Goal: Task Accomplishment & Management: Use online tool/utility

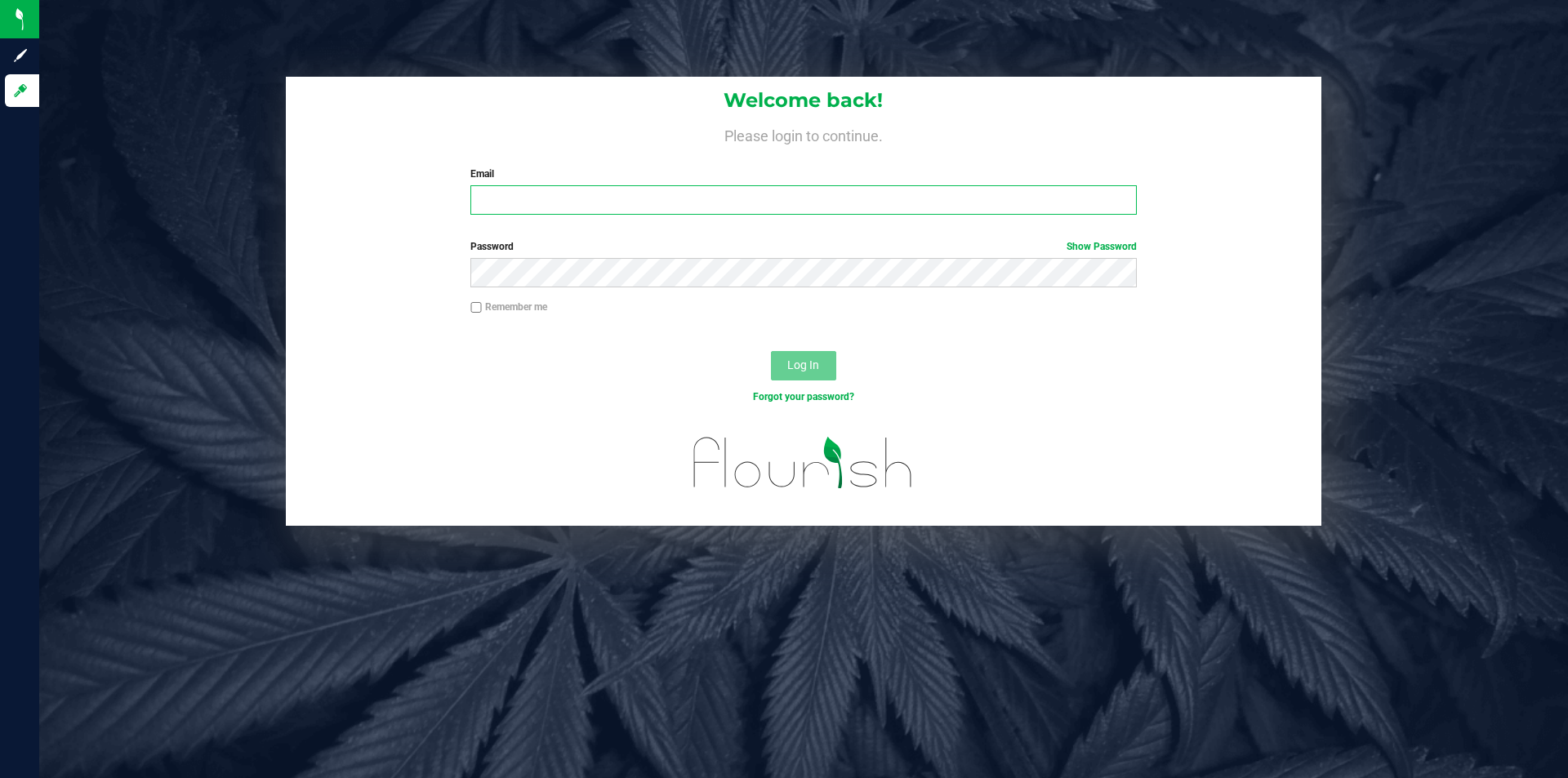
drag, startPoint x: 530, startPoint y: 209, endPoint x: 531, endPoint y: 219, distance: 10.0
click at [530, 209] on input "Email" at bounding box center [803, 200] width 665 height 30
type input "[EMAIL_ADDRESS][DOMAIN_NAME]"
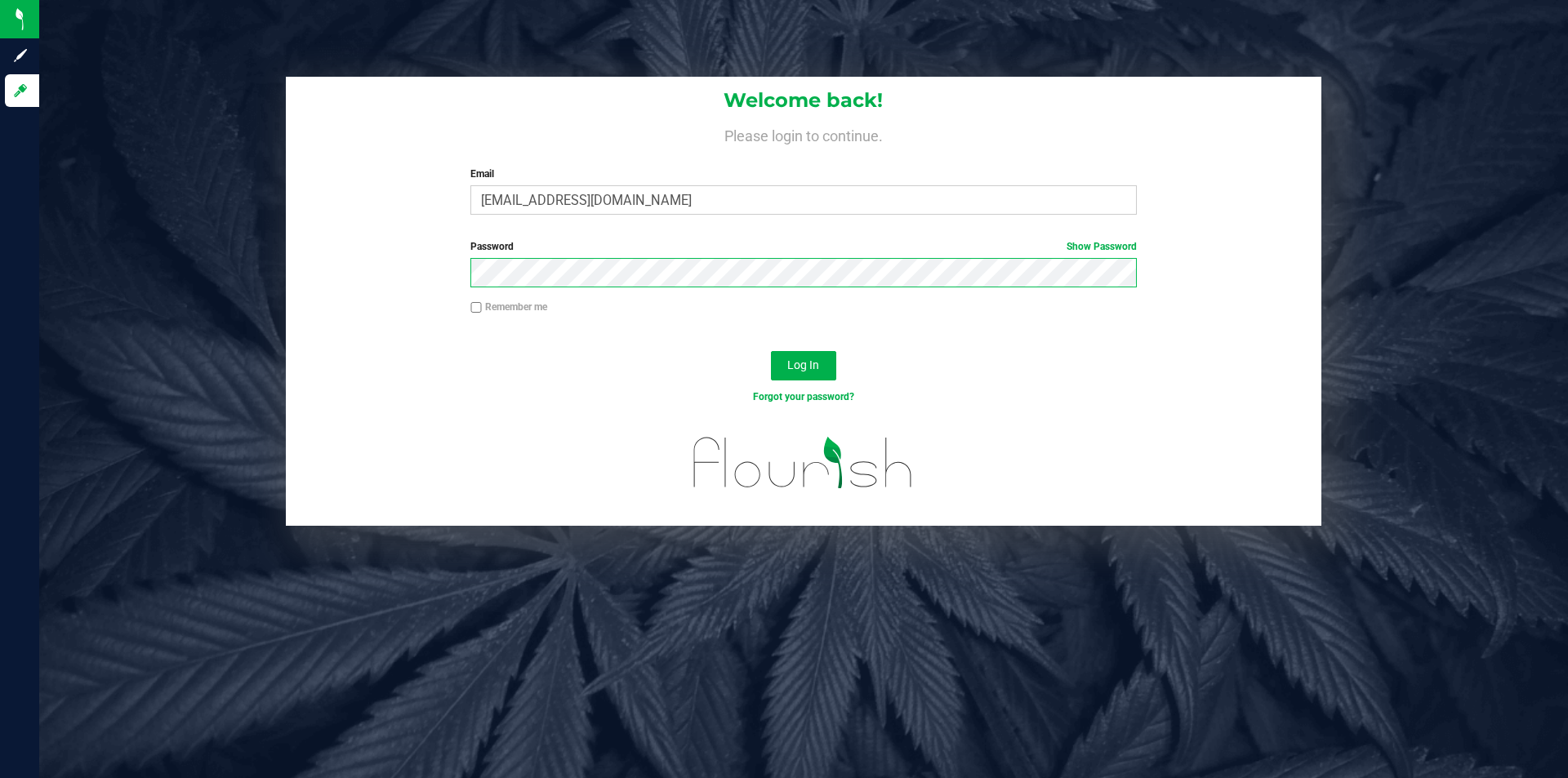
click at [770, 351] on button "Log In" at bounding box center [803, 366] width 66 height 30
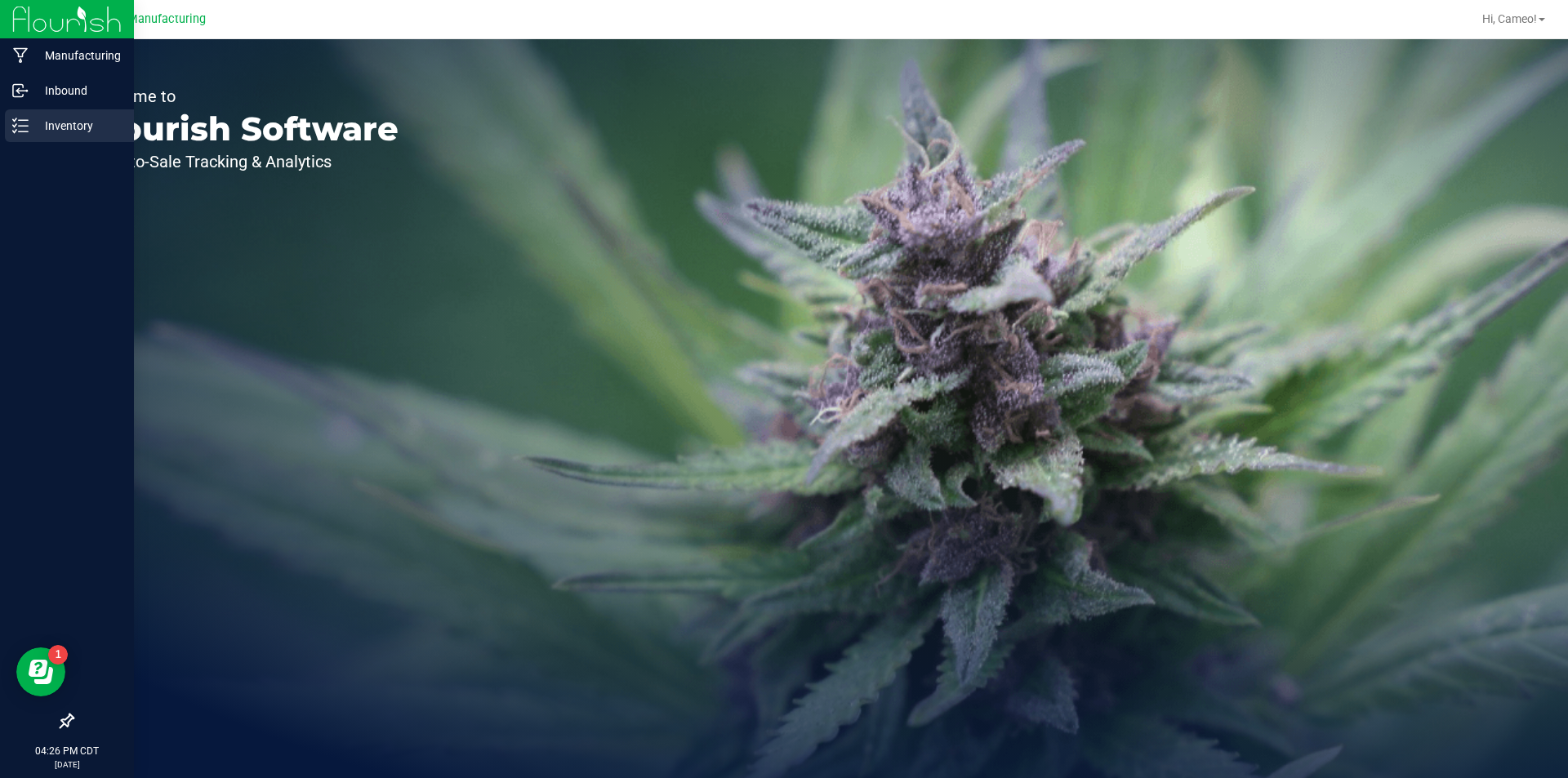
click at [44, 130] on p "Inventory" at bounding box center [77, 126] width 98 height 20
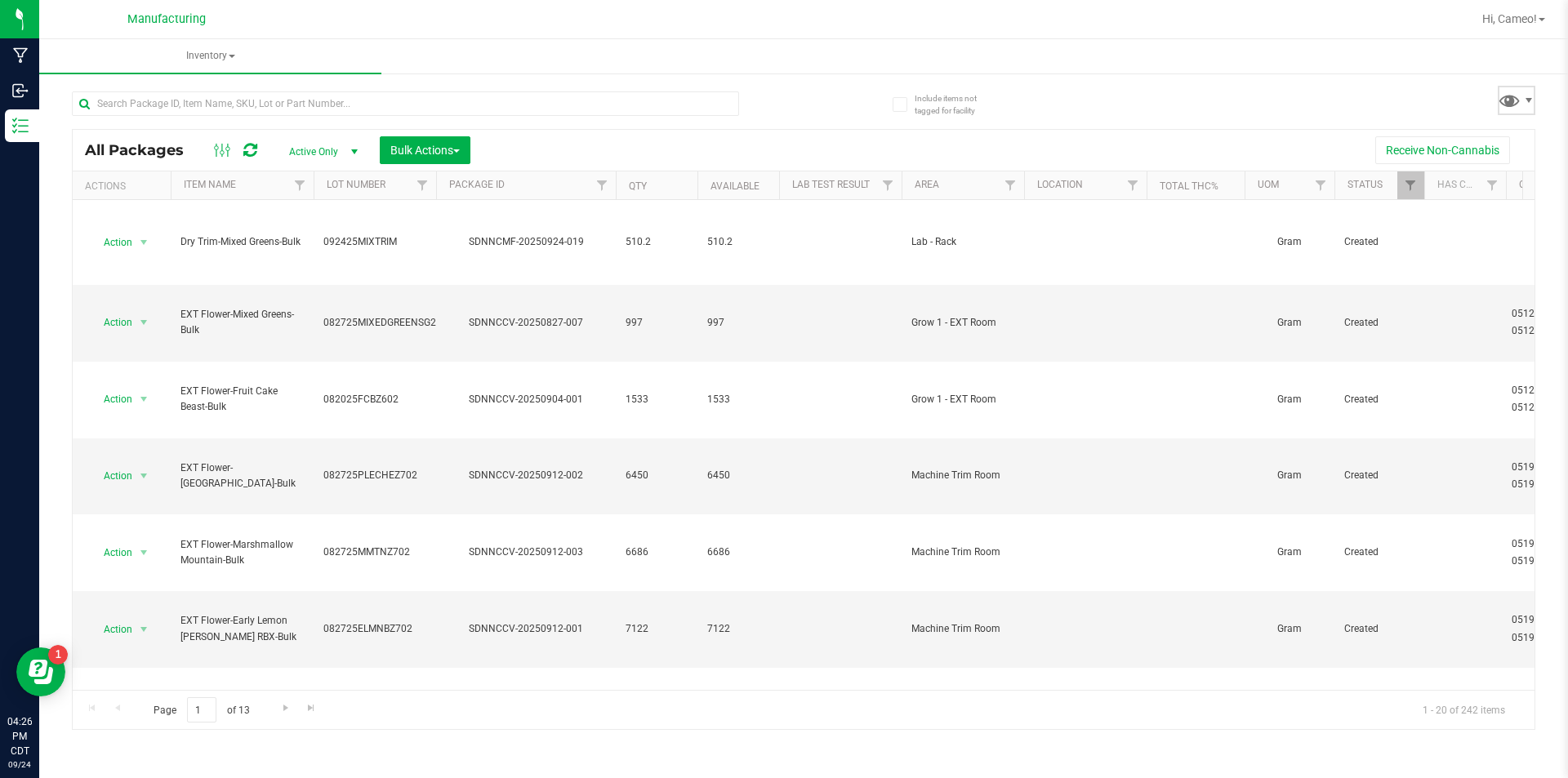
click at [1519, 90] on span at bounding box center [1509, 99] width 24 height 24
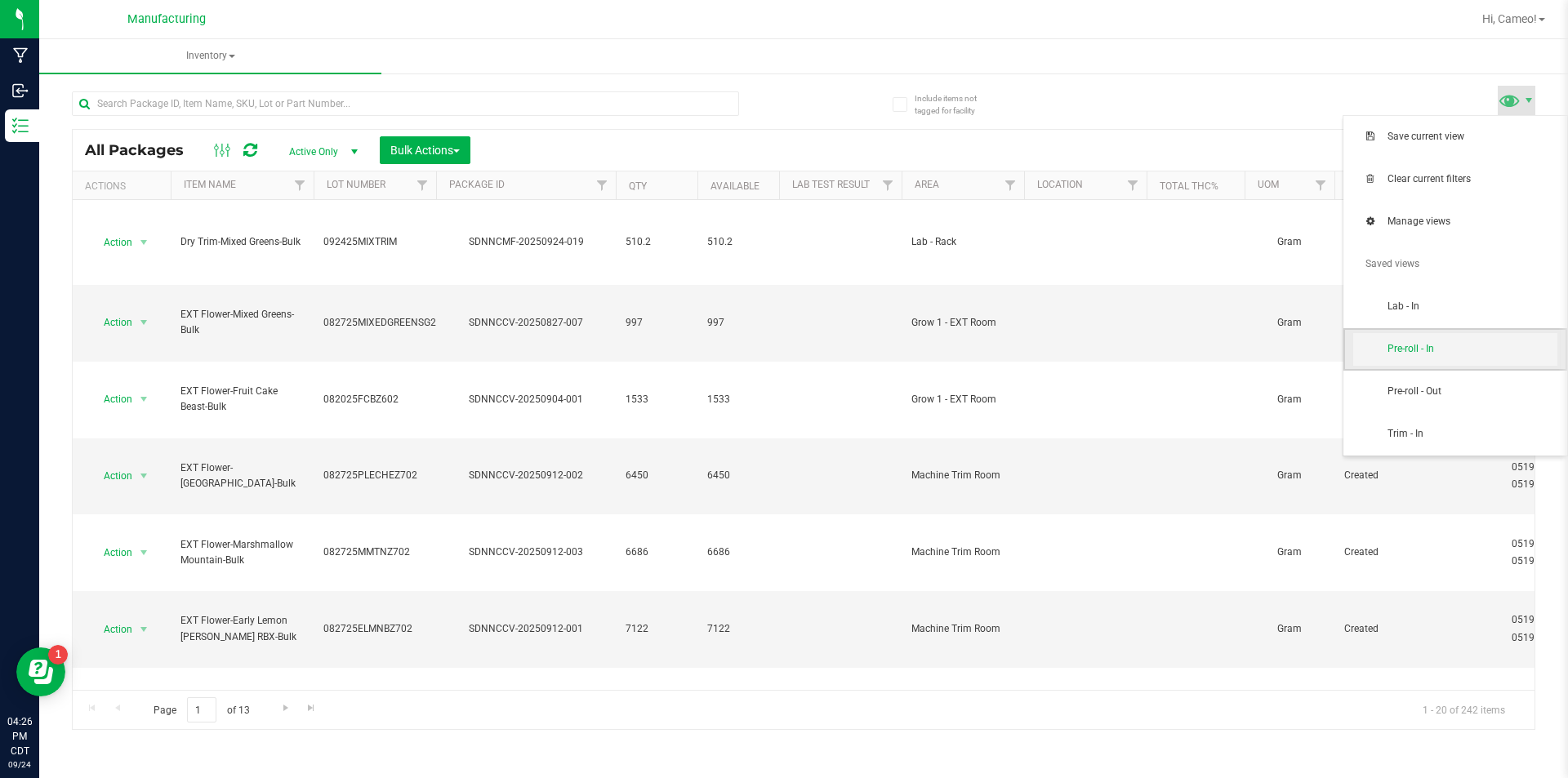
click at [1446, 354] on span "Pre-roll - In" at bounding box center [1472, 349] width 170 height 14
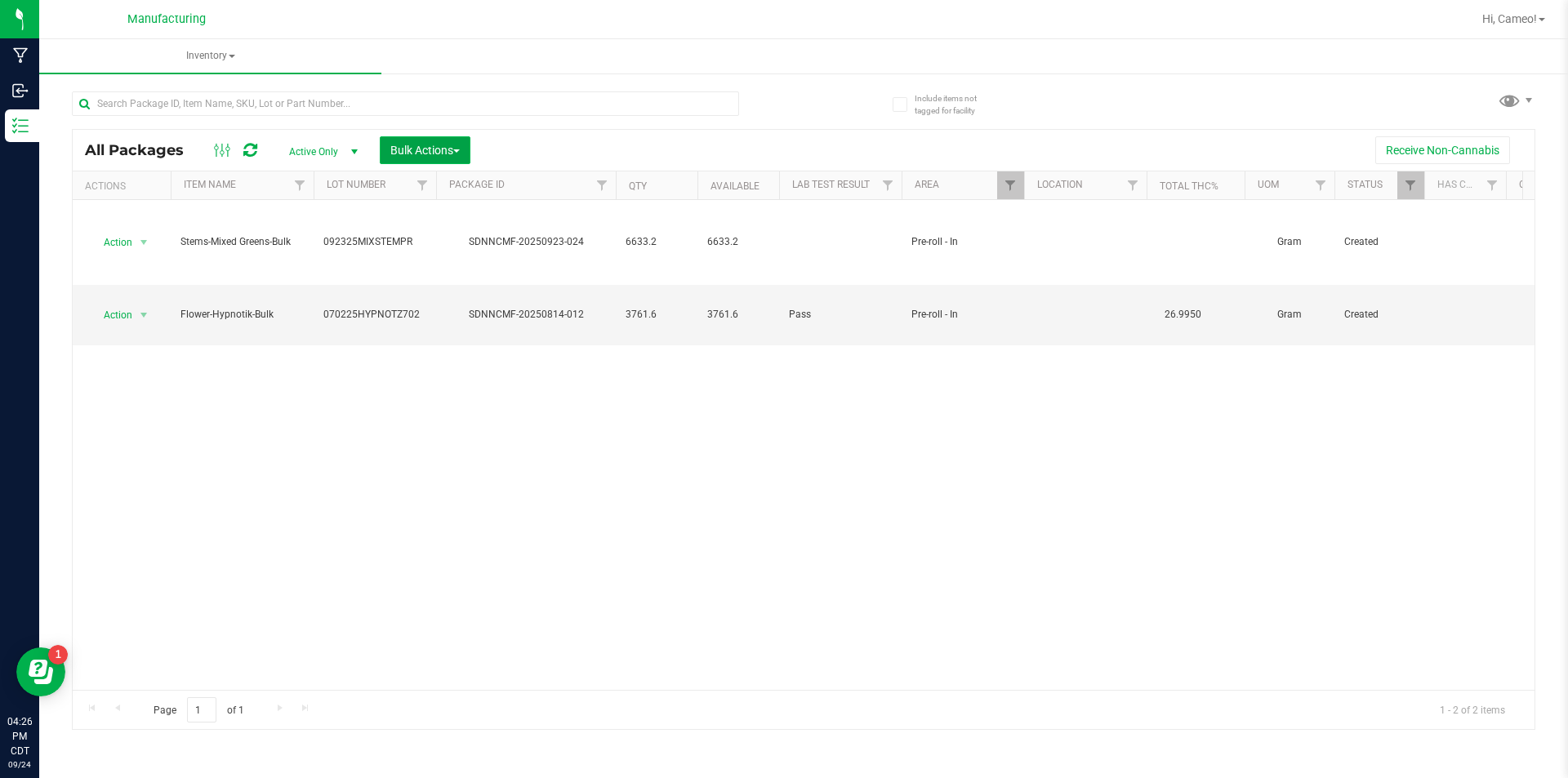
click at [407, 149] on span "Bulk Actions" at bounding box center [425, 150] width 70 height 13
click at [404, 181] on span "Add to manufacturing run" at bounding box center [451, 187] width 123 height 13
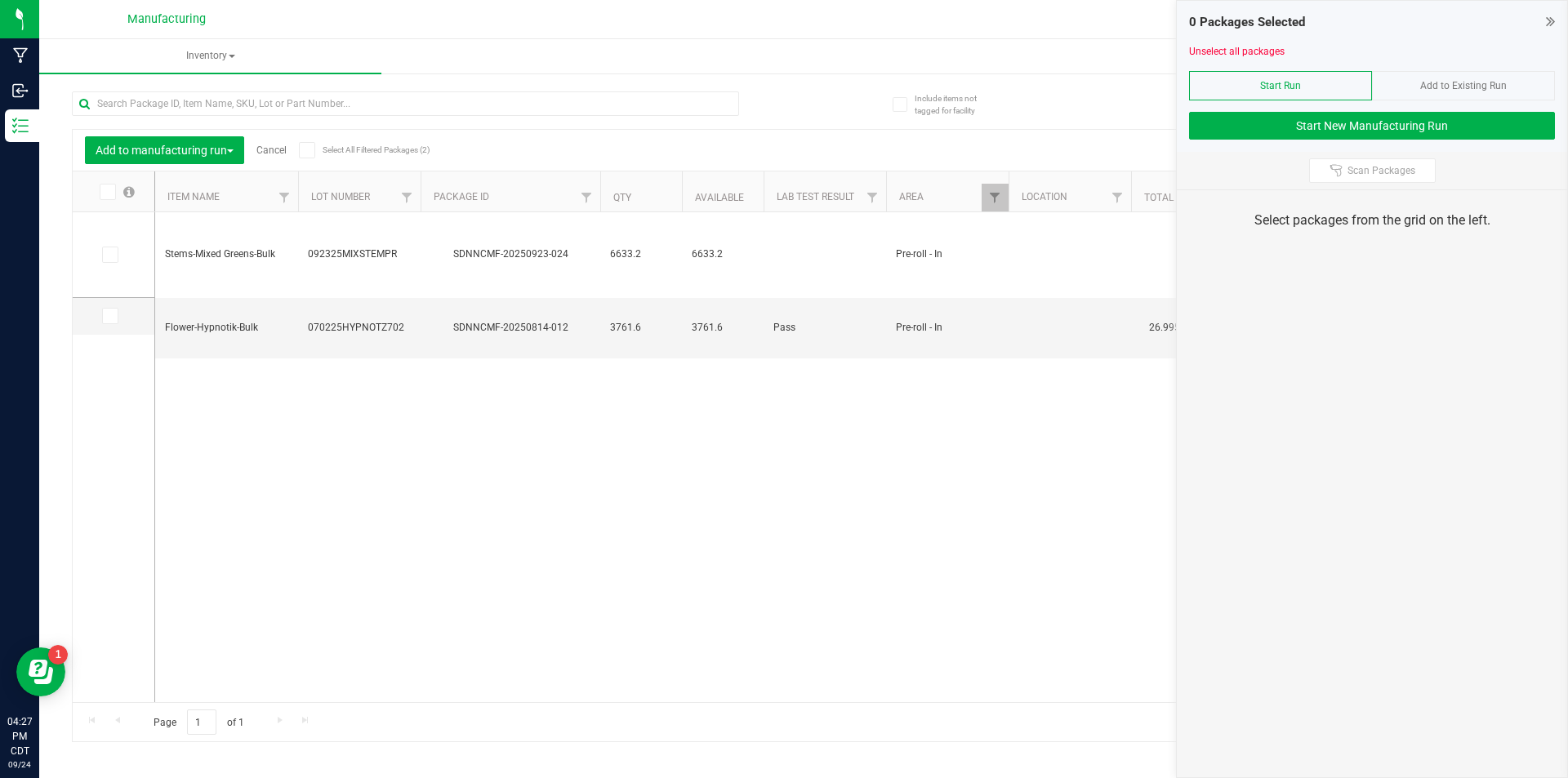
drag, startPoint x: 738, startPoint y: 145, endPoint x: 673, endPoint y: 147, distance: 65.0
click at [738, 147] on div "Receive Non-Cannabis" at bounding box center [963, 150] width 1118 height 28
click at [106, 316] on icon at bounding box center [108, 316] width 11 height 0
click at [0, 0] on input "checkbox" at bounding box center [0, 0] width 0 height 0
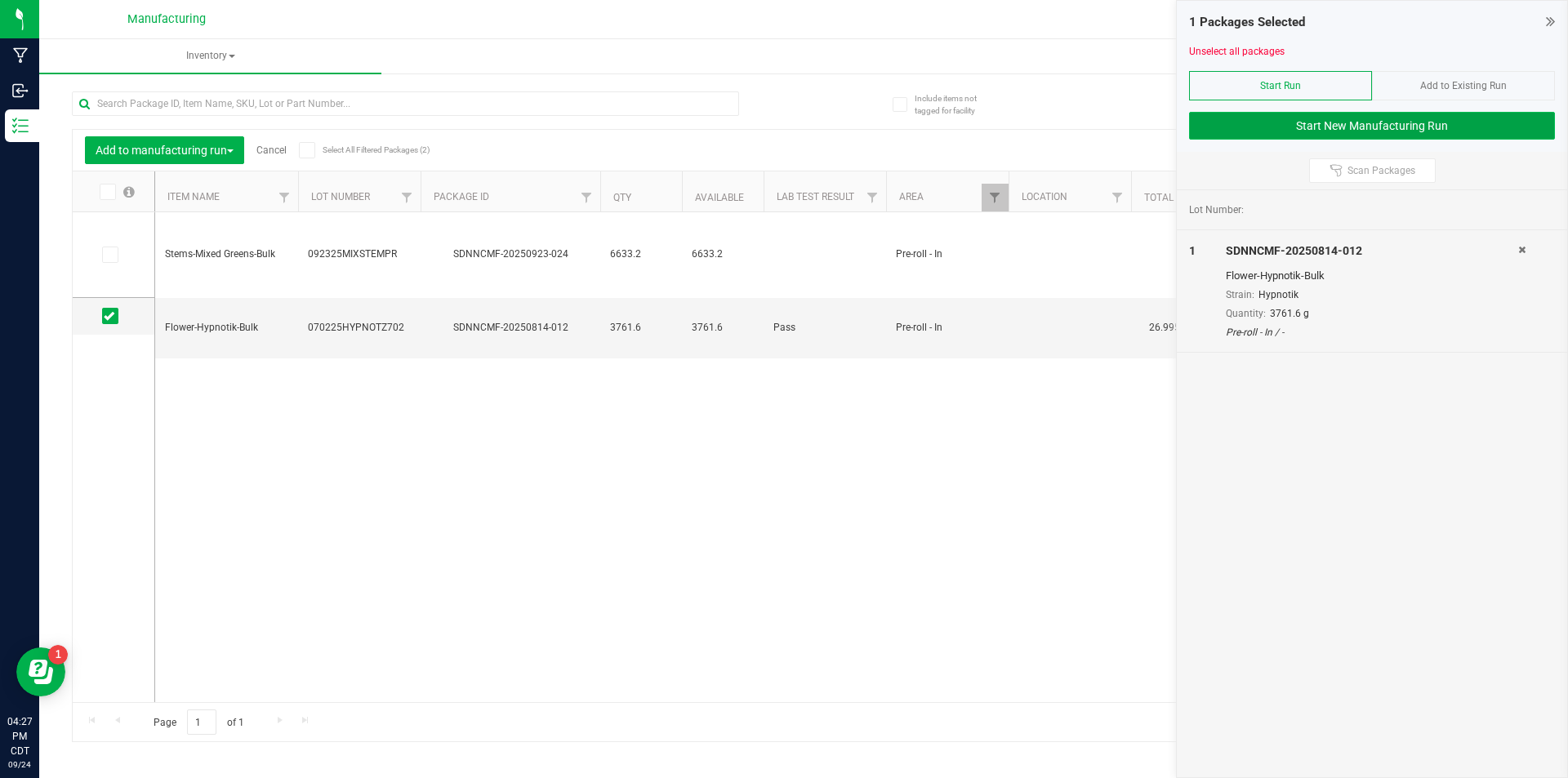
click at [1400, 131] on button "Start New Manufacturing Run" at bounding box center [1371, 126] width 366 height 28
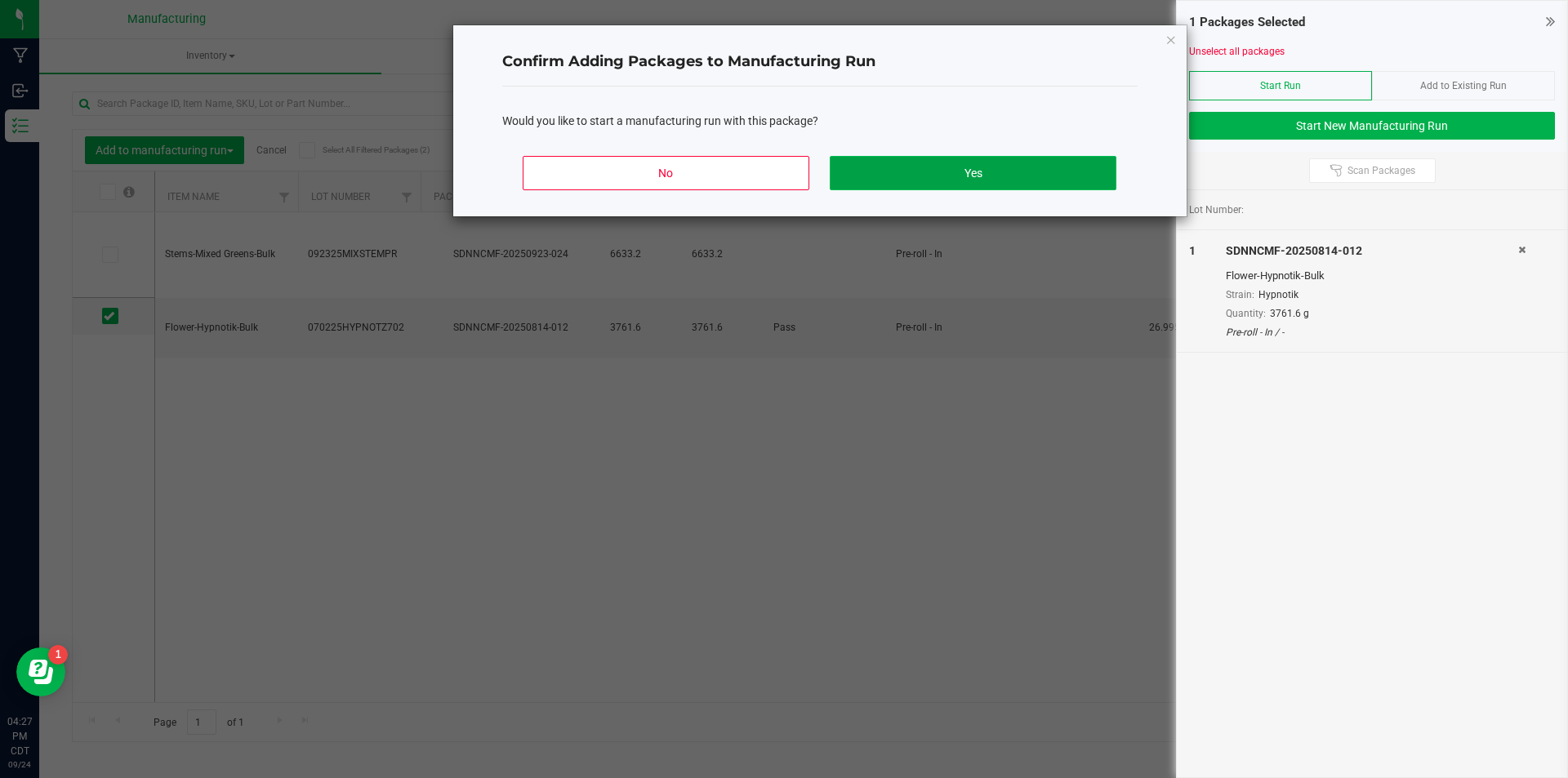
click at [953, 173] on button "Yes" at bounding box center [973, 173] width 286 height 35
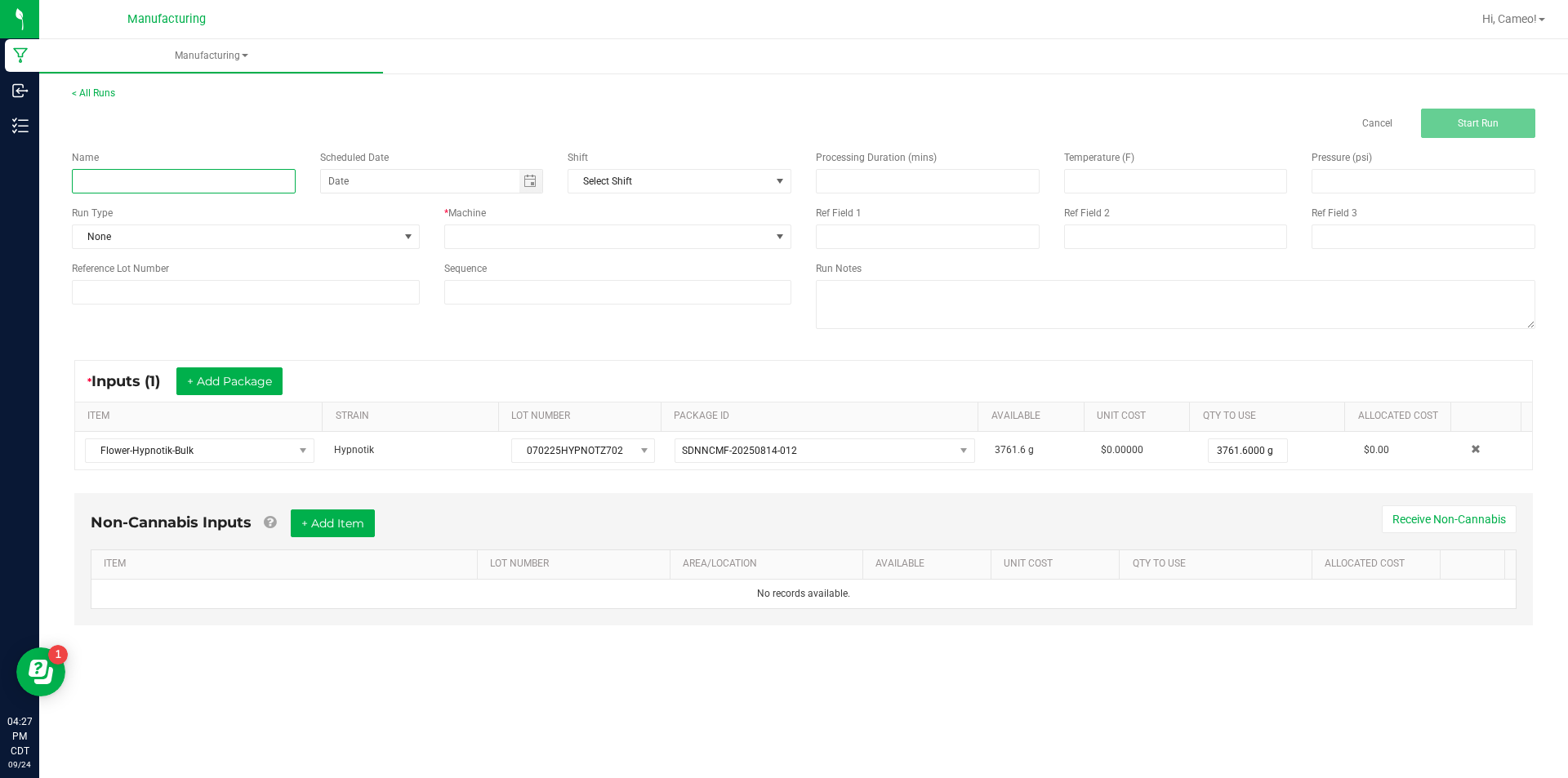
click at [161, 187] on input at bounding box center [183, 182] width 223 height 25
click at [535, 184] on span "Toggle calendar" at bounding box center [530, 182] width 13 height 13
type input "092425 - Hypnotik"
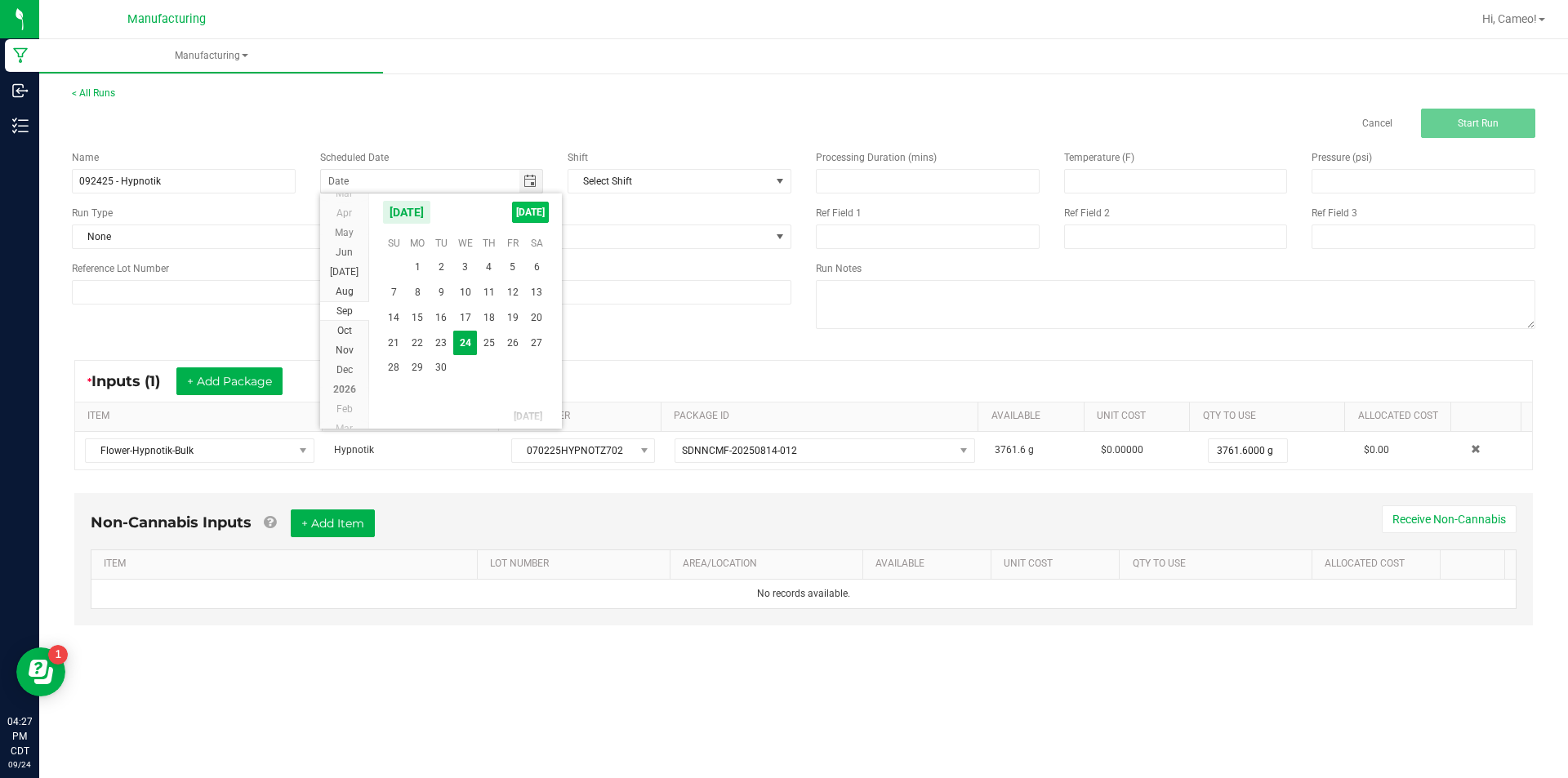
click at [535, 215] on span "[DATE]" at bounding box center [530, 213] width 37 height 21
type input "[DATE]"
click at [537, 237] on span at bounding box center [608, 237] width 326 height 23
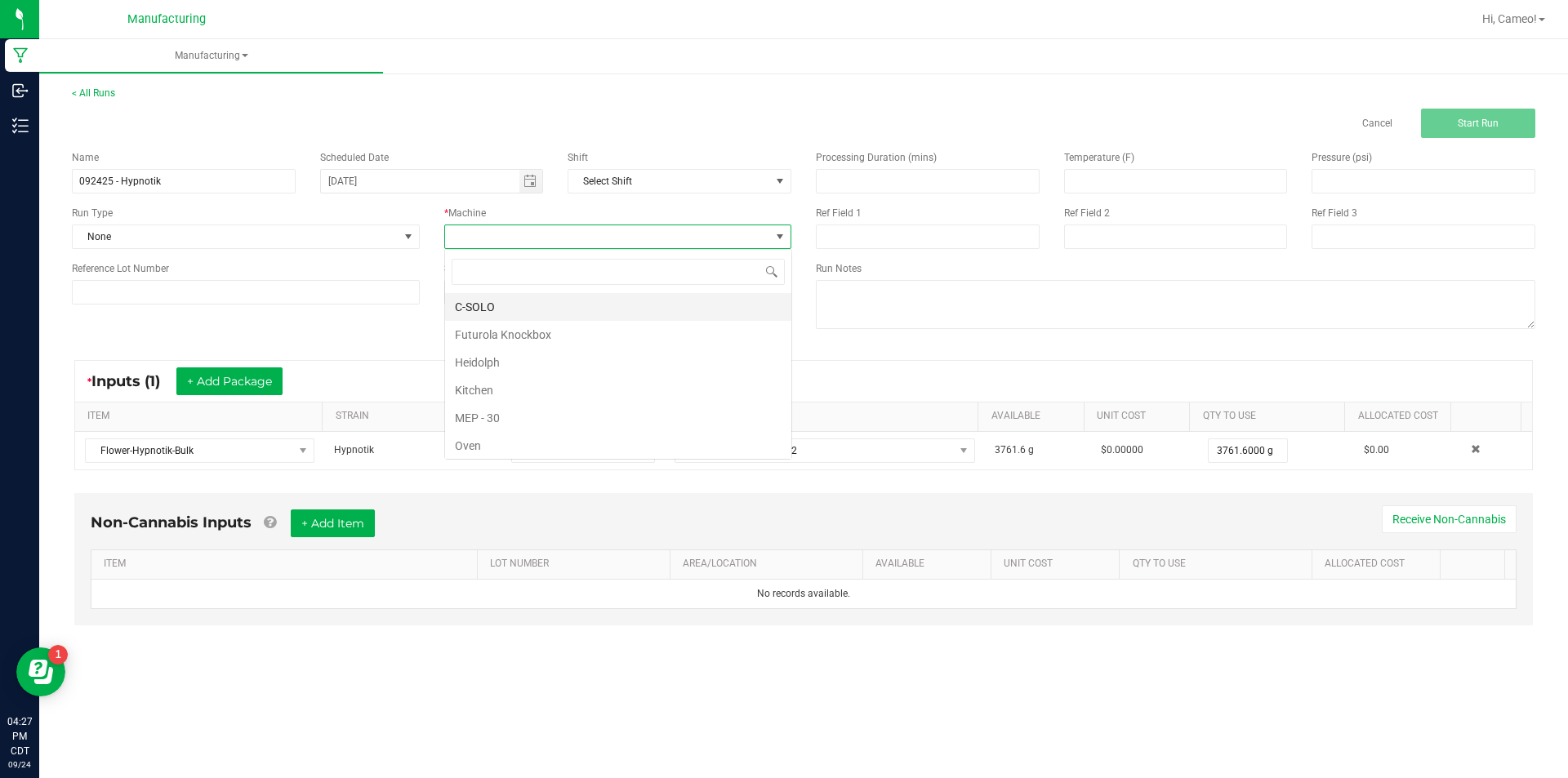
scroll to position [25, 347]
click at [497, 334] on li "Futurola Knockbox" at bounding box center [618, 335] width 347 height 28
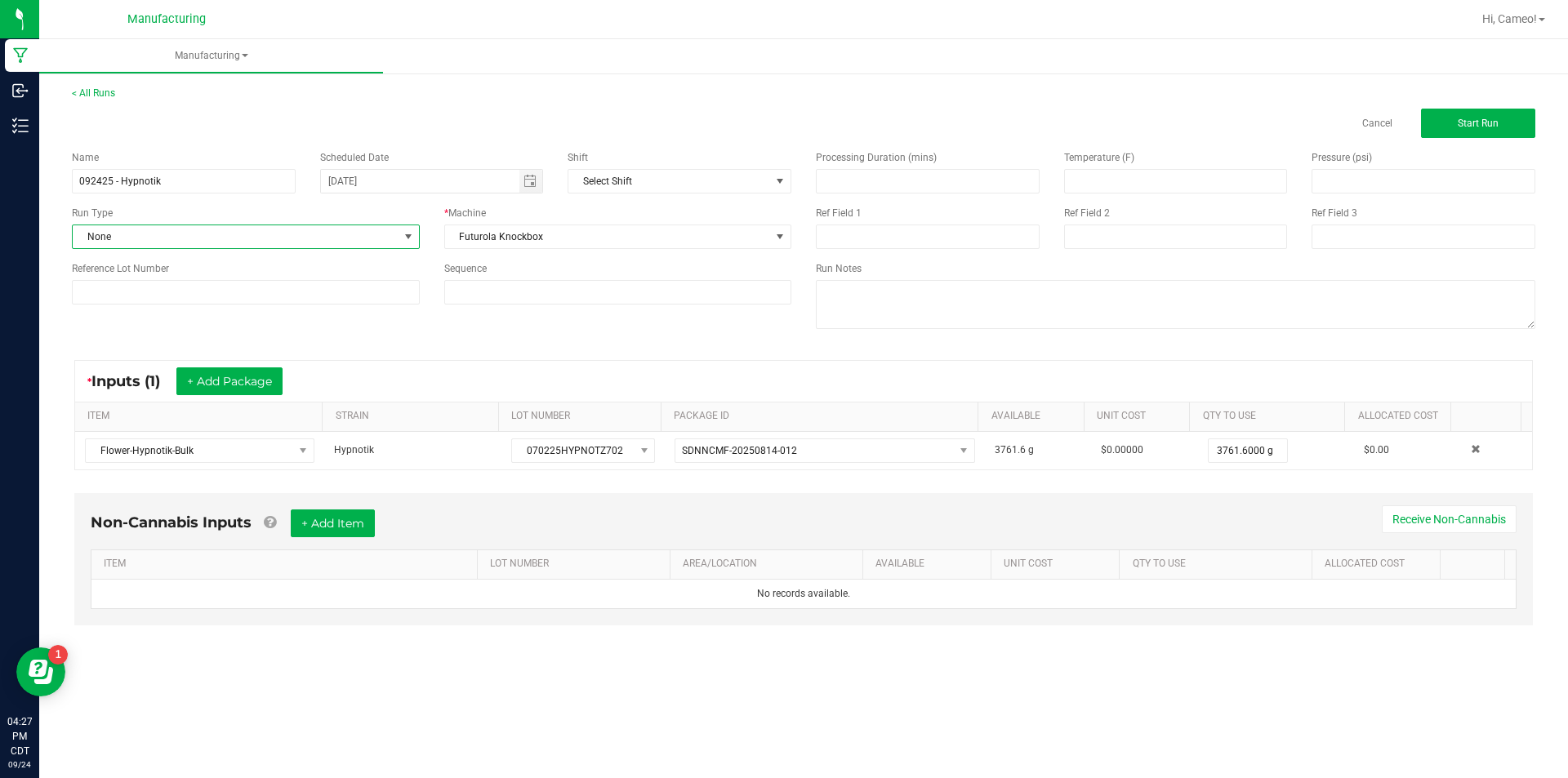
click at [351, 239] on span "None" at bounding box center [235, 237] width 326 height 23
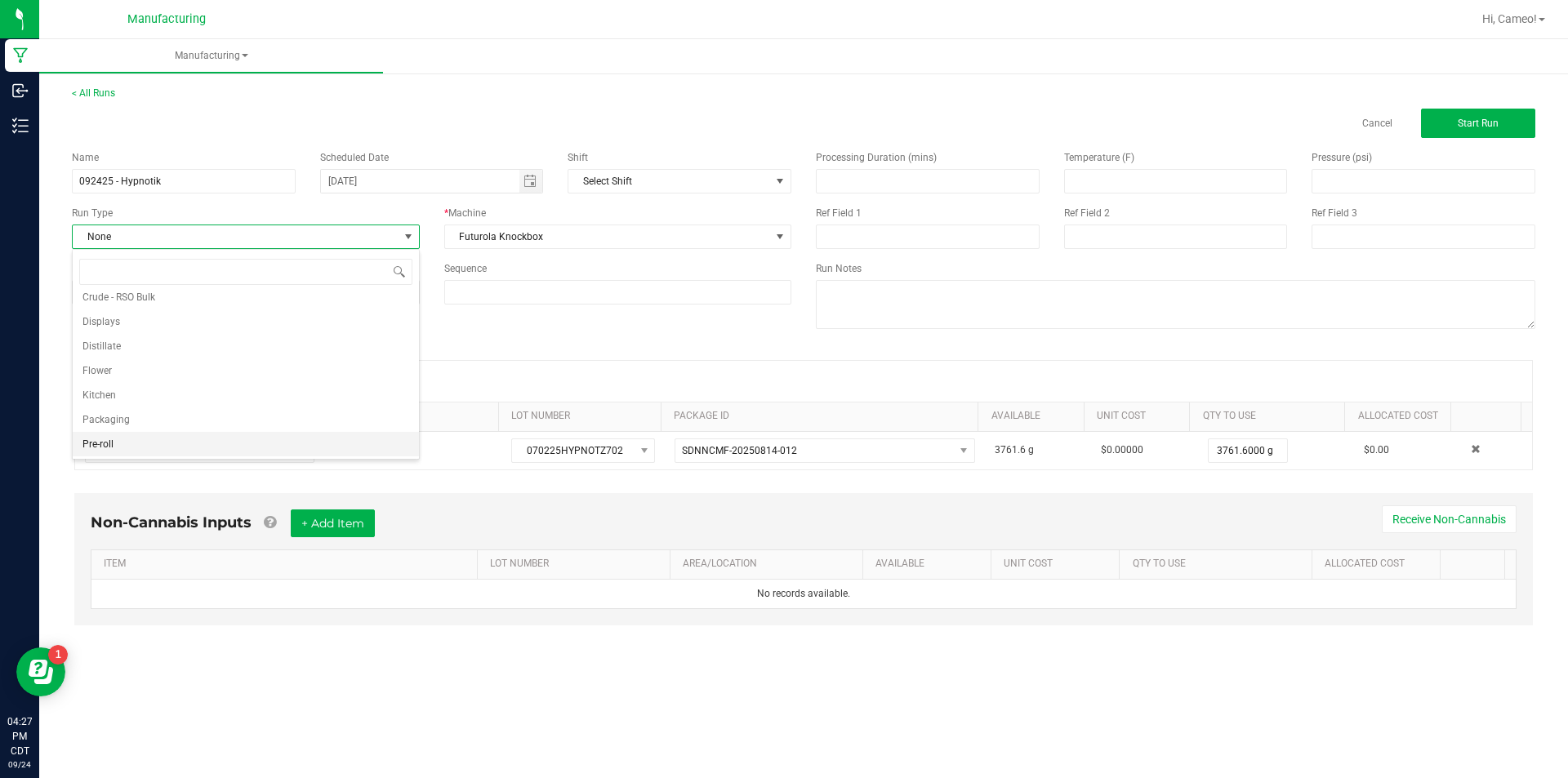
click at [154, 442] on li "Pre-roll" at bounding box center [246, 444] width 347 height 25
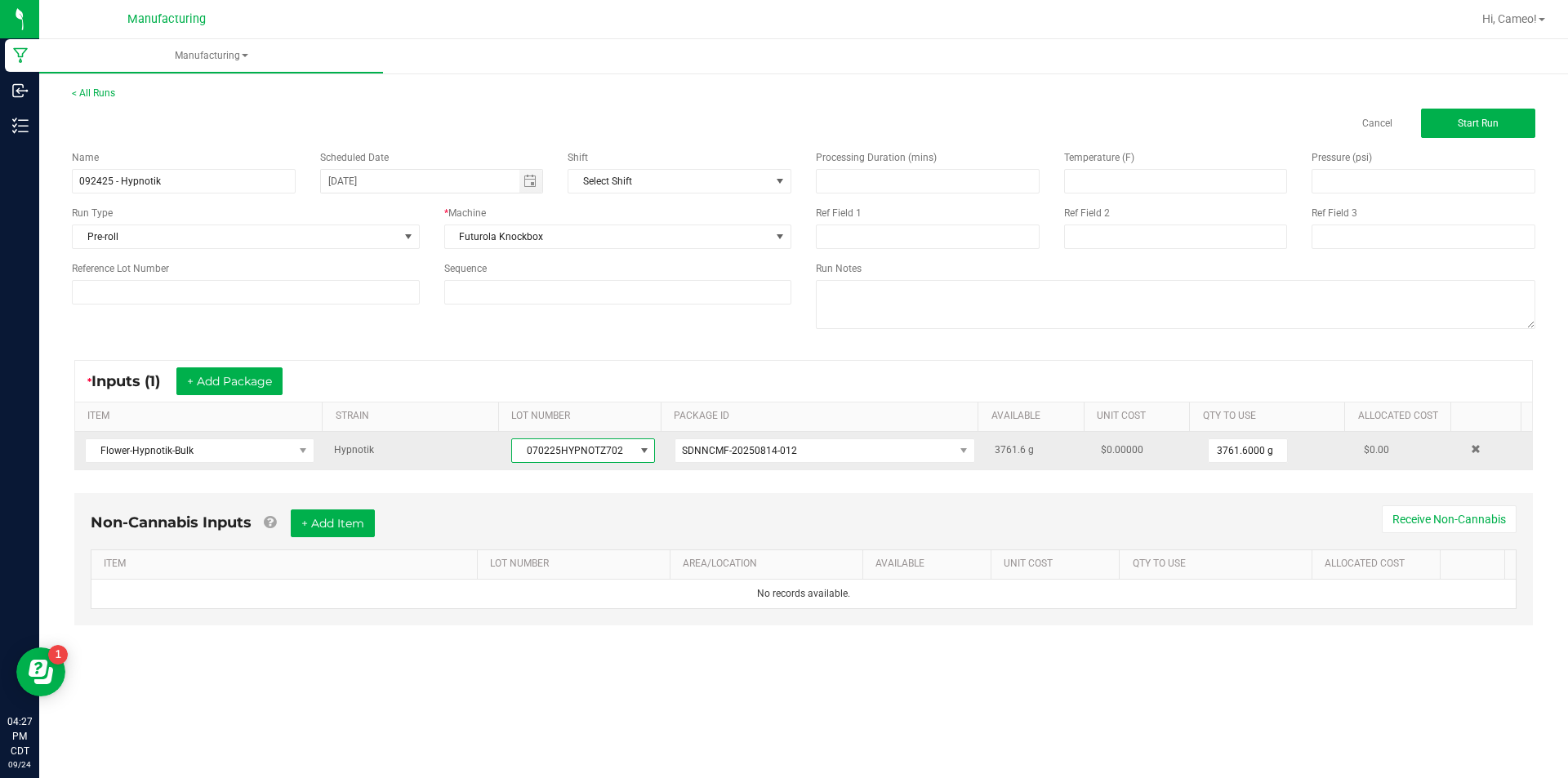
click at [528, 455] on span "070225HYPNOTZ702" at bounding box center [572, 451] width 122 height 23
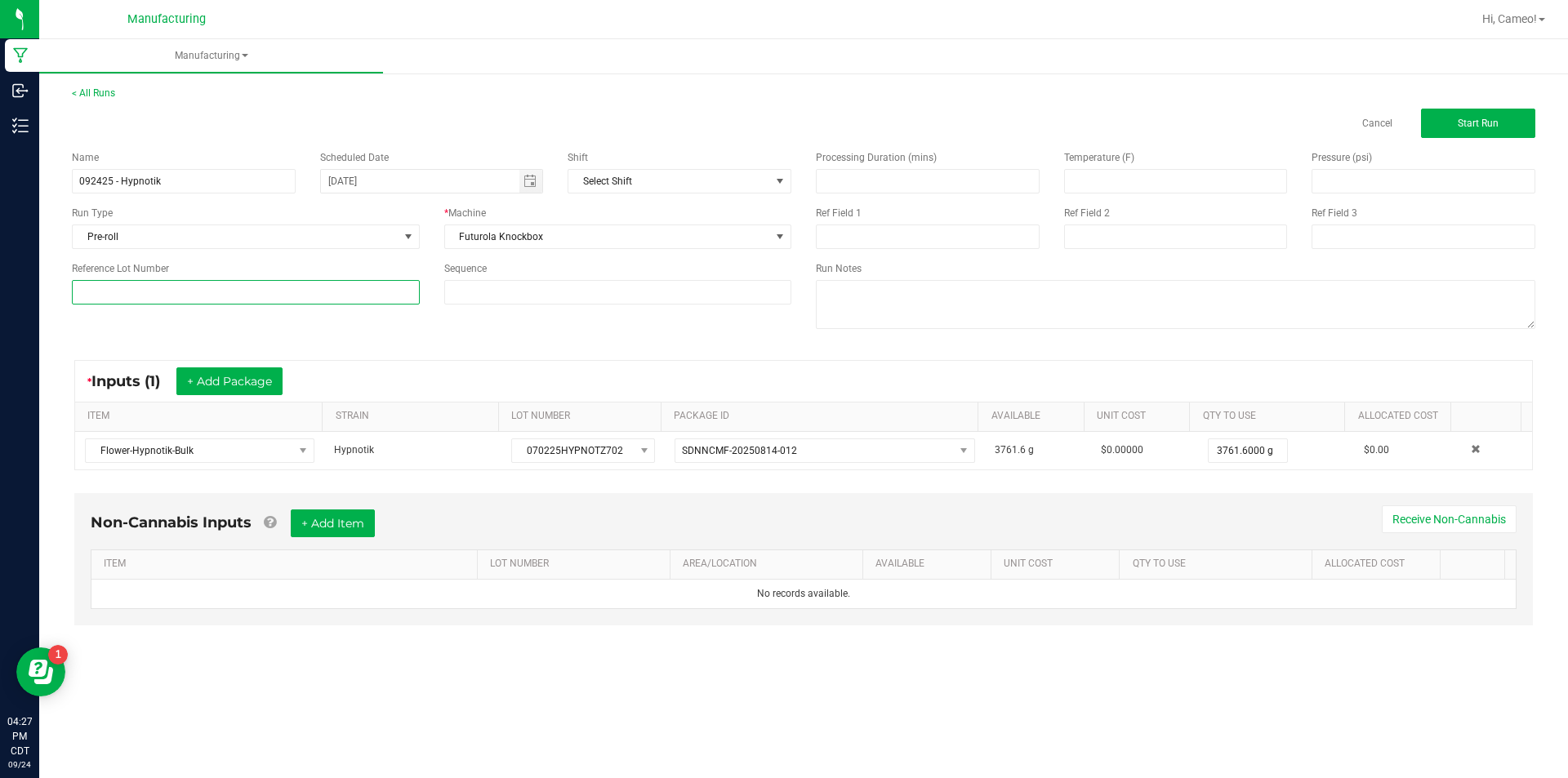
click at [319, 294] on input at bounding box center [245, 292] width 347 height 25
paste input "070225HYPNOTZ702"
type input "070225HYPNOTZ702"
click at [1518, 125] on button "Start Run" at bounding box center [1478, 123] width 114 height 30
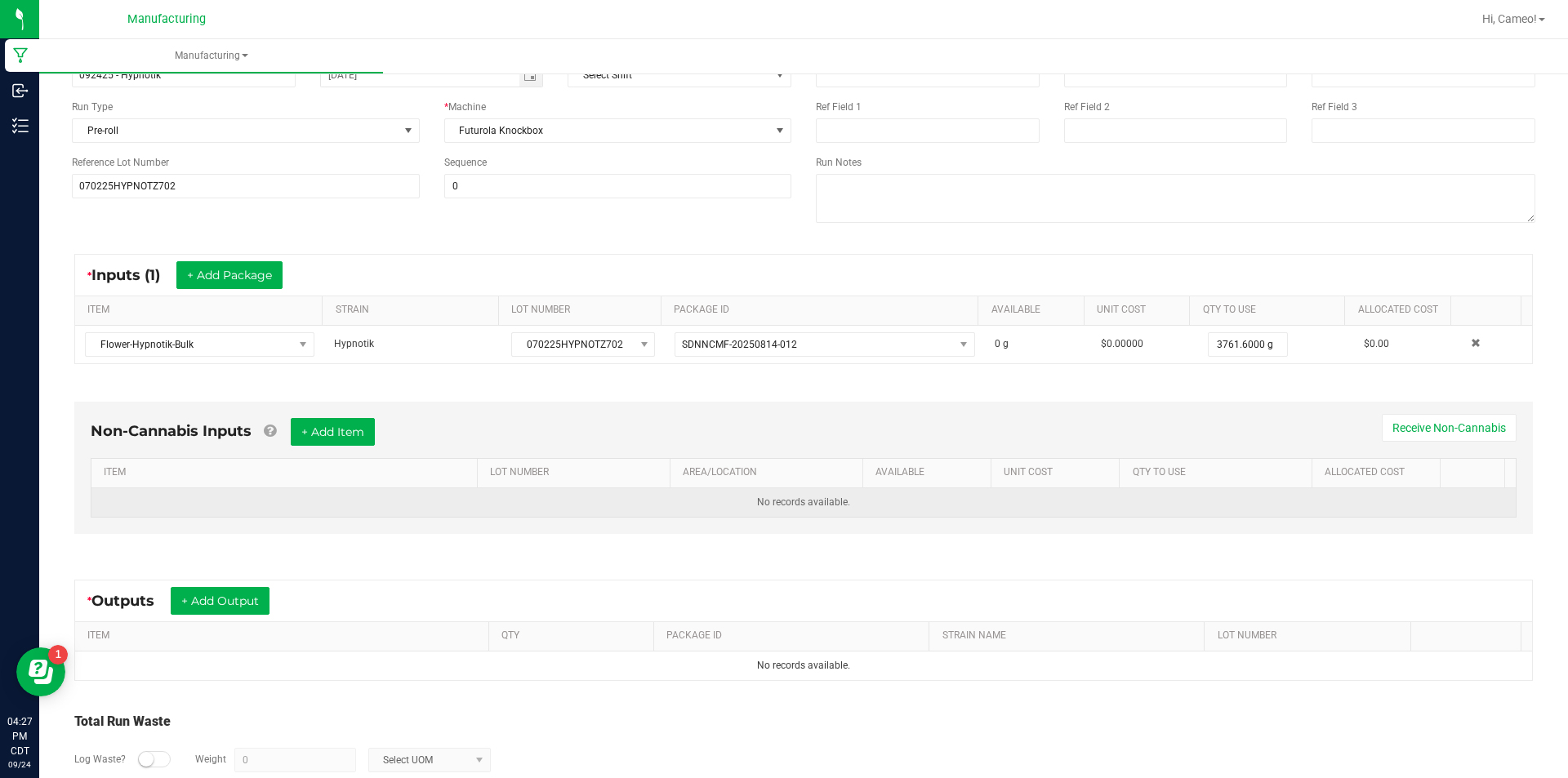
scroll to position [228, 0]
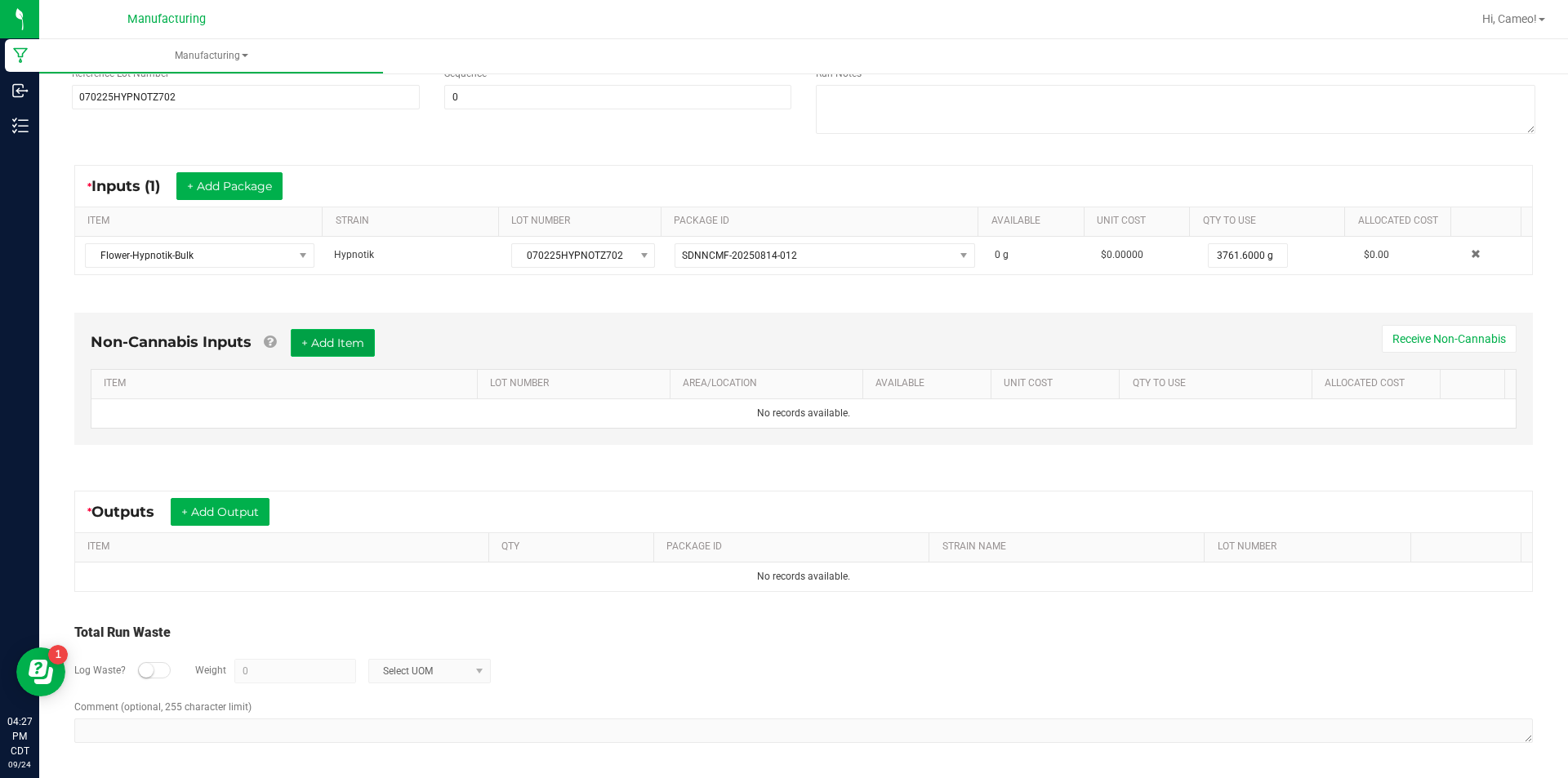
click at [370, 345] on button "+ Add Item" at bounding box center [333, 343] width 84 height 28
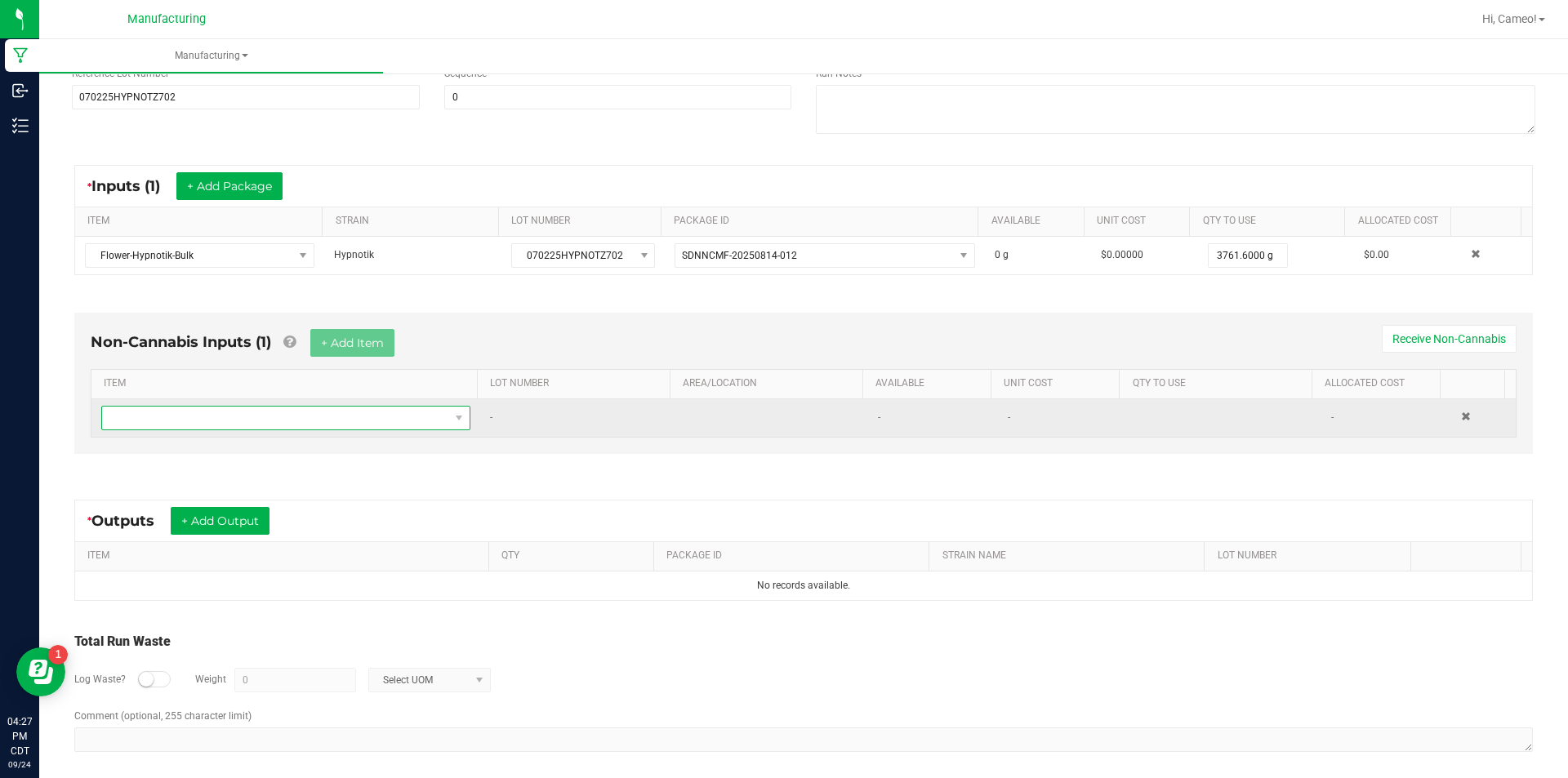
click at [333, 423] on span "NO DATA FOUND" at bounding box center [275, 418] width 347 height 23
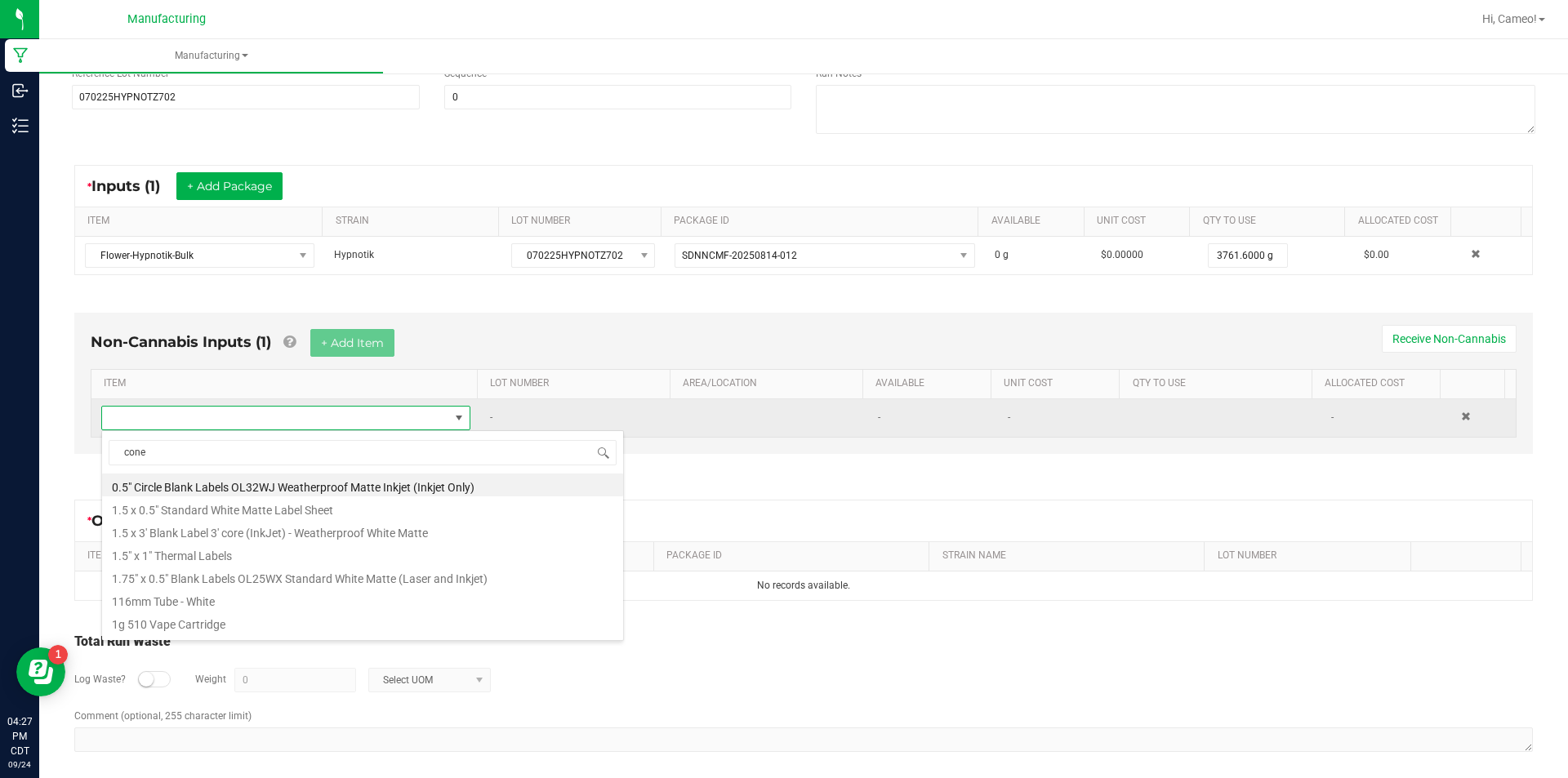
type input "cones"
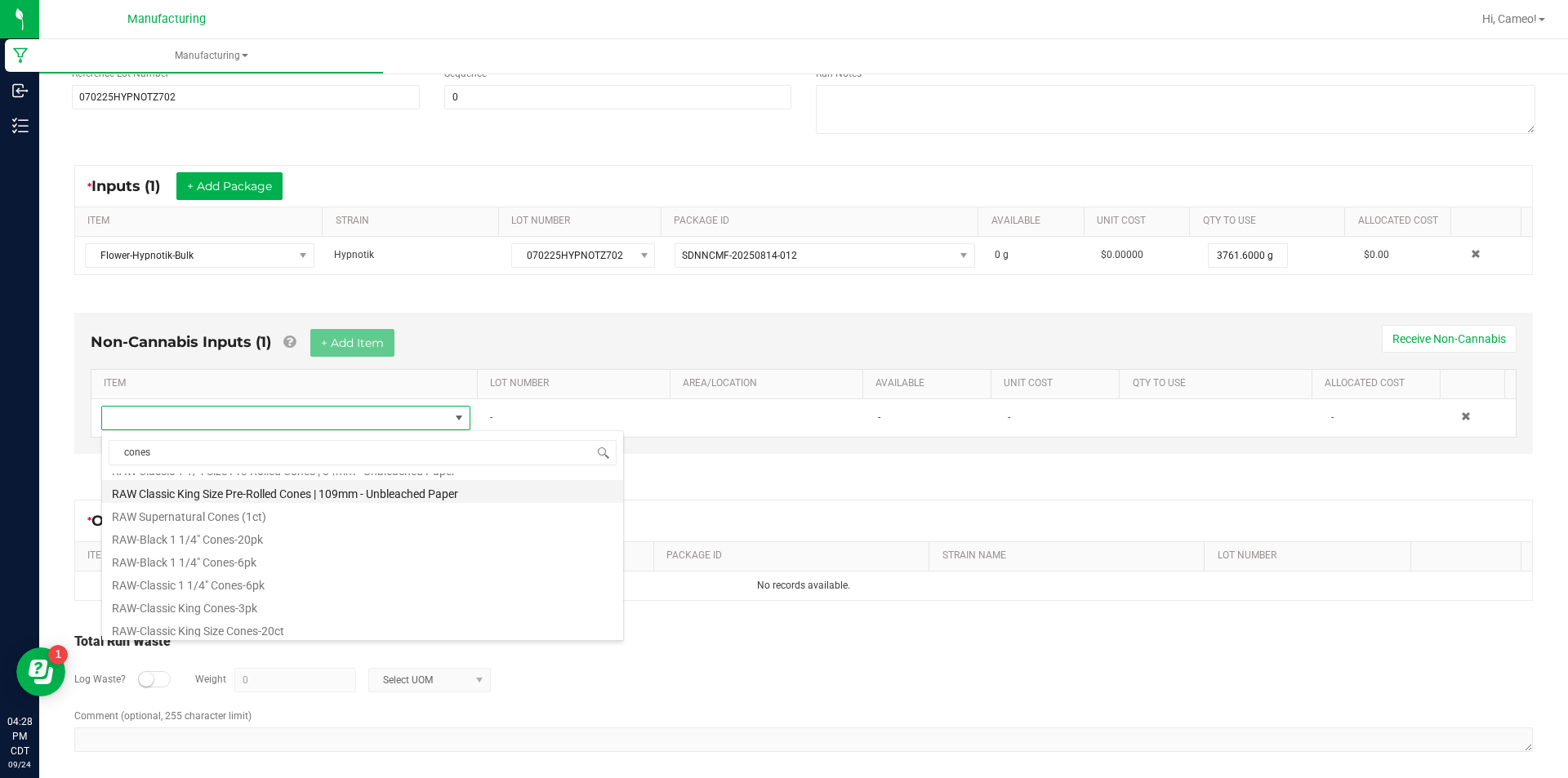
scroll to position [735, 0]
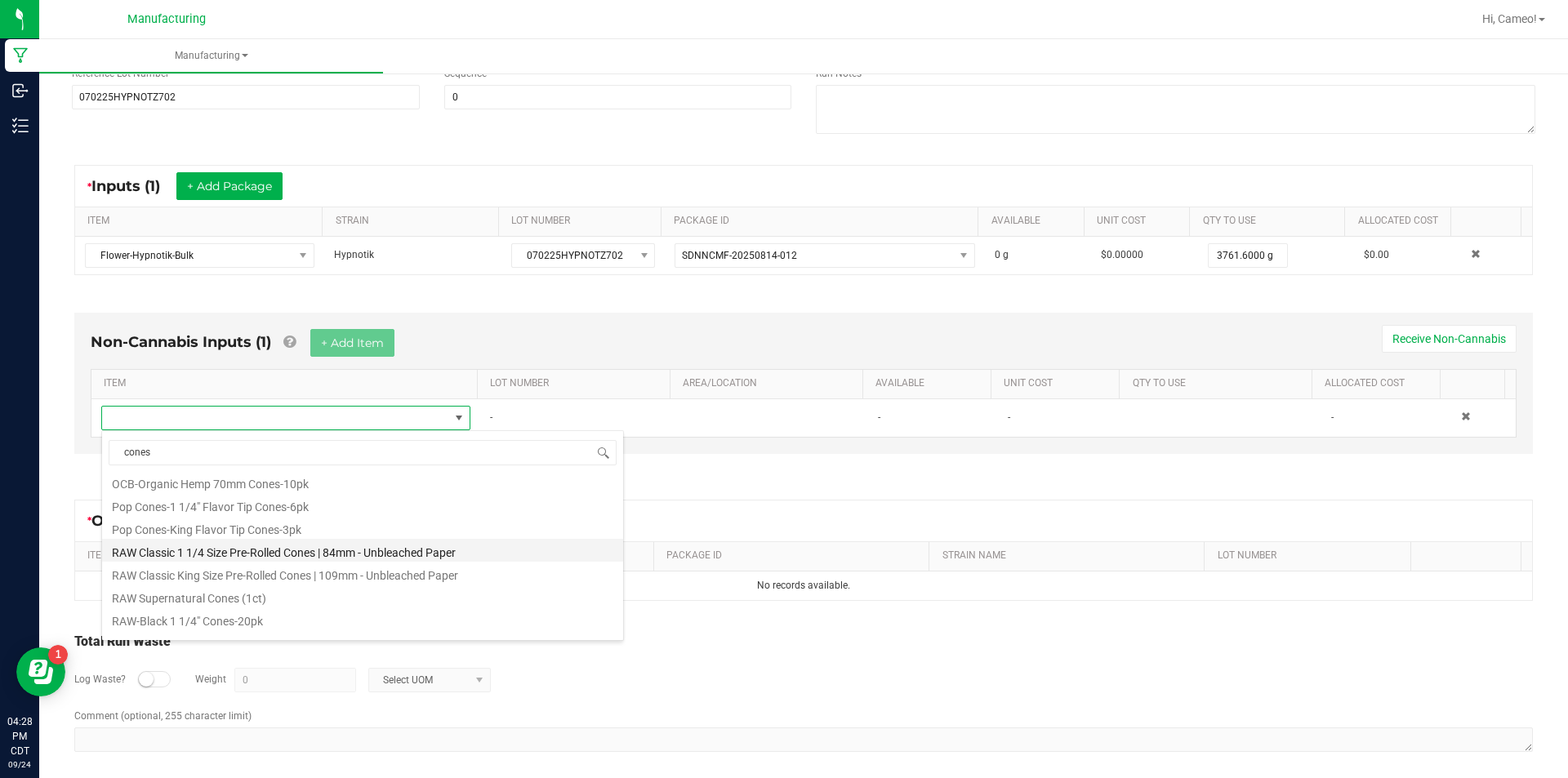
click at [371, 550] on li "RAW Classic 1 1/4 Size Pre-Rolled Cones | 84mm - Unbleached Paper" at bounding box center [362, 550] width 521 height 23
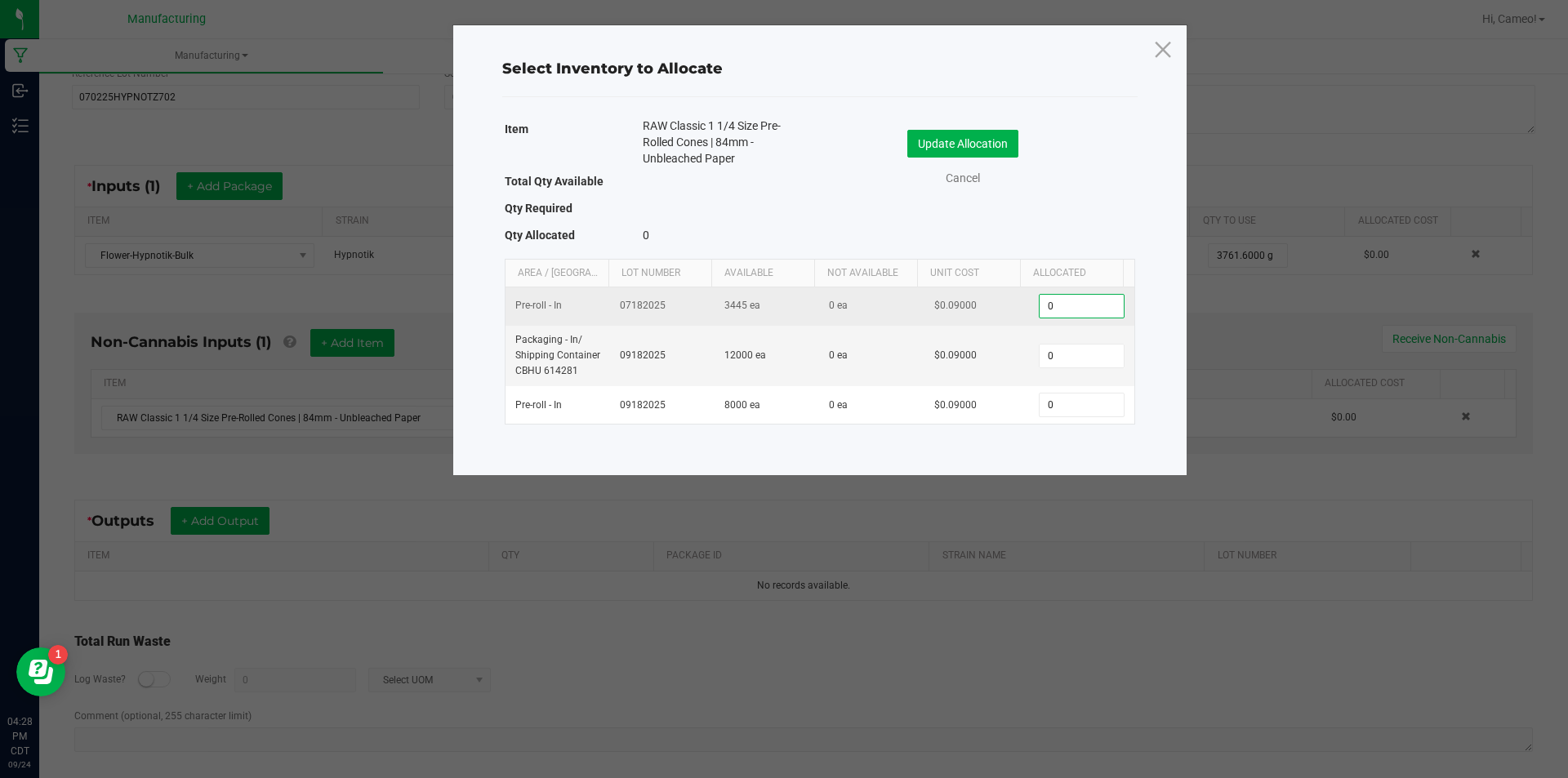
click at [1081, 308] on input "0" at bounding box center [1081, 306] width 83 height 23
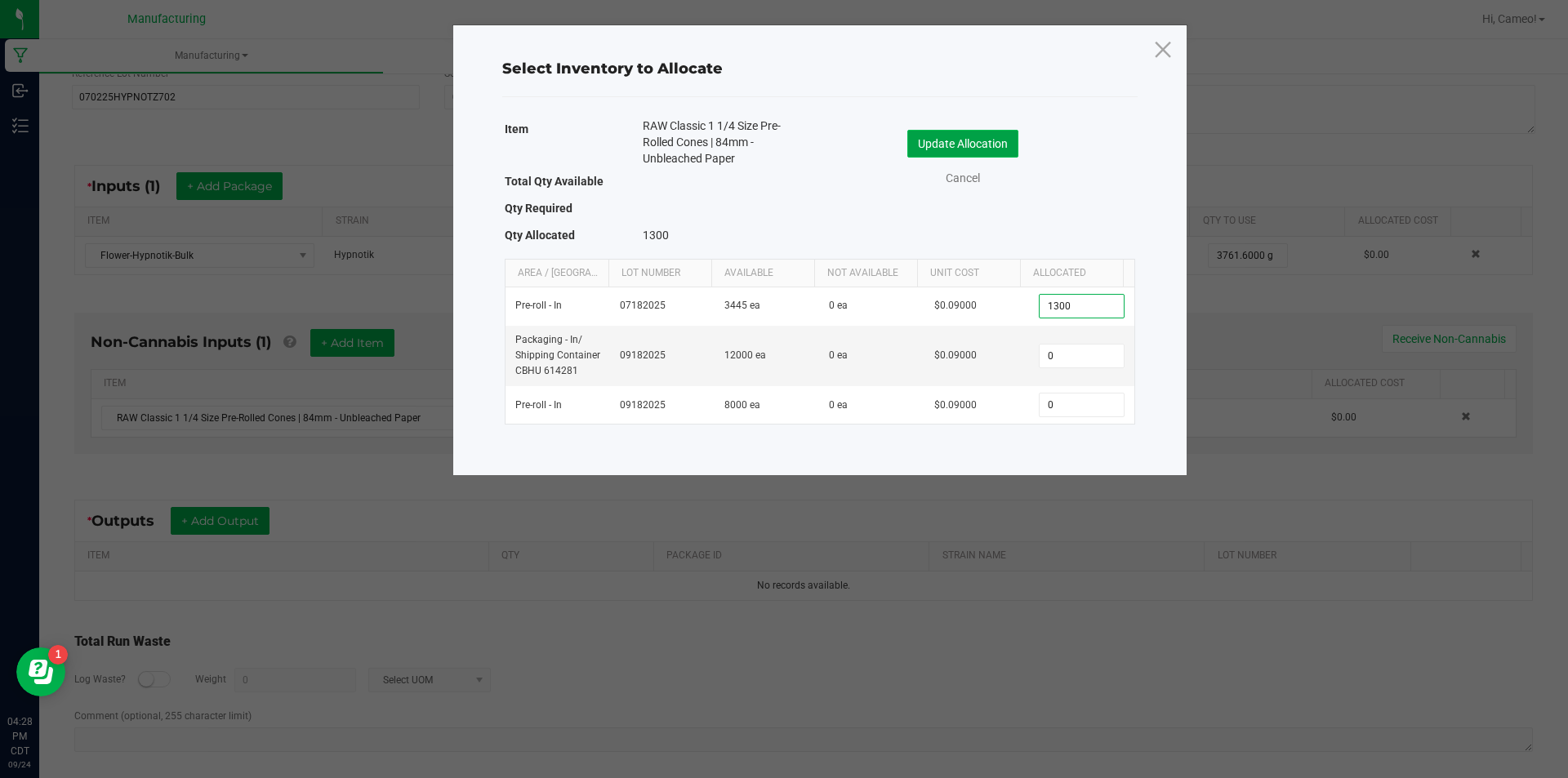
type input "1,300"
click at [996, 131] on button "Update Allocation" at bounding box center [962, 144] width 111 height 28
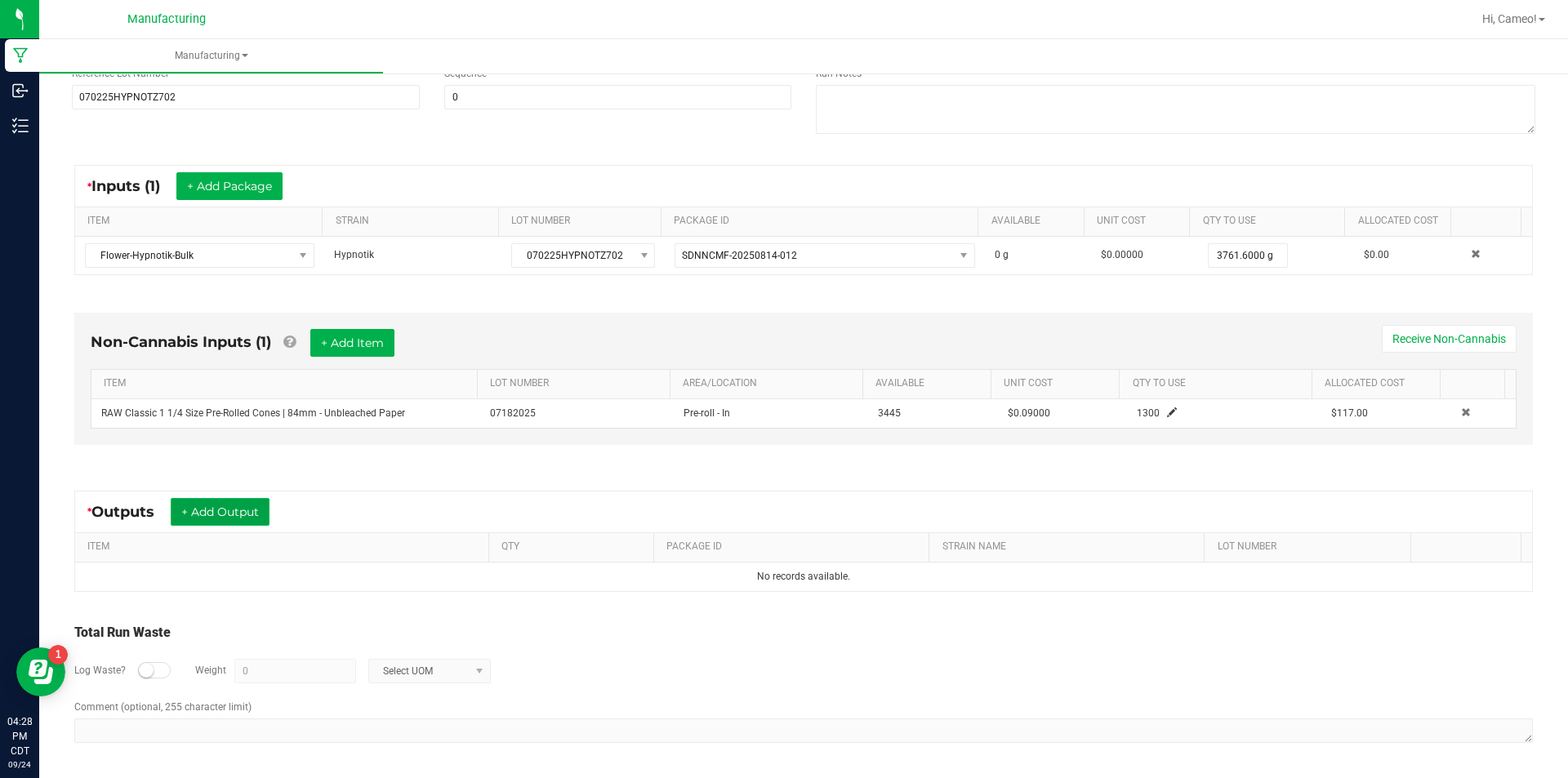
click at [223, 505] on button "+ Add Output" at bounding box center [220, 512] width 99 height 28
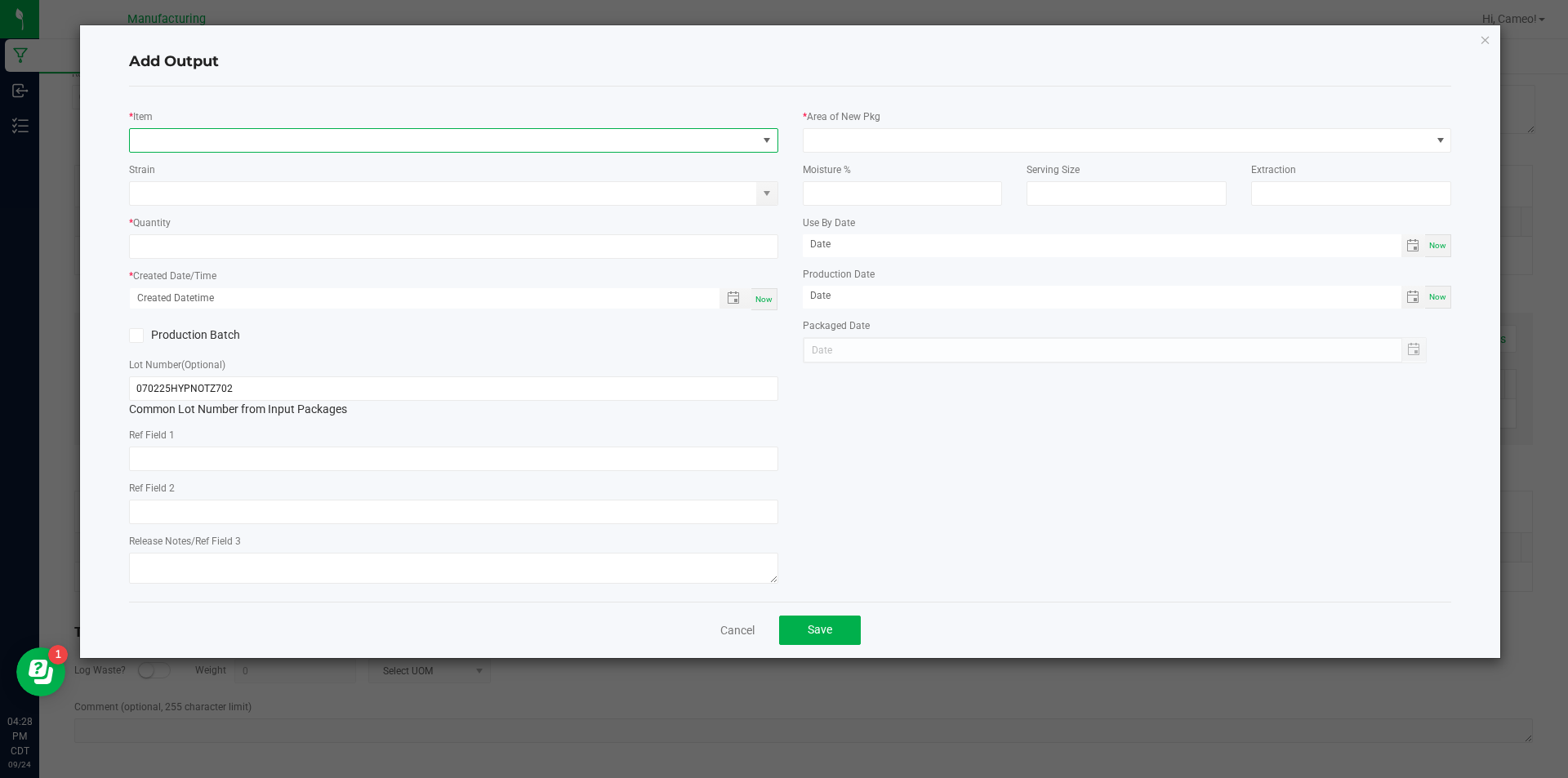
click at [446, 144] on span "NO DATA FOUND" at bounding box center [443, 140] width 627 height 23
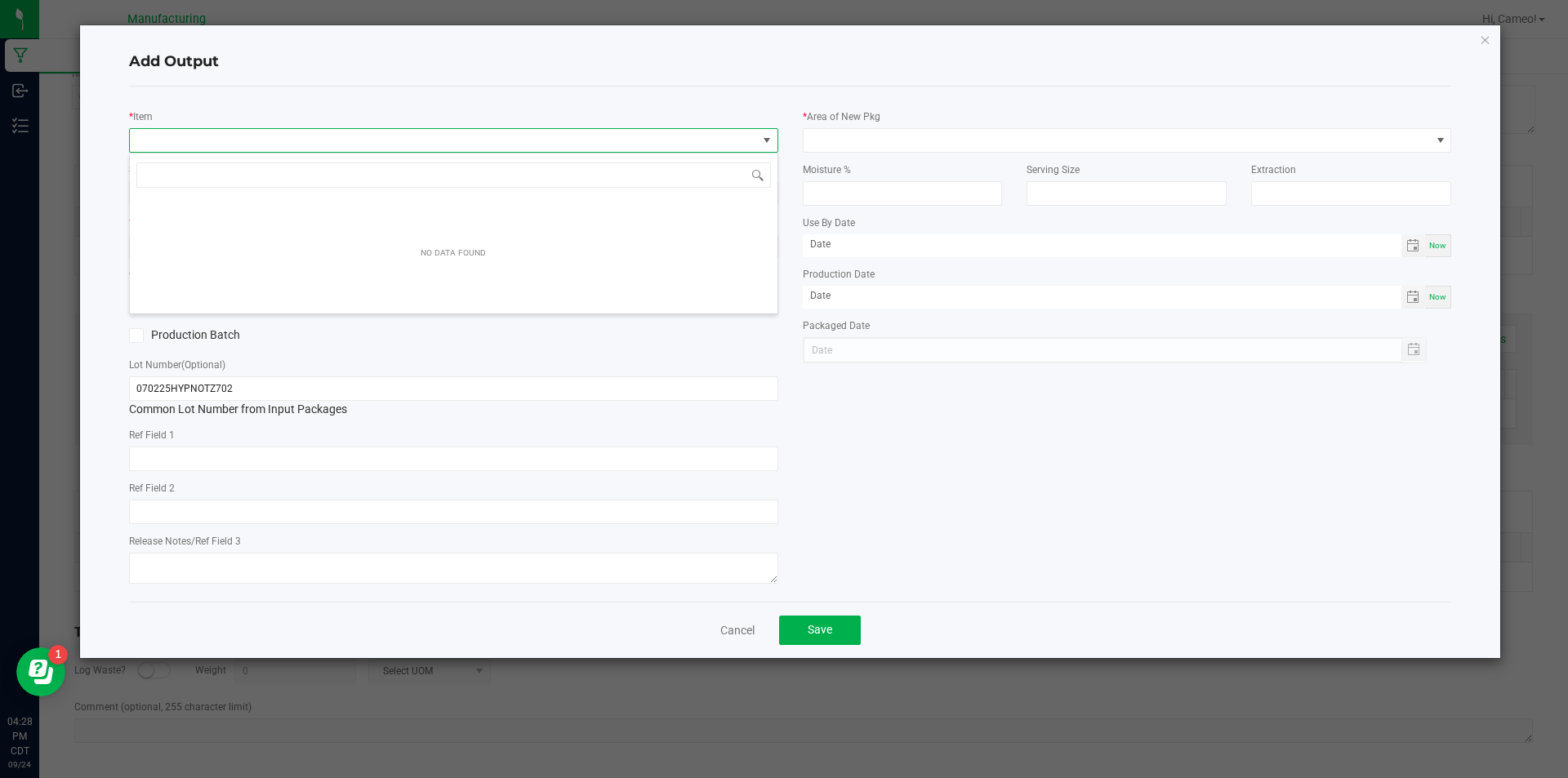
scroll to position [25, 649]
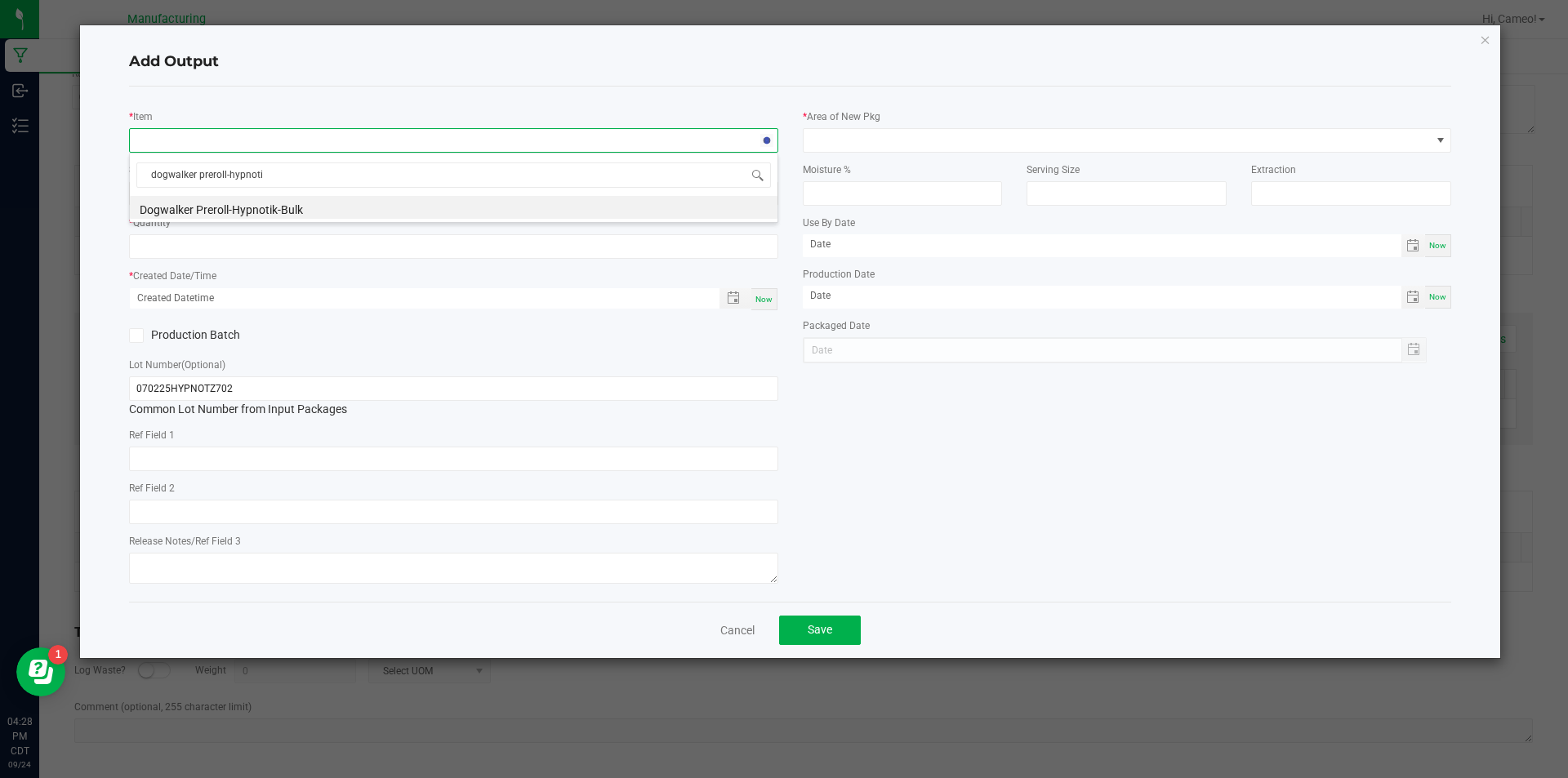
type input "dogwalker preroll-hypnotik"
click at [384, 215] on li "Dogwalker Preroll-Hypnotik-Bulk" at bounding box center [453, 208] width 647 height 23
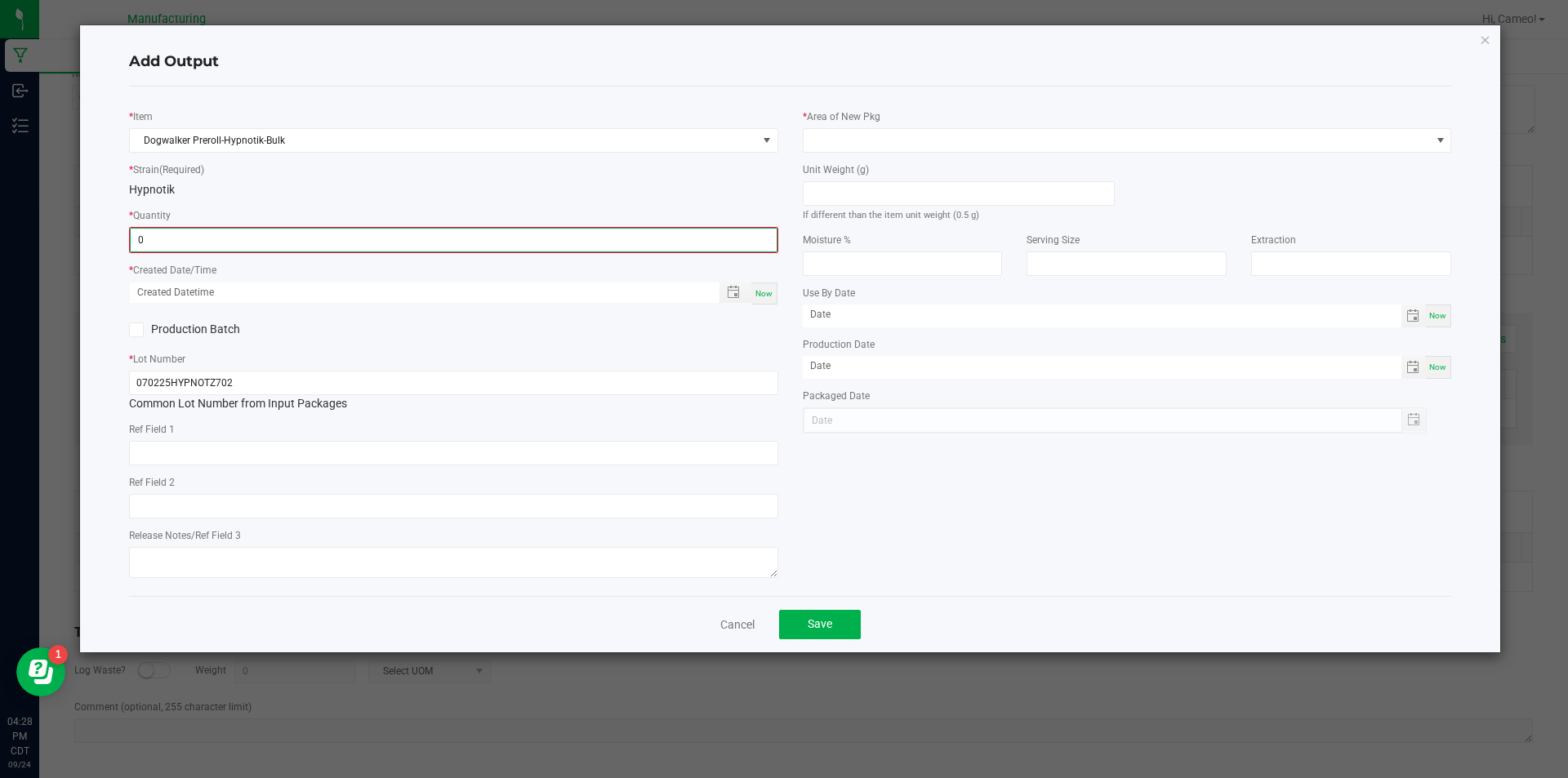
click at [351, 247] on input "0" at bounding box center [453, 240] width 646 height 23
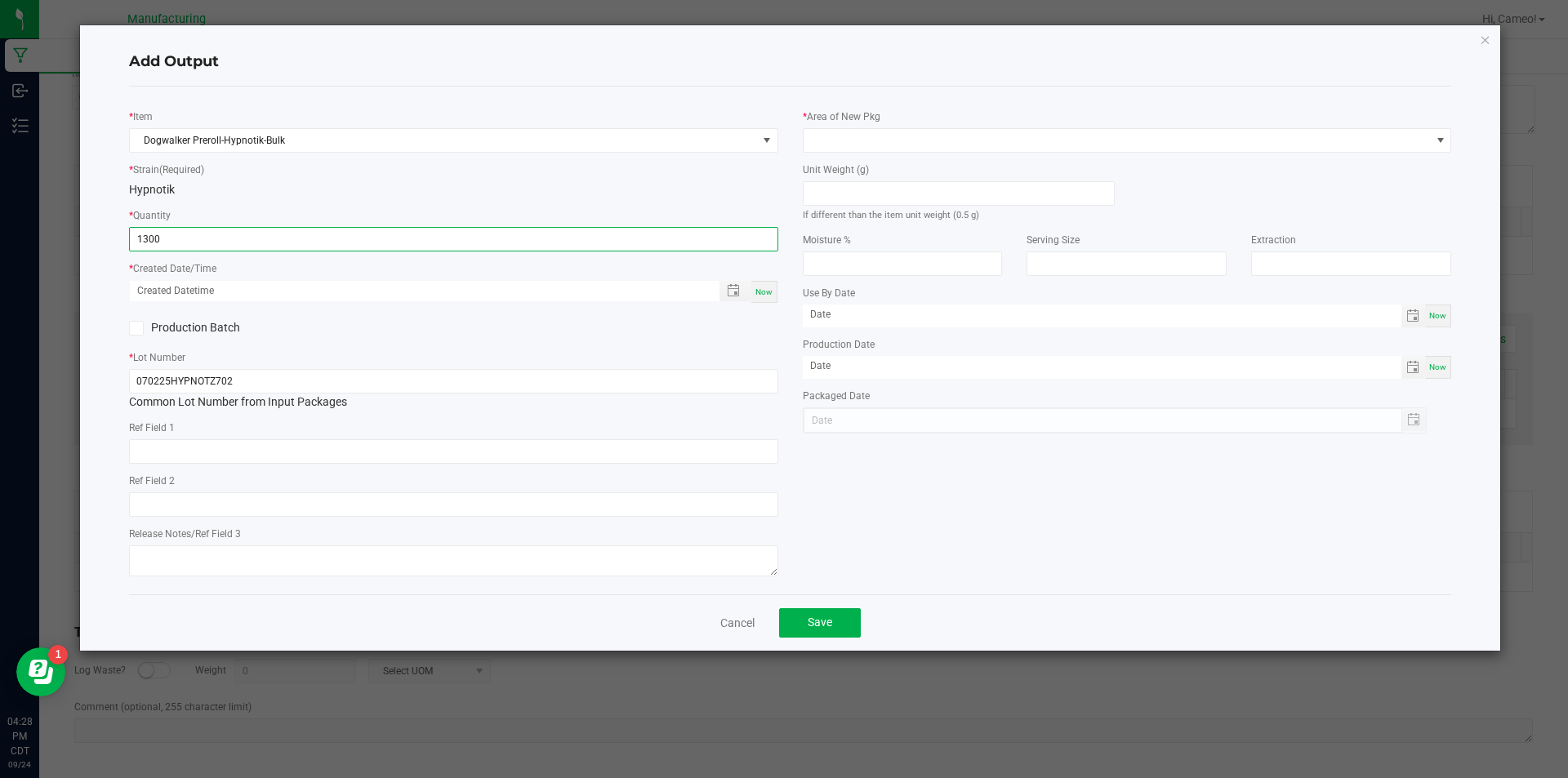
type input "1300 ea"
click at [763, 296] on span "Now" at bounding box center [764, 292] width 17 height 9
type input "[DATE] 4:28 PM"
type input "[DATE]"
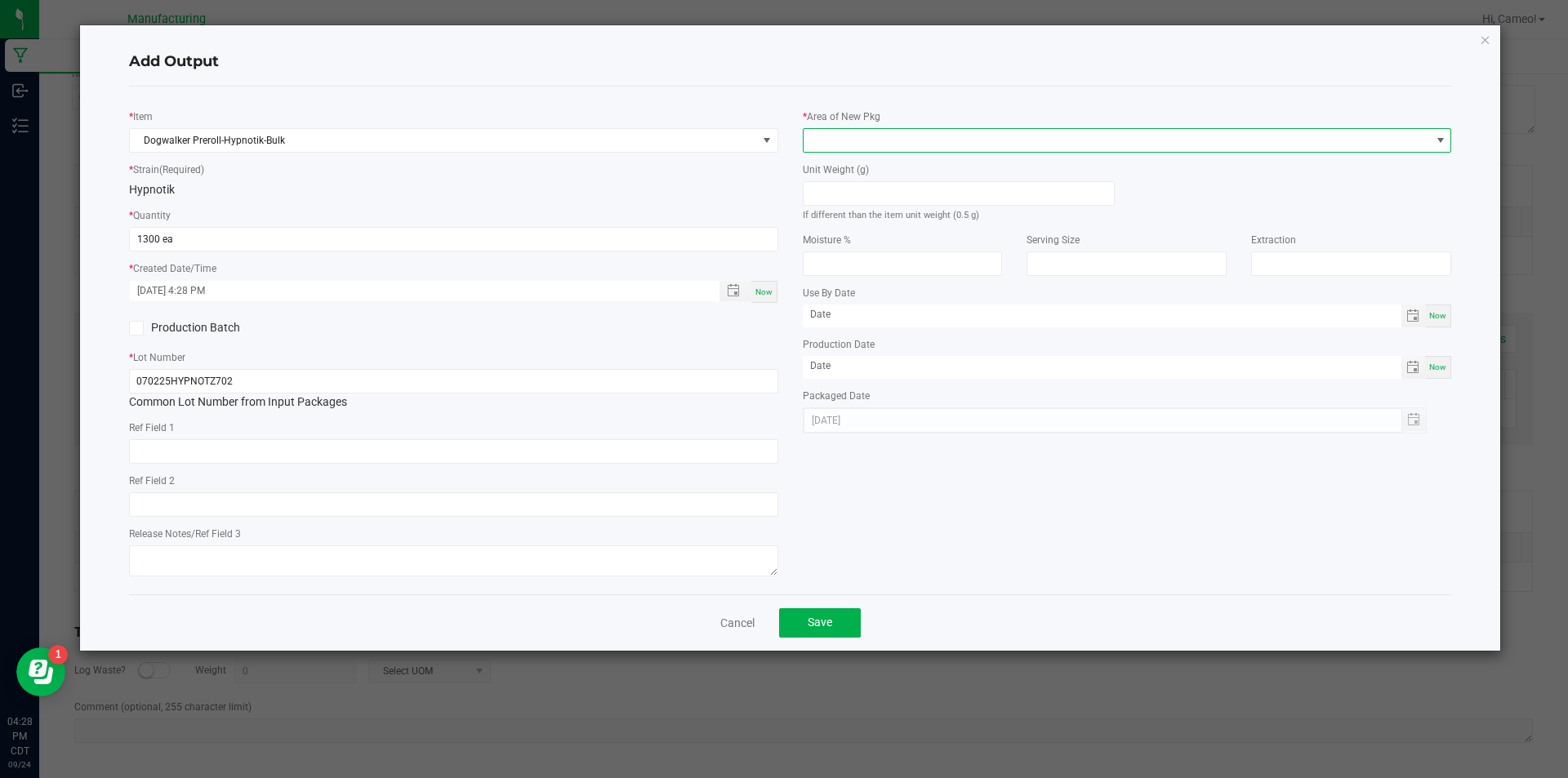
click at [895, 140] on span at bounding box center [1116, 140] width 627 height 23
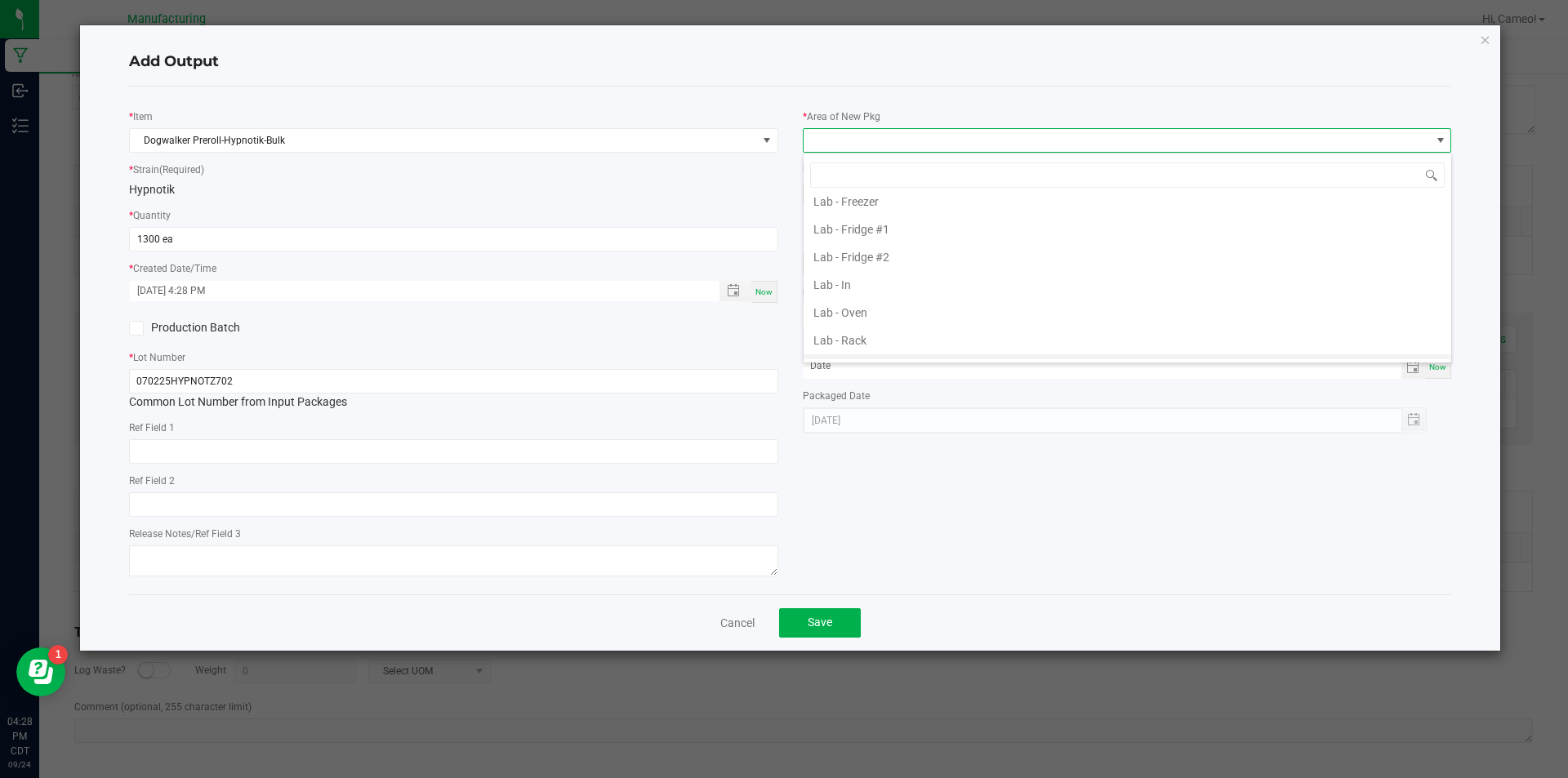
scroll to position [490, 0]
click at [860, 303] on li "Pre-roll - In" at bounding box center [1127, 303] width 647 height 28
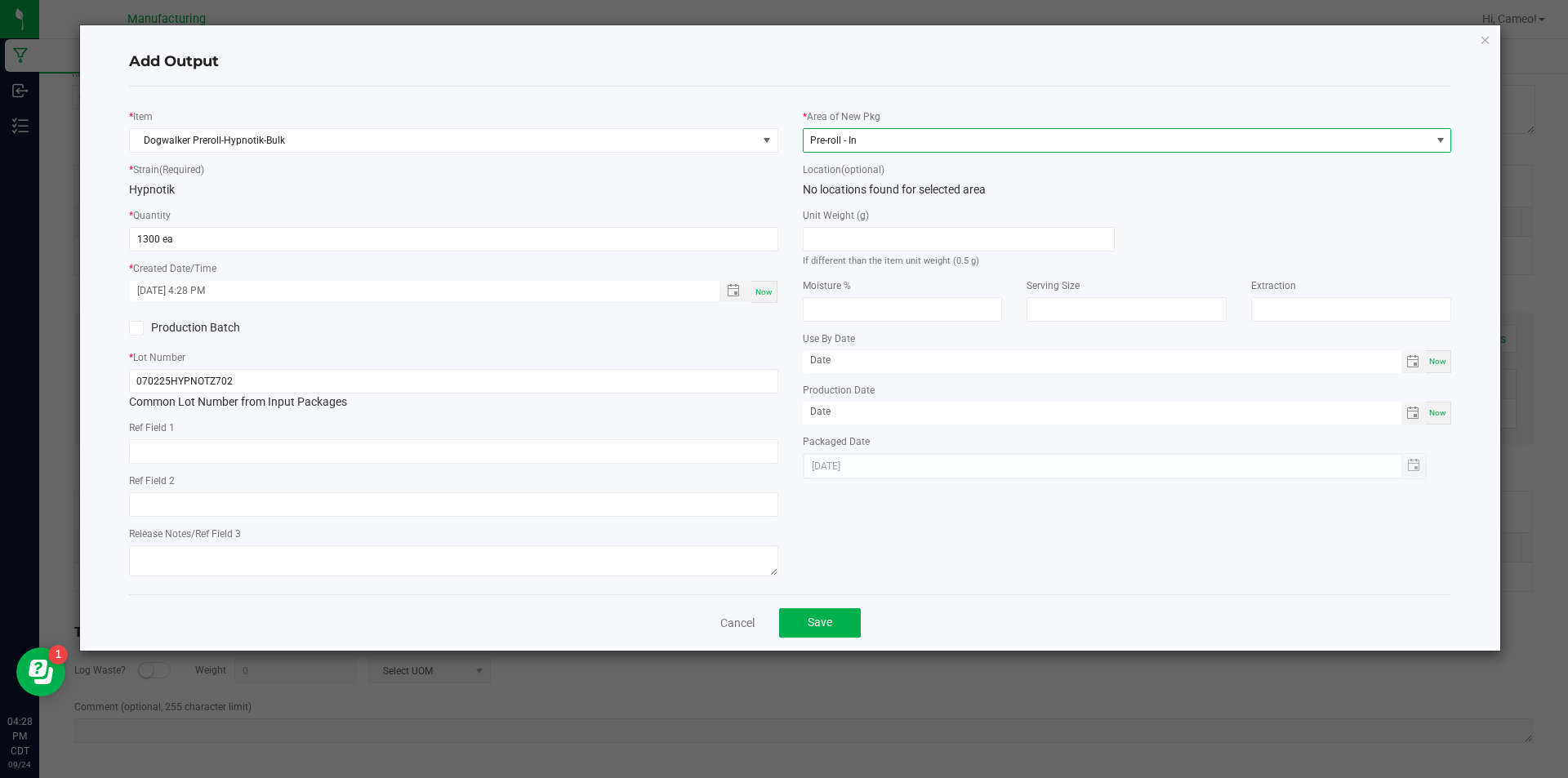
click at [904, 142] on span "Pre-roll - In" at bounding box center [1116, 140] width 627 height 23
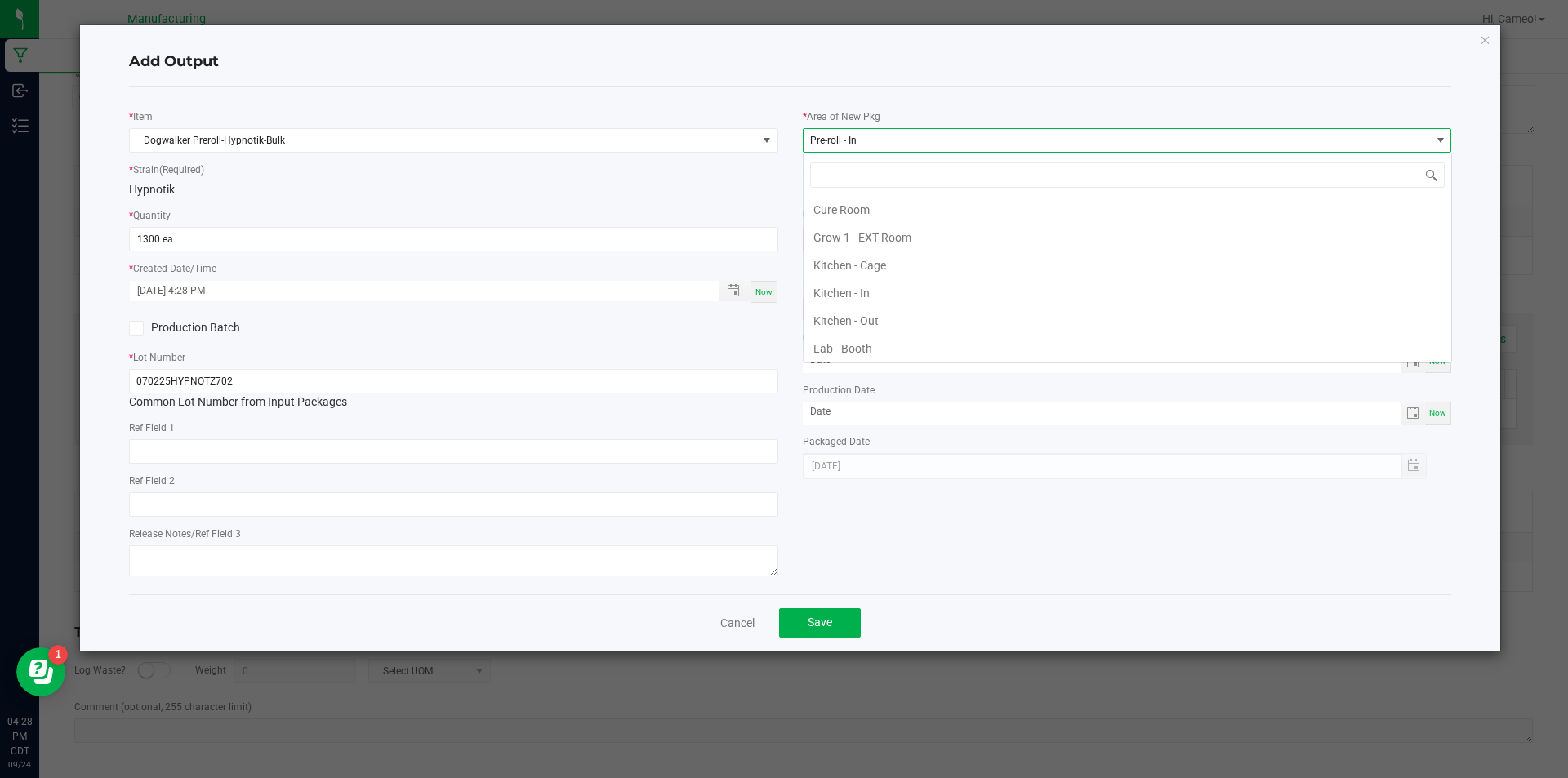
scroll to position [448, 0]
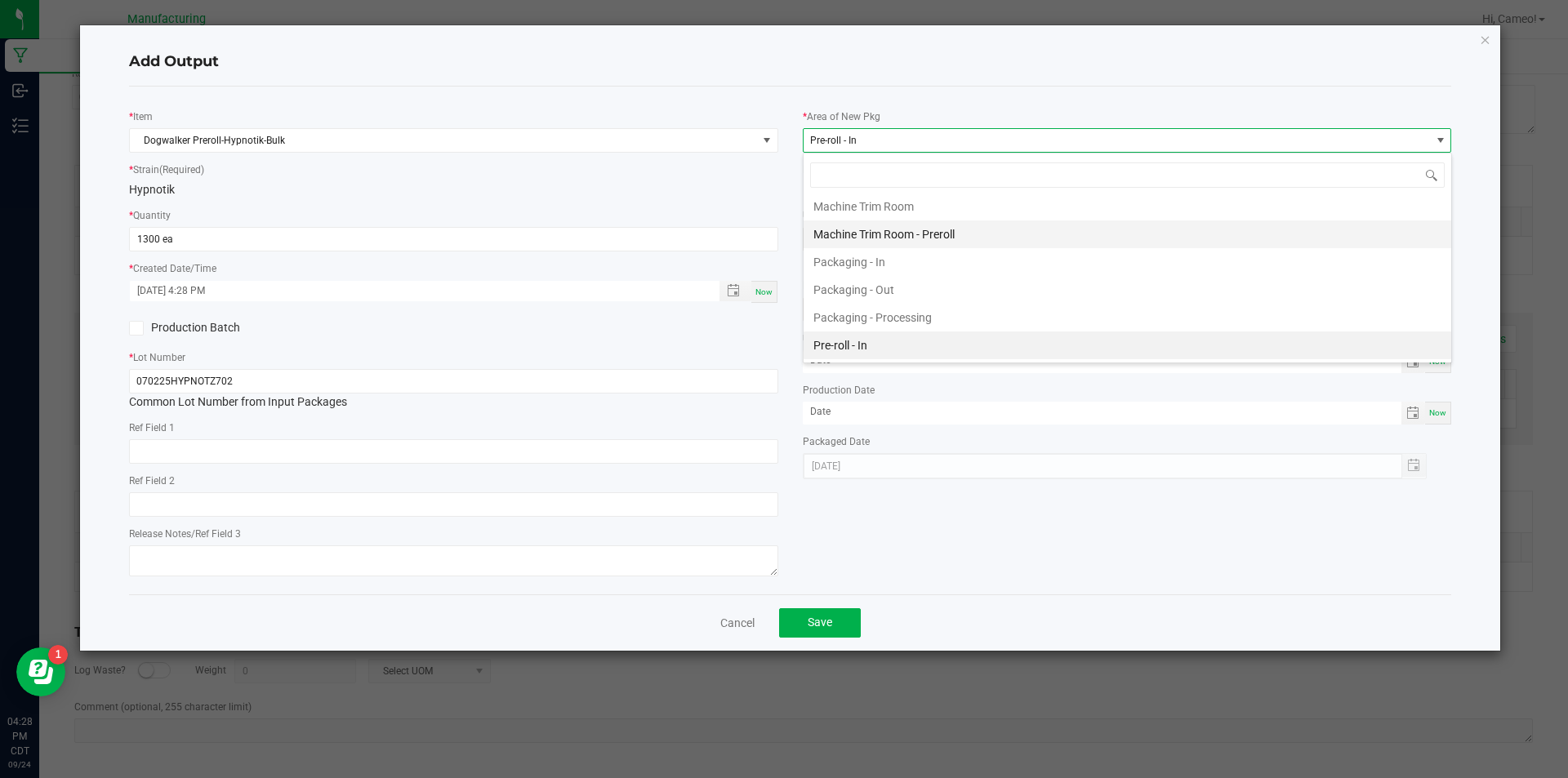
click at [938, 233] on li "Machine Trim Room - Preroll" at bounding box center [1127, 234] width 647 height 28
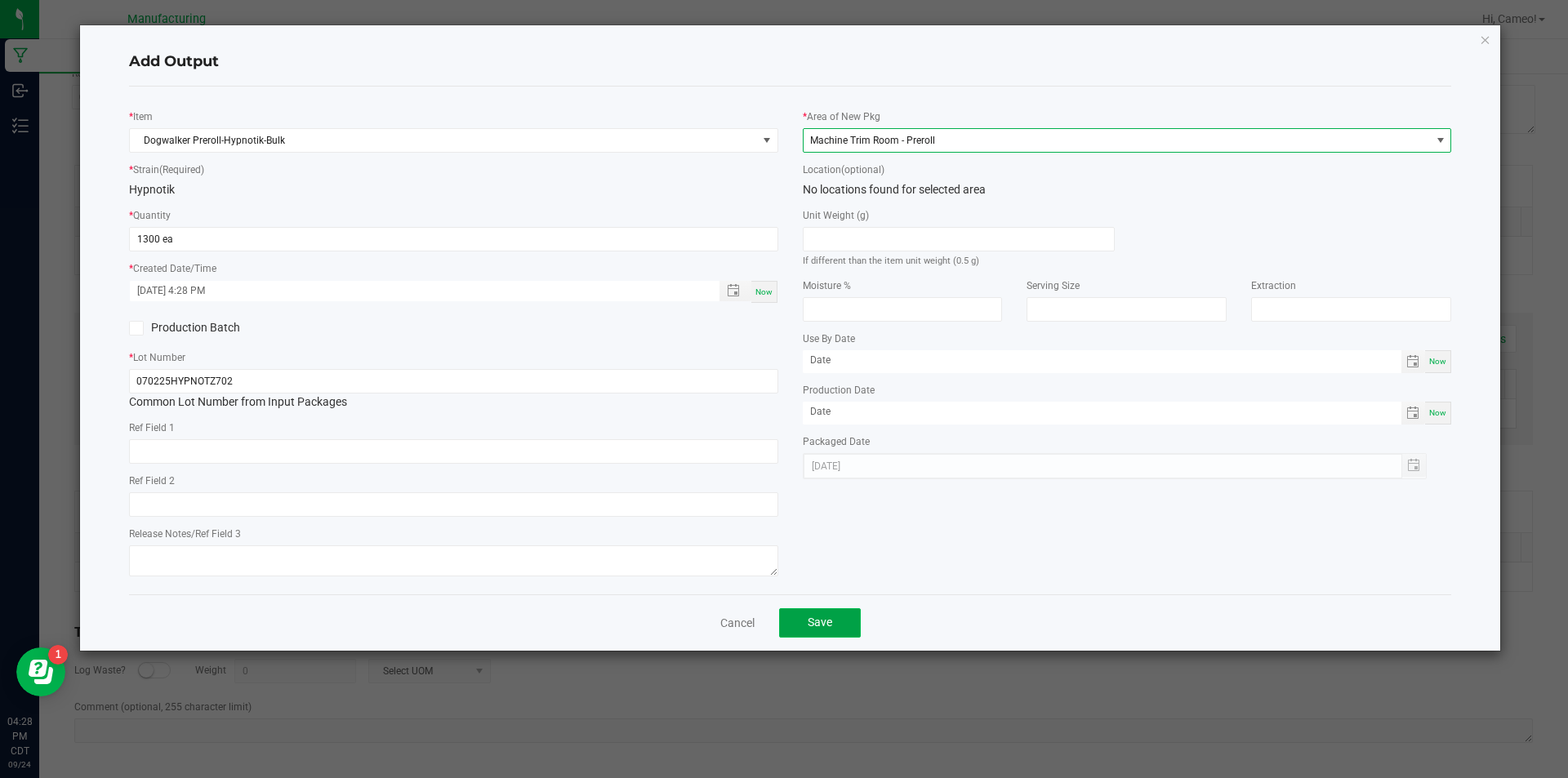
click at [833, 625] on button "Save" at bounding box center [819, 624] width 81 height 30
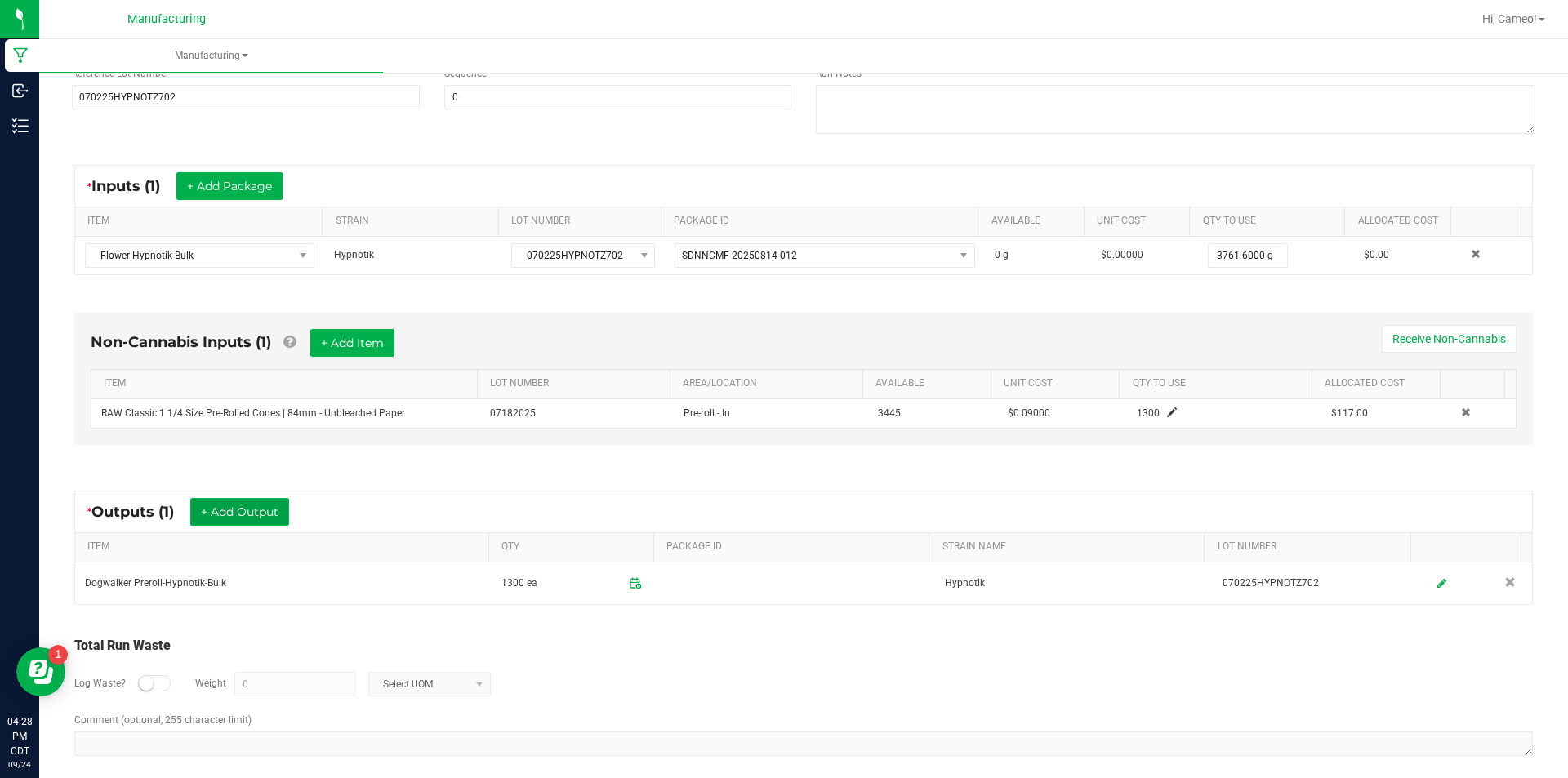
click at [202, 510] on button "+ Add Output" at bounding box center [240, 512] width 99 height 28
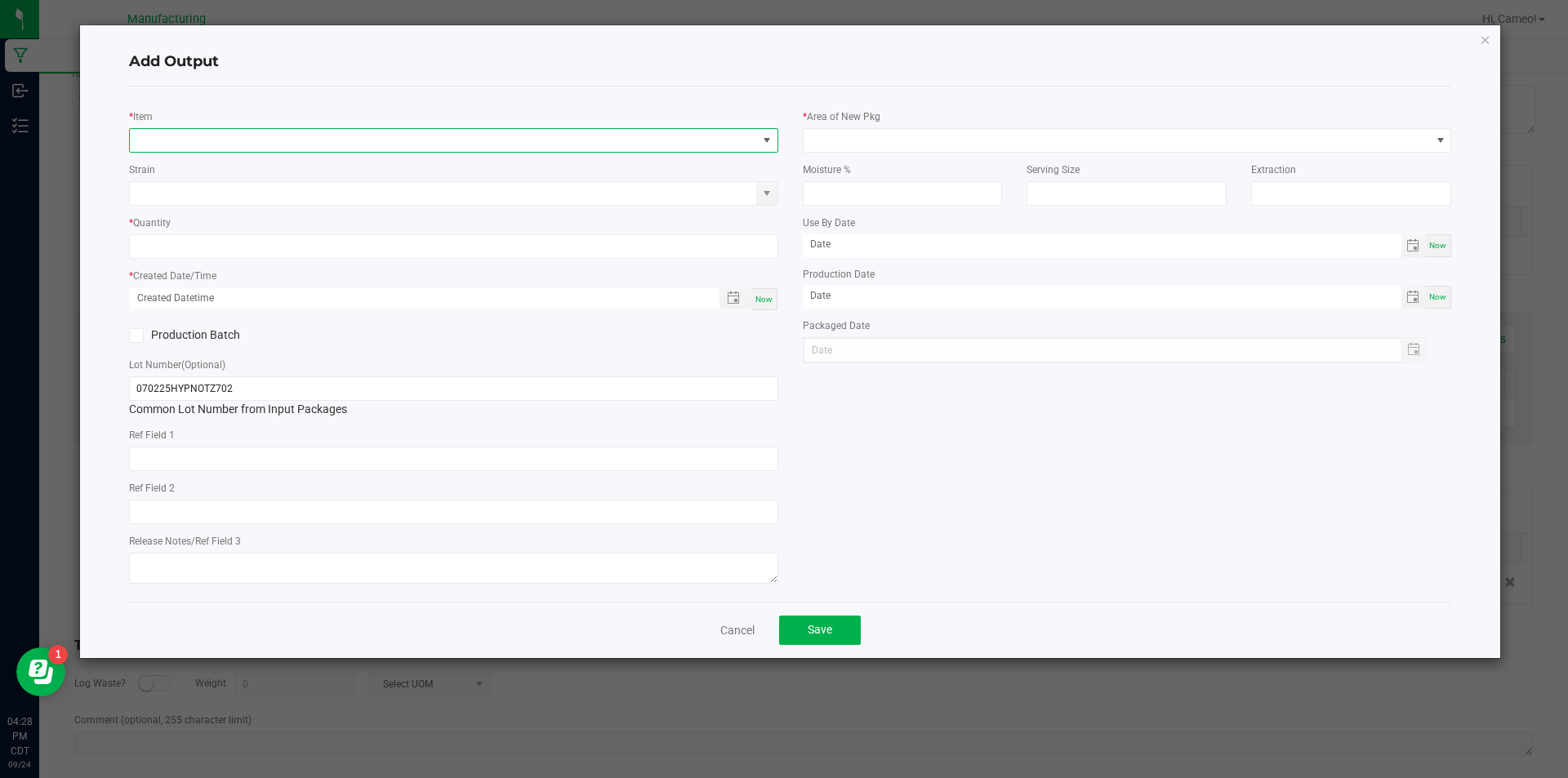
click at [418, 136] on span "NO DATA FOUND" at bounding box center [443, 140] width 627 height 23
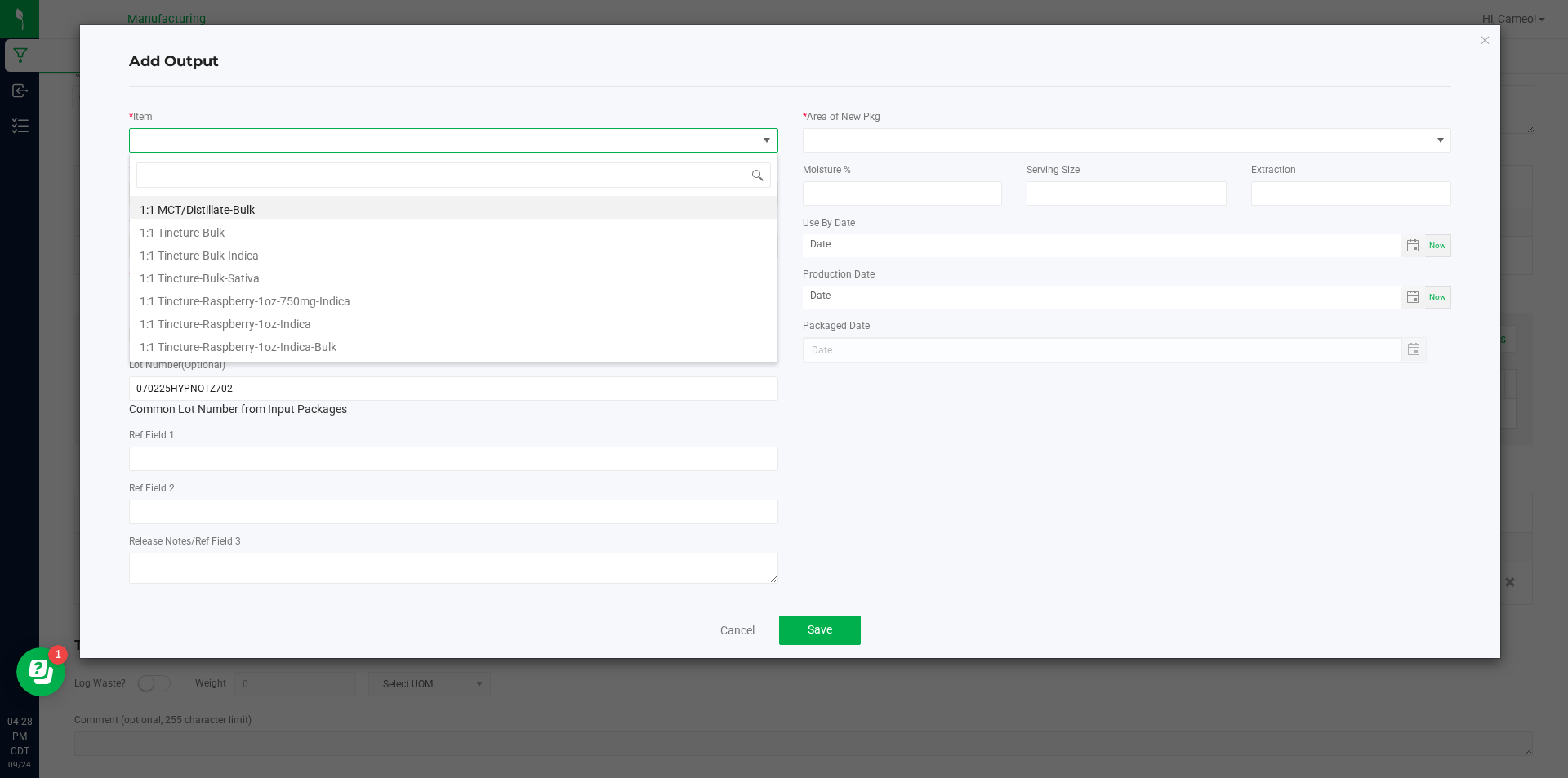
scroll to position [25, 649]
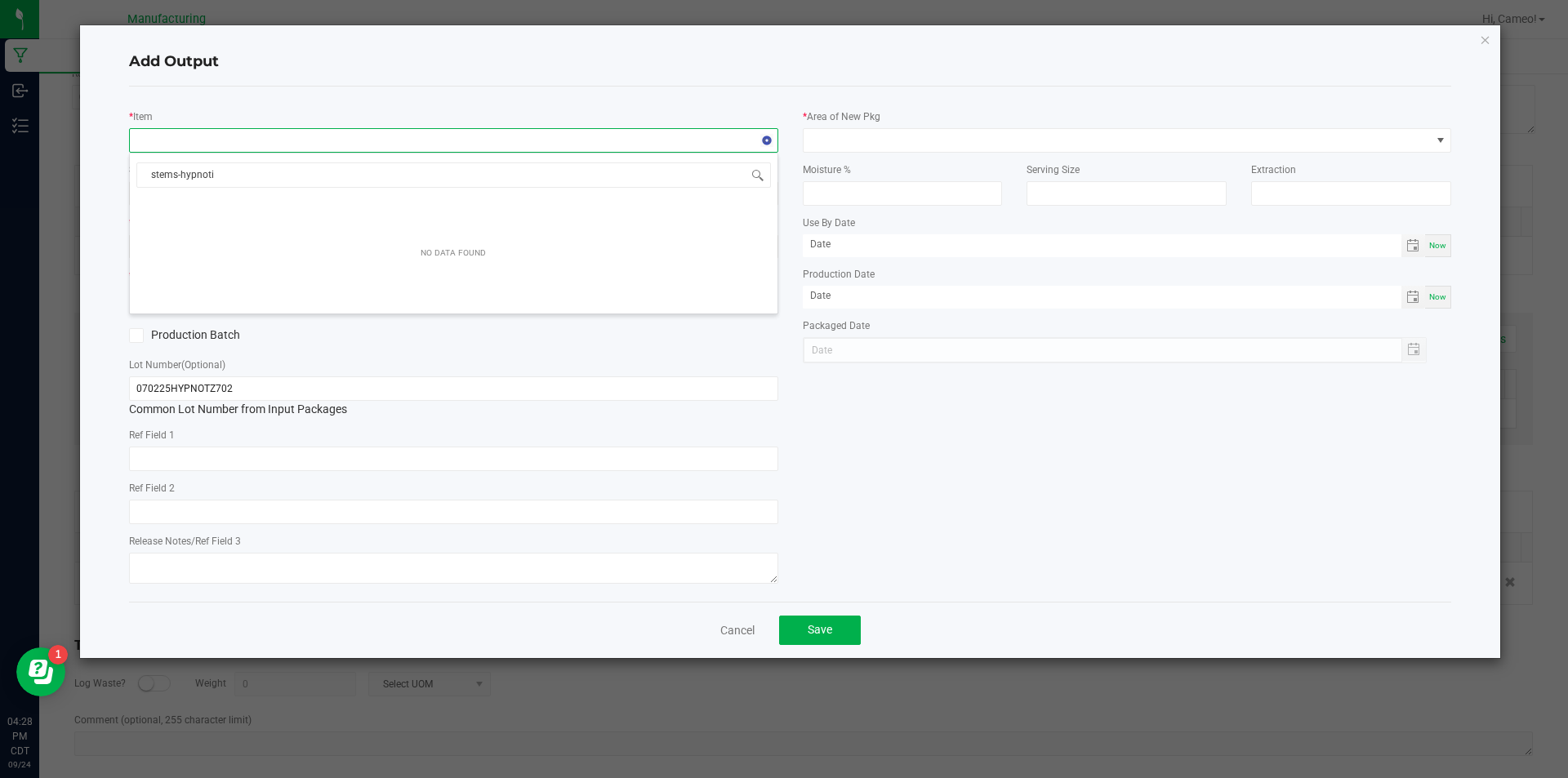
type input "stems-hypnotik"
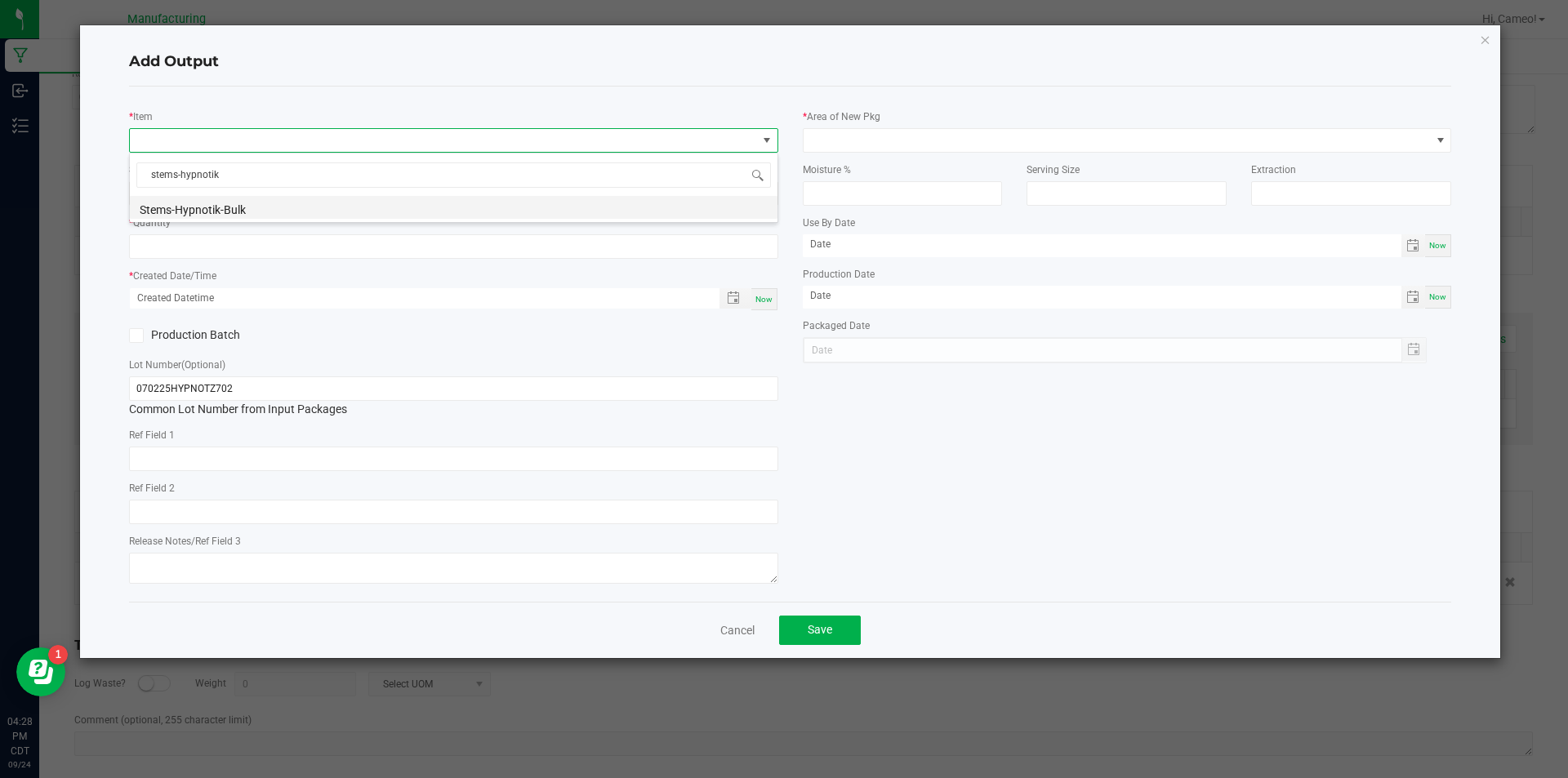
click at [368, 203] on li "Stems-Hypnotik-Bulk" at bounding box center [453, 208] width 647 height 23
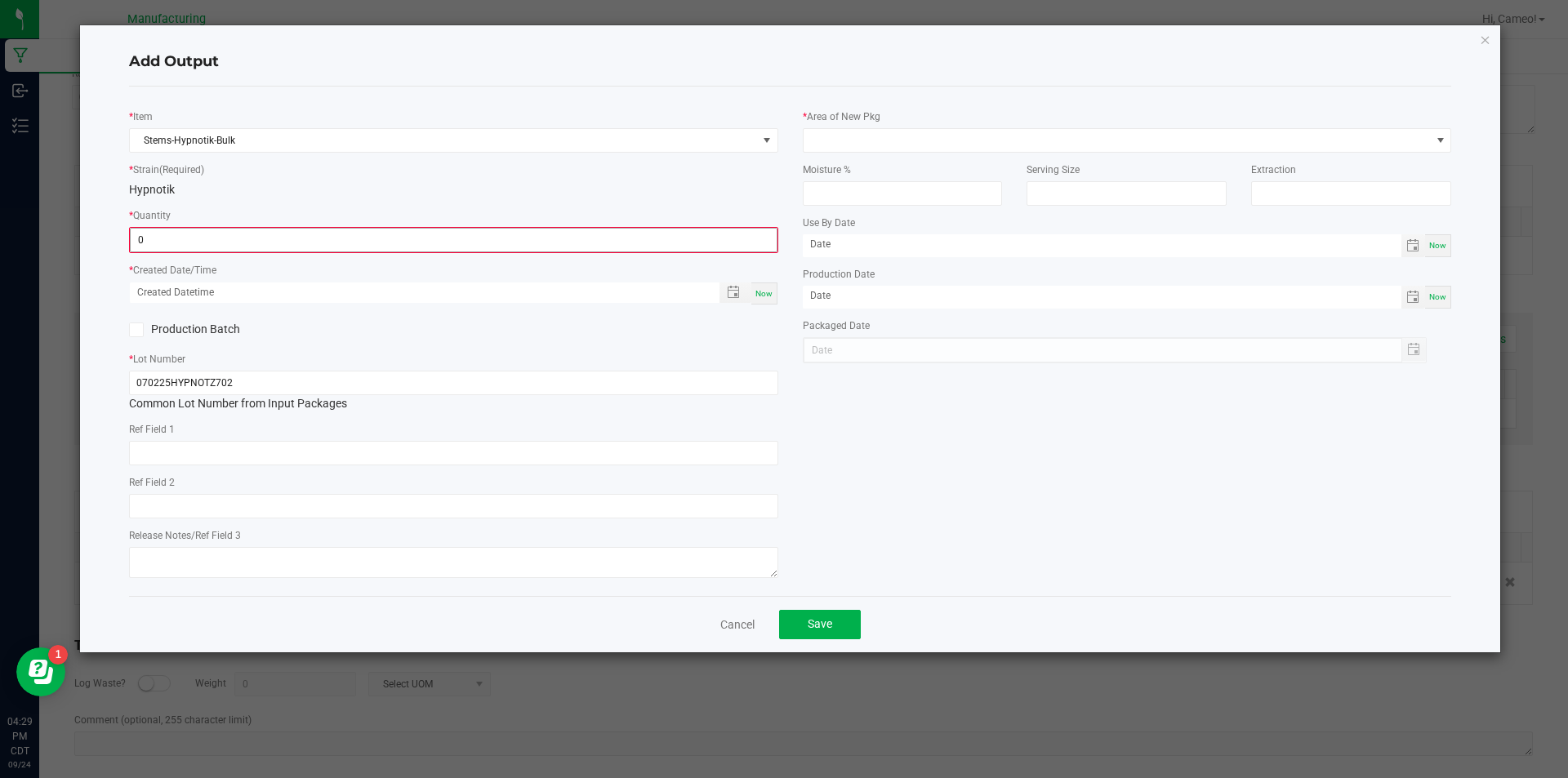
click at [602, 233] on input "0" at bounding box center [453, 240] width 646 height 23
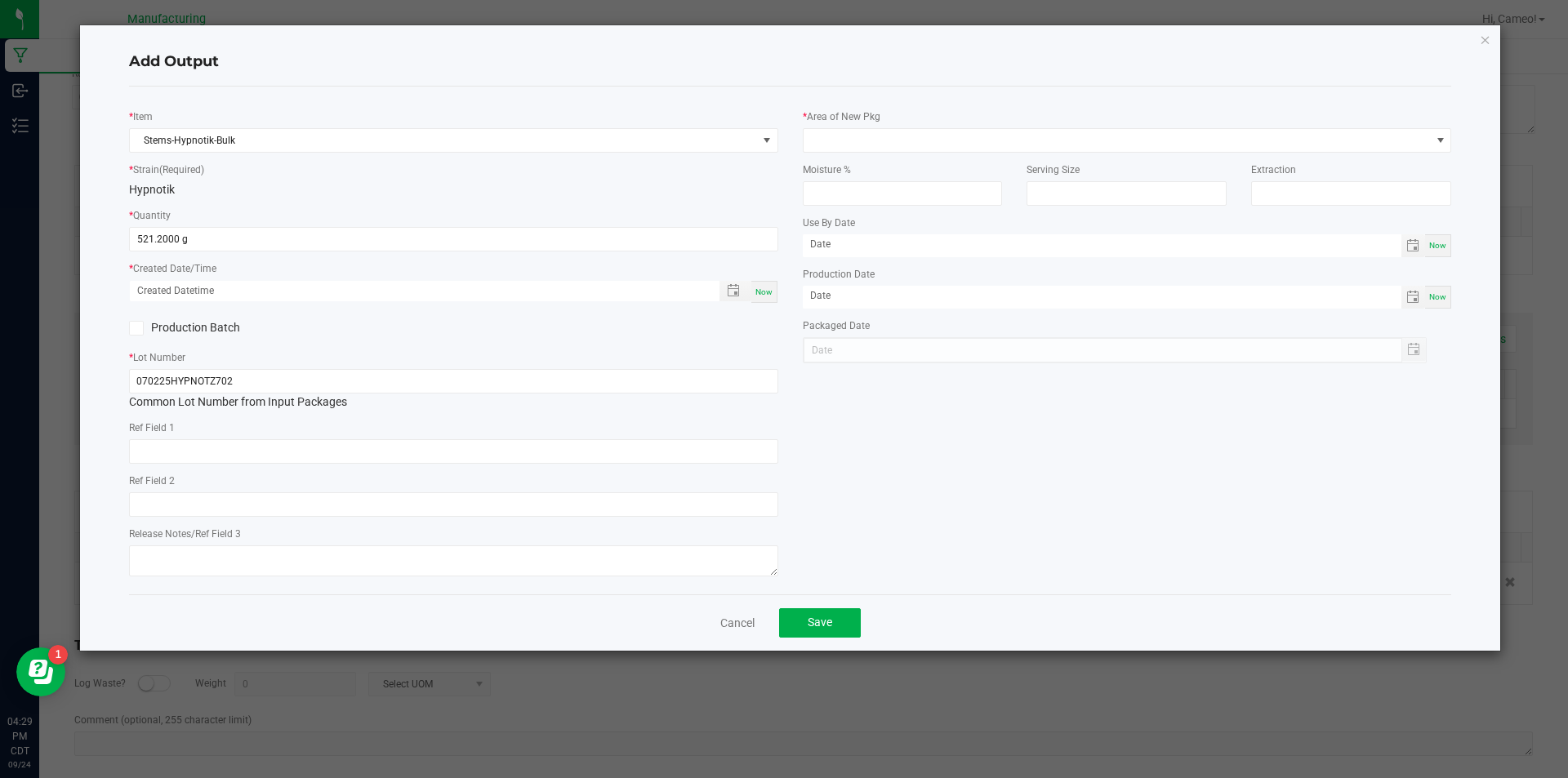
type input "521.2000 g"
click at [763, 289] on span "Now" at bounding box center [764, 292] width 17 height 9
type input "[DATE] 4:29 PM"
type input "[DATE]"
click at [873, 129] on span at bounding box center [1116, 140] width 627 height 23
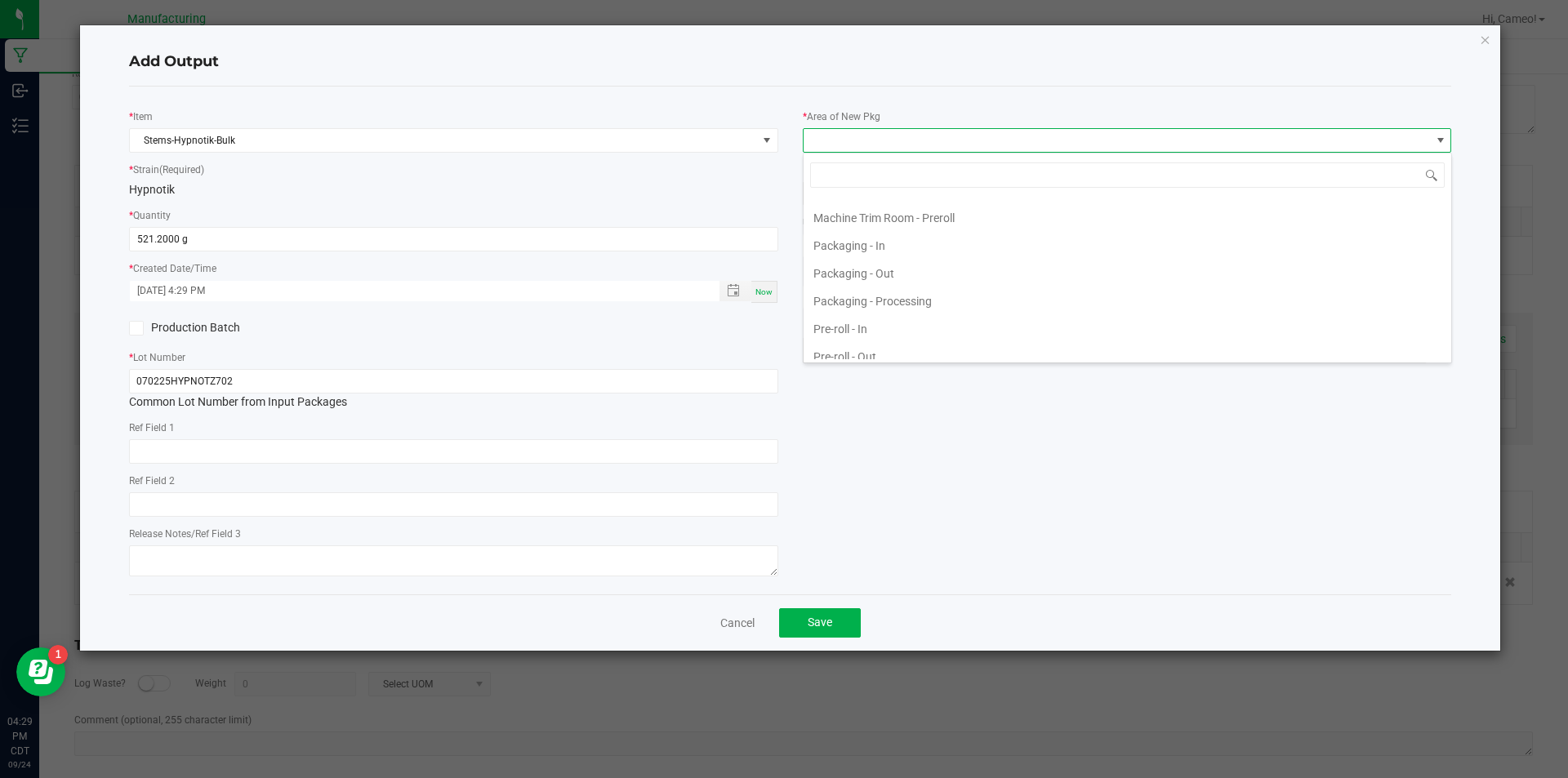
scroll to position [490, 0]
click at [890, 304] on li "Pre-roll - In" at bounding box center [1127, 303] width 647 height 28
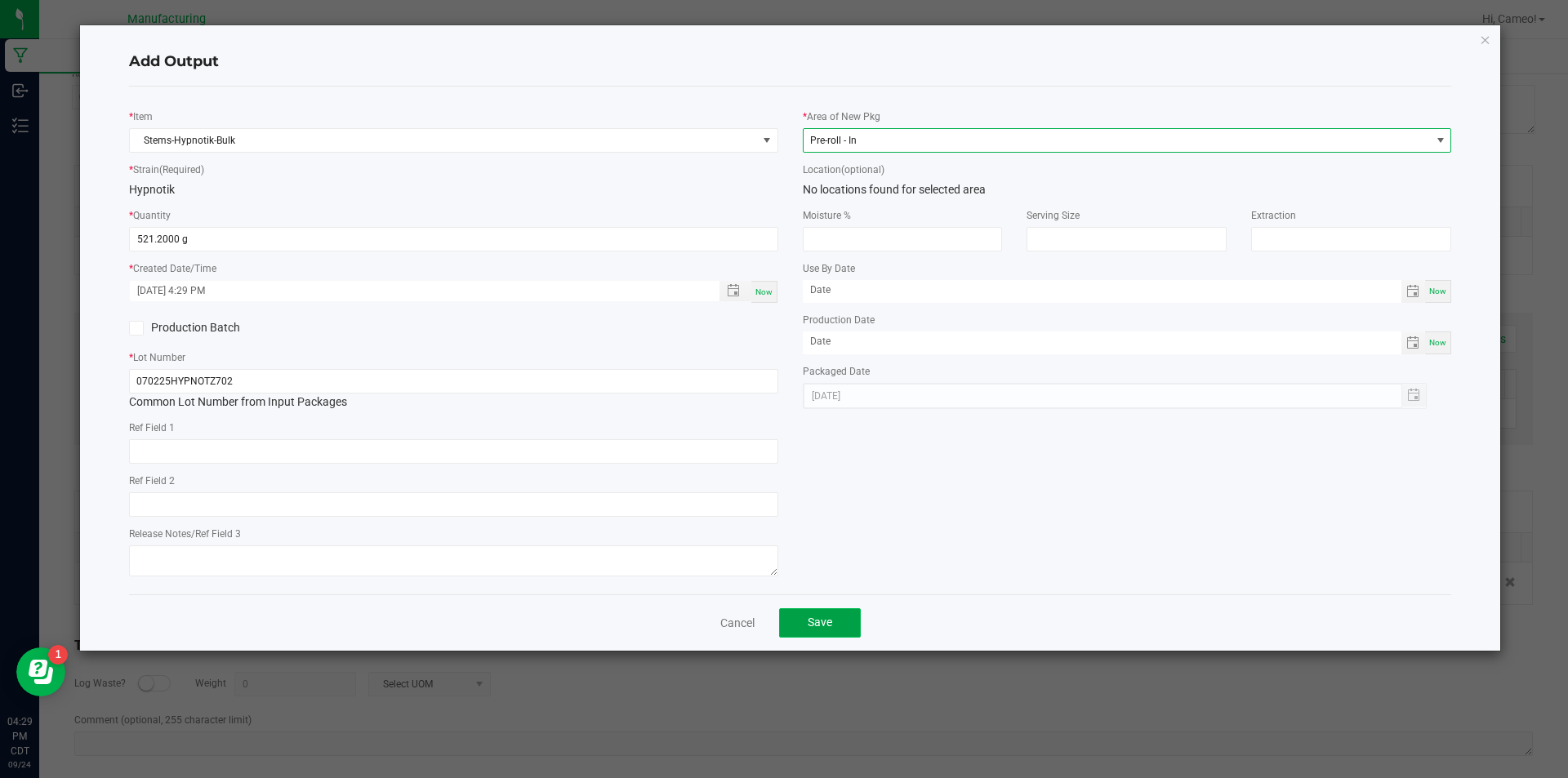
click at [826, 631] on button "Save" at bounding box center [819, 624] width 81 height 30
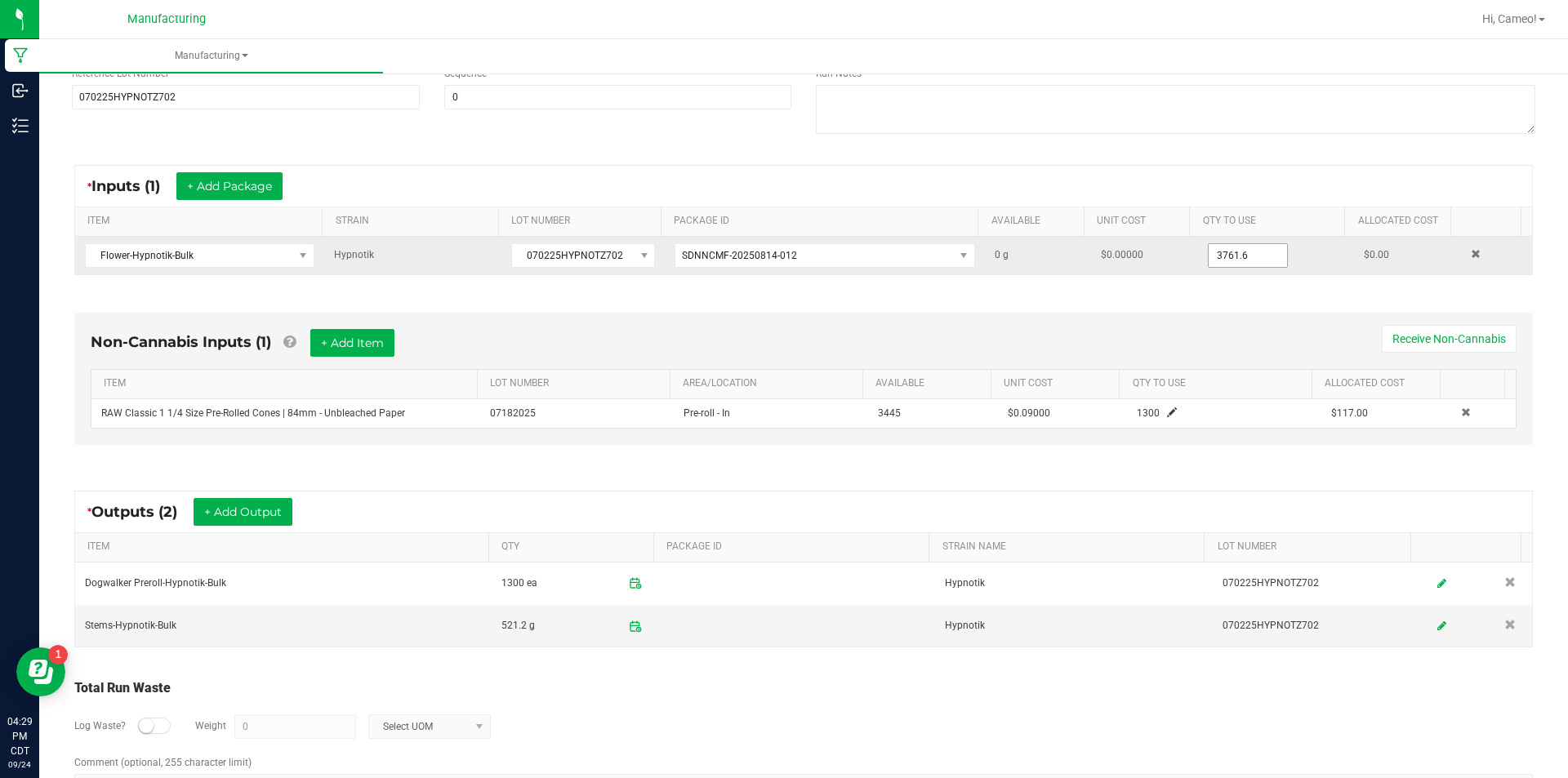
click at [1245, 252] on input "3761.6" at bounding box center [1247, 255] width 78 height 23
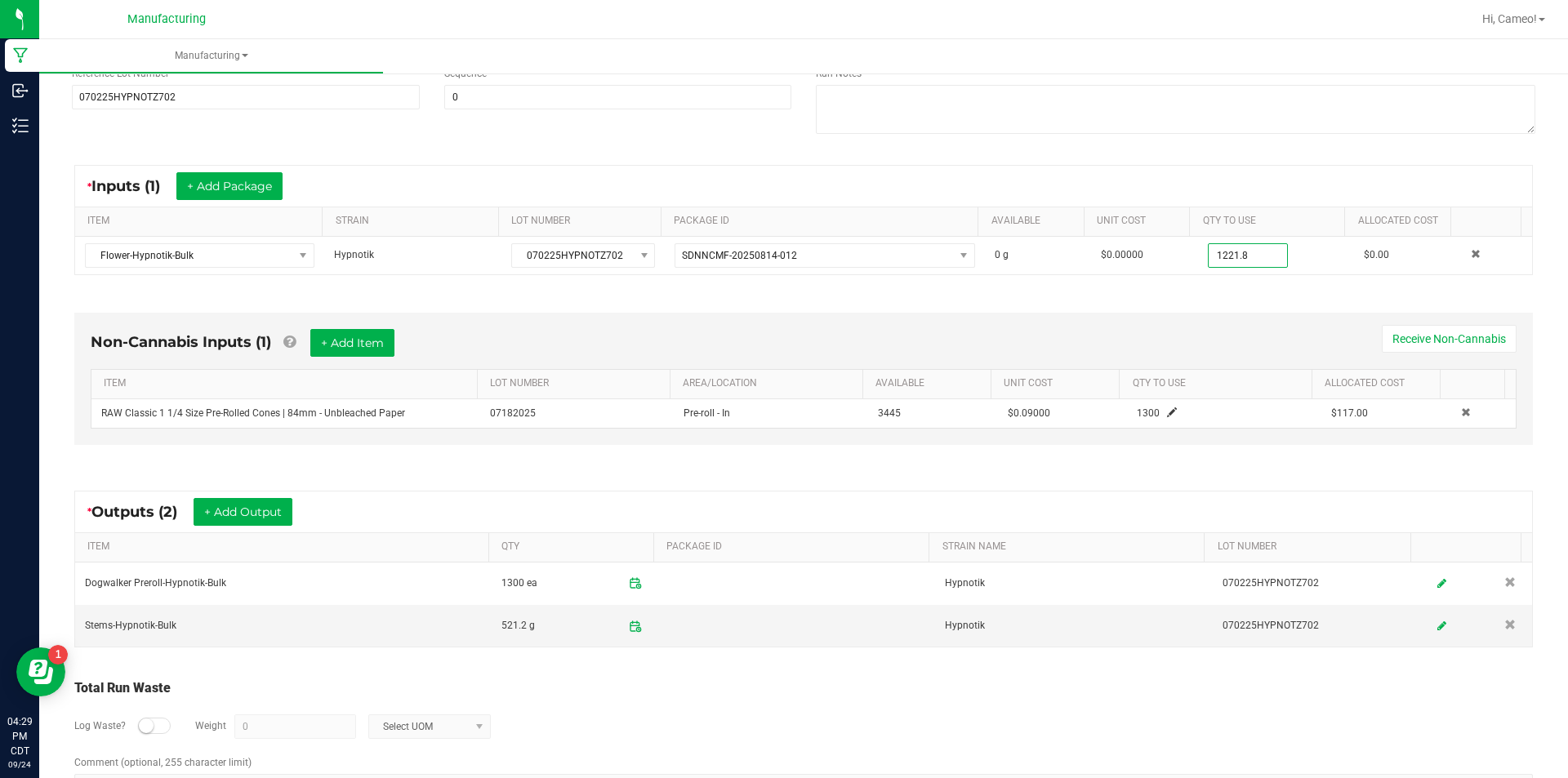
type input "1221.8000 g"
click at [1296, 160] on div "* Inputs (1) + Add Package ITEM STRAIN LOT NUMBER PACKAGE ID AVAILABLE Unit Cos…" at bounding box center [803, 220] width 1488 height 140
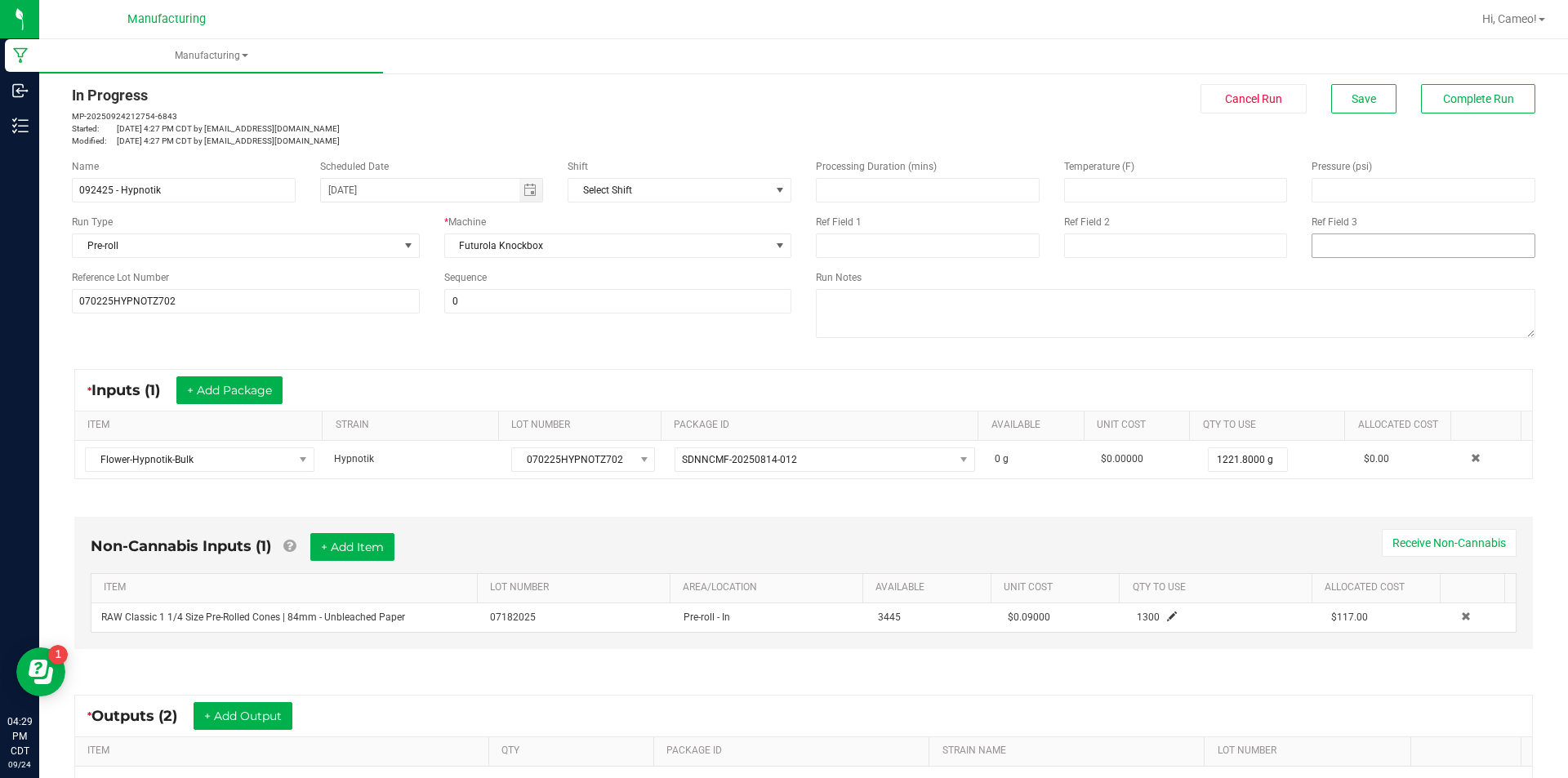
scroll to position [0, 0]
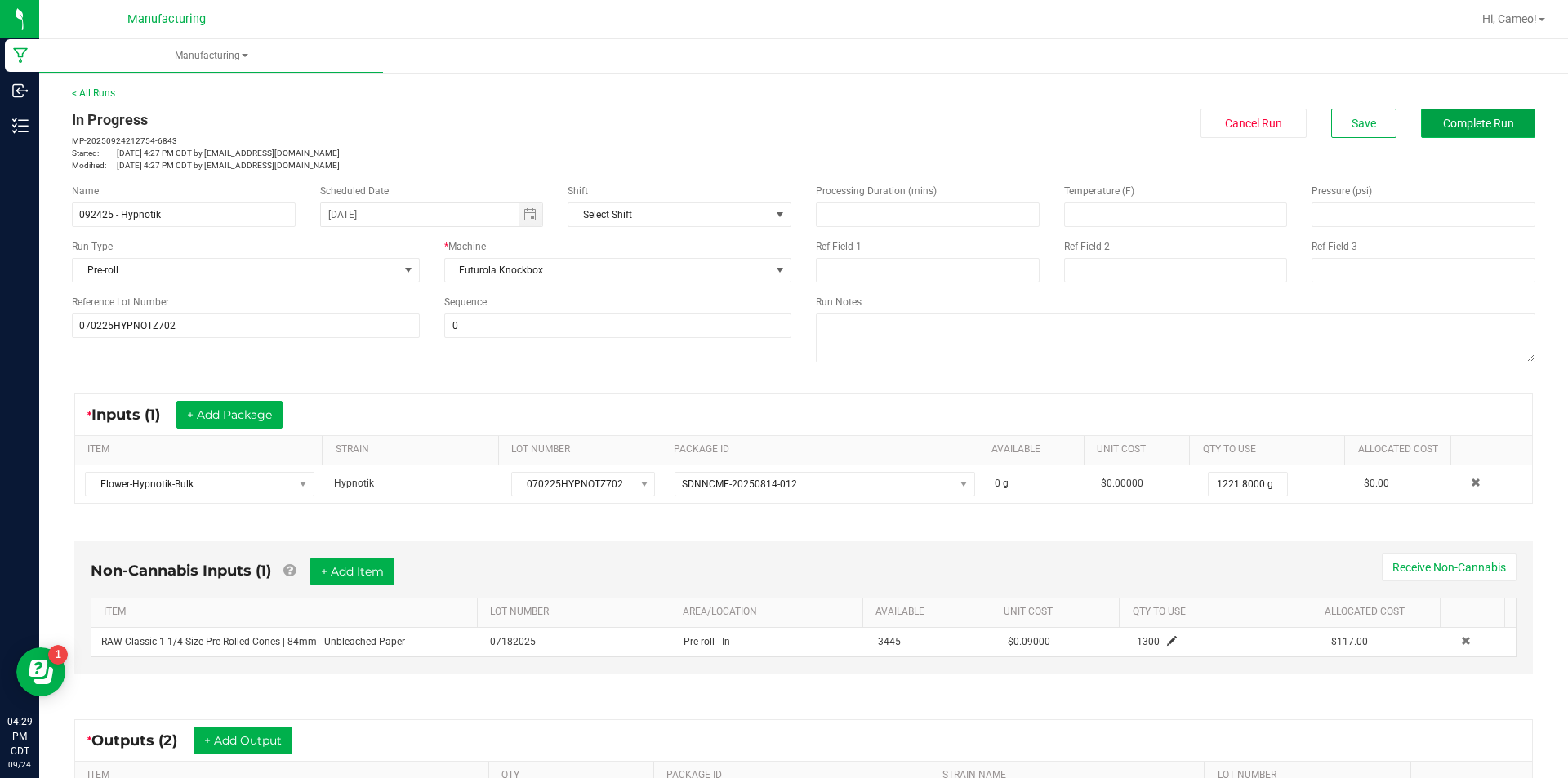
click at [1469, 118] on span "Complete Run" at bounding box center [1478, 123] width 71 height 13
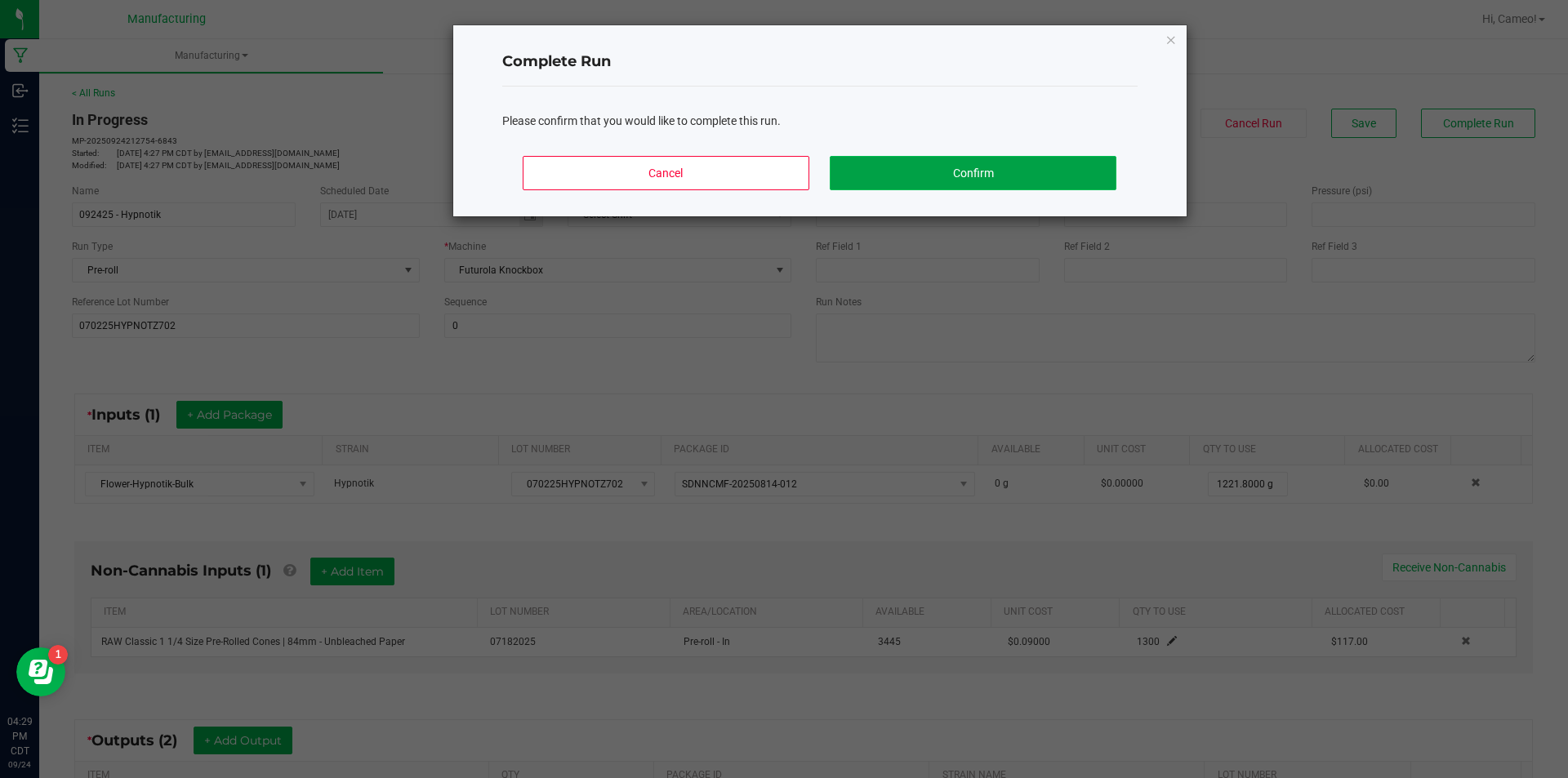
click at [995, 173] on button "Confirm" at bounding box center [973, 173] width 286 height 35
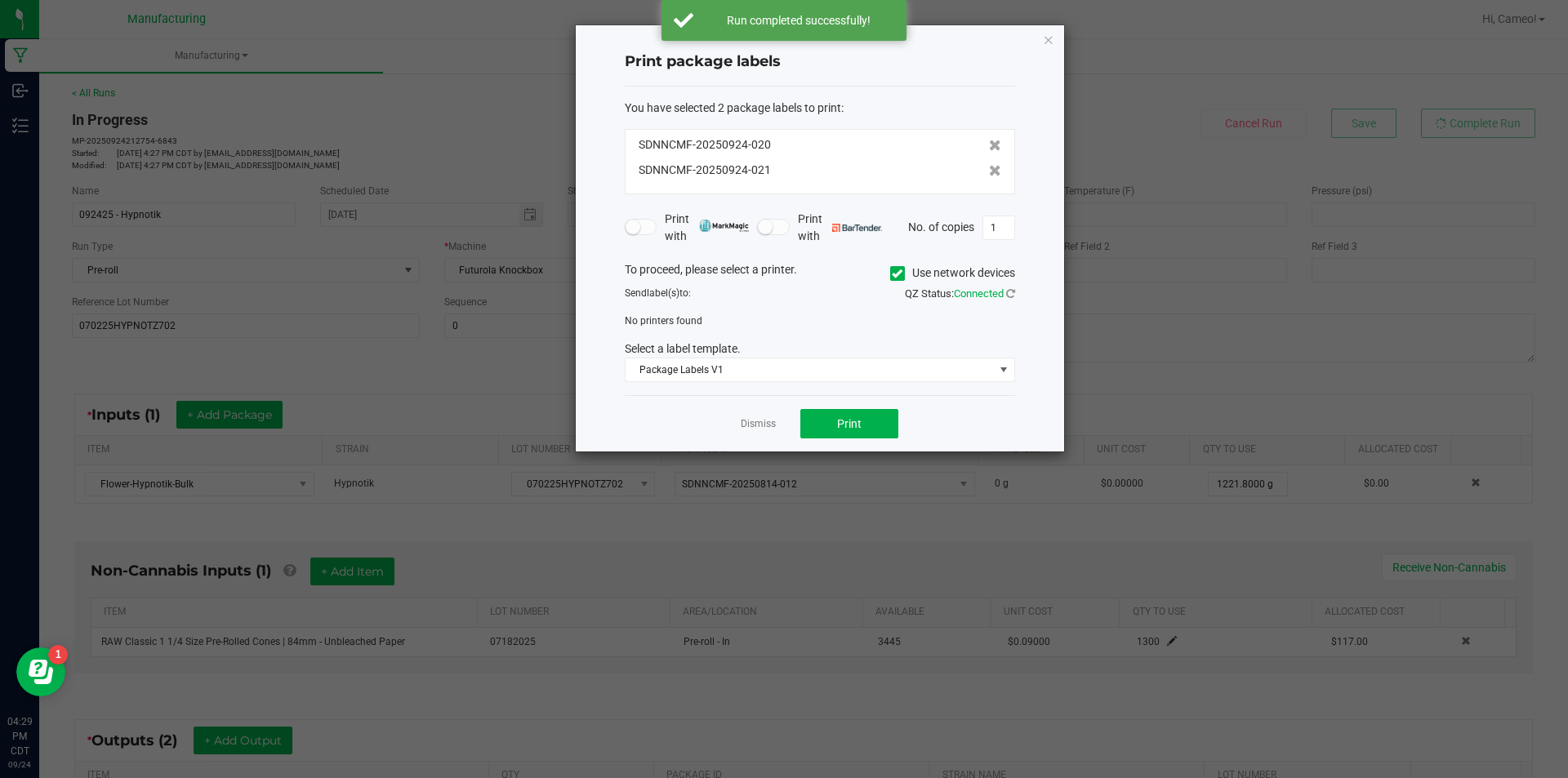
click at [893, 274] on icon at bounding box center [897, 274] width 11 height 0
click at [0, 0] on input "Use network devices" at bounding box center [0, 0] width 0 height 0
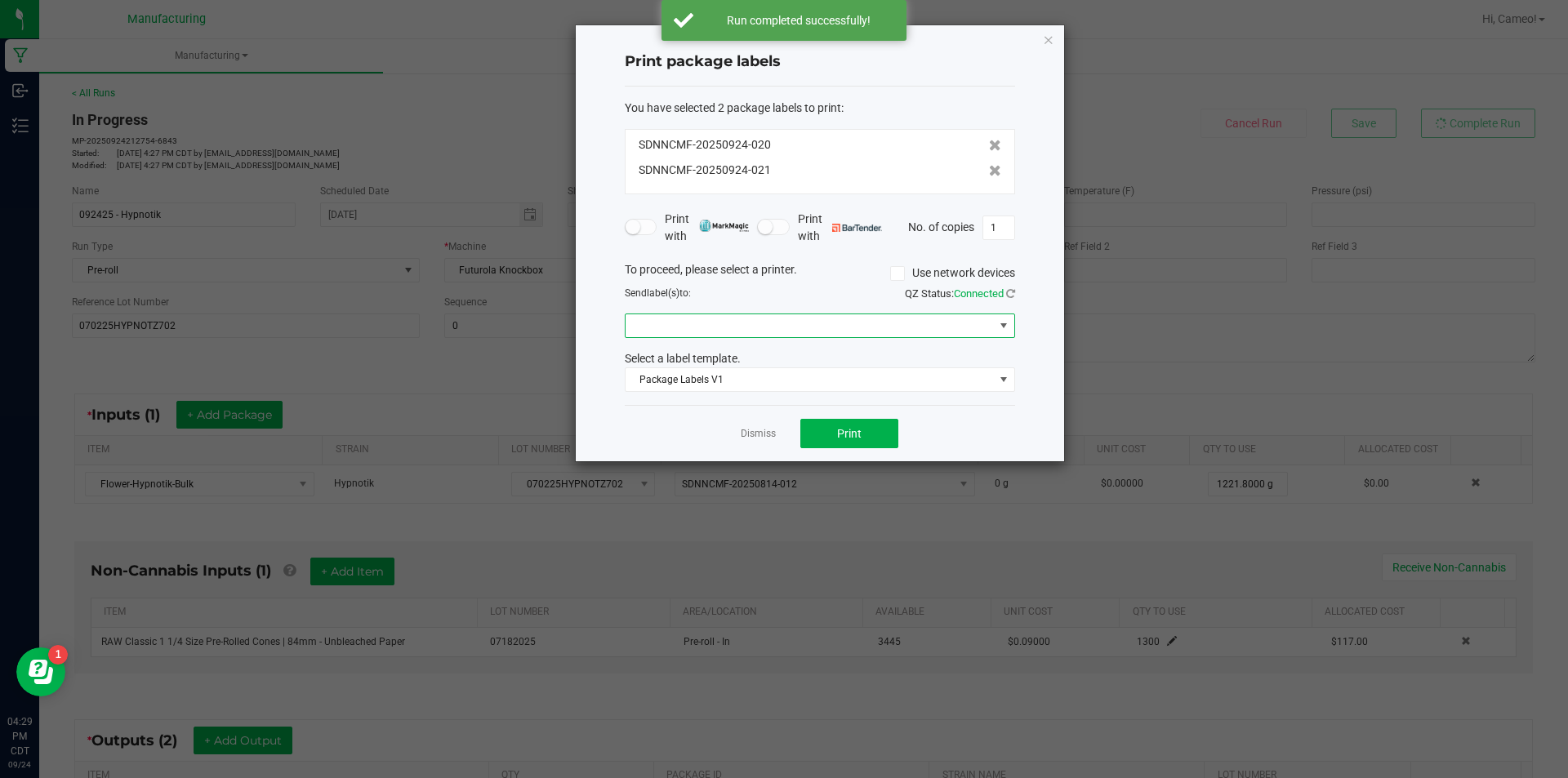
click at [871, 324] on span at bounding box center [809, 326] width 368 height 23
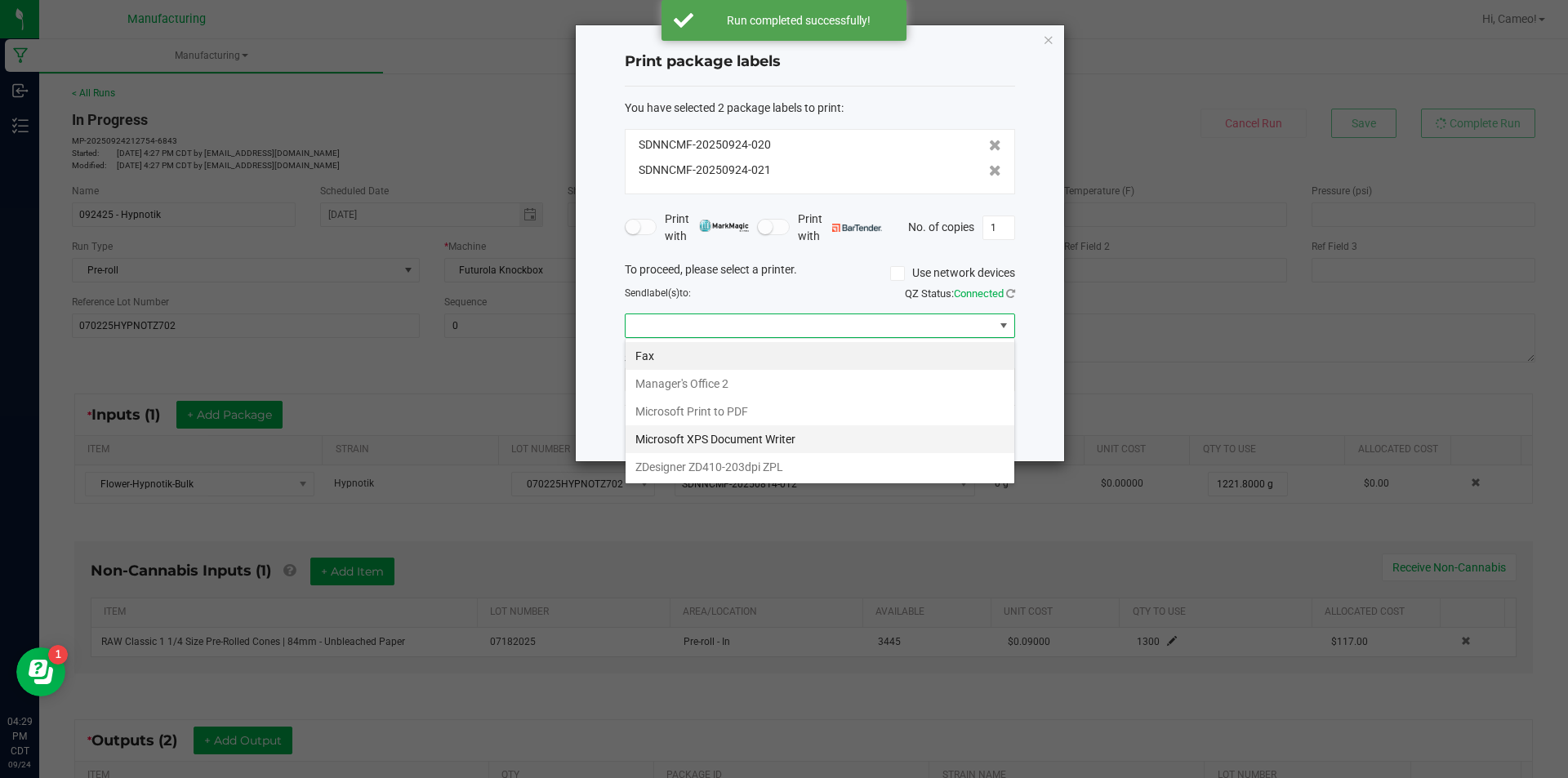
scroll to position [25, 390]
click at [808, 479] on ZPL "ZDesigner ZD410-203dpi ZPL" at bounding box center [819, 467] width 389 height 28
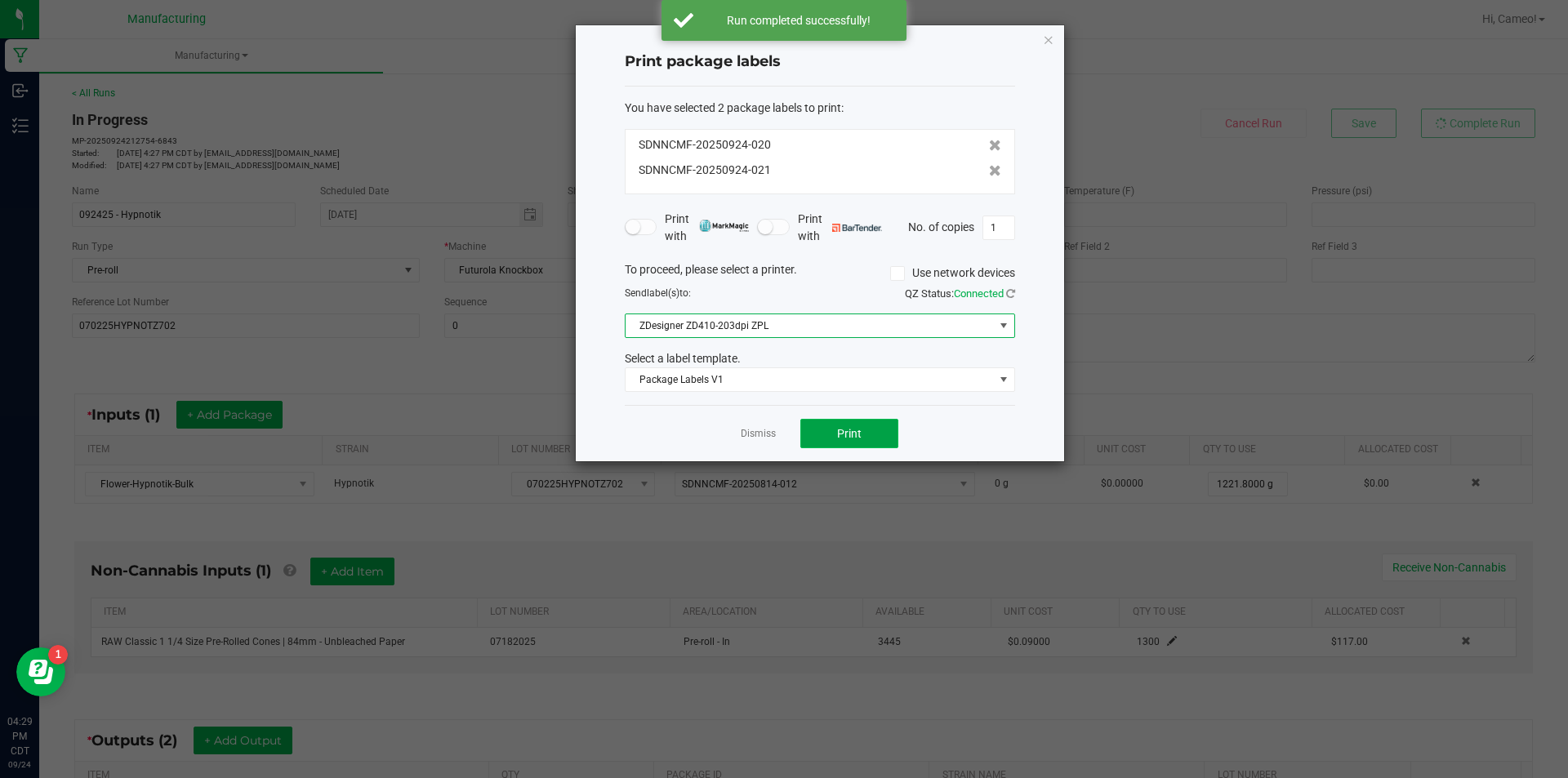
click at [827, 433] on button "Print" at bounding box center [848, 434] width 98 height 30
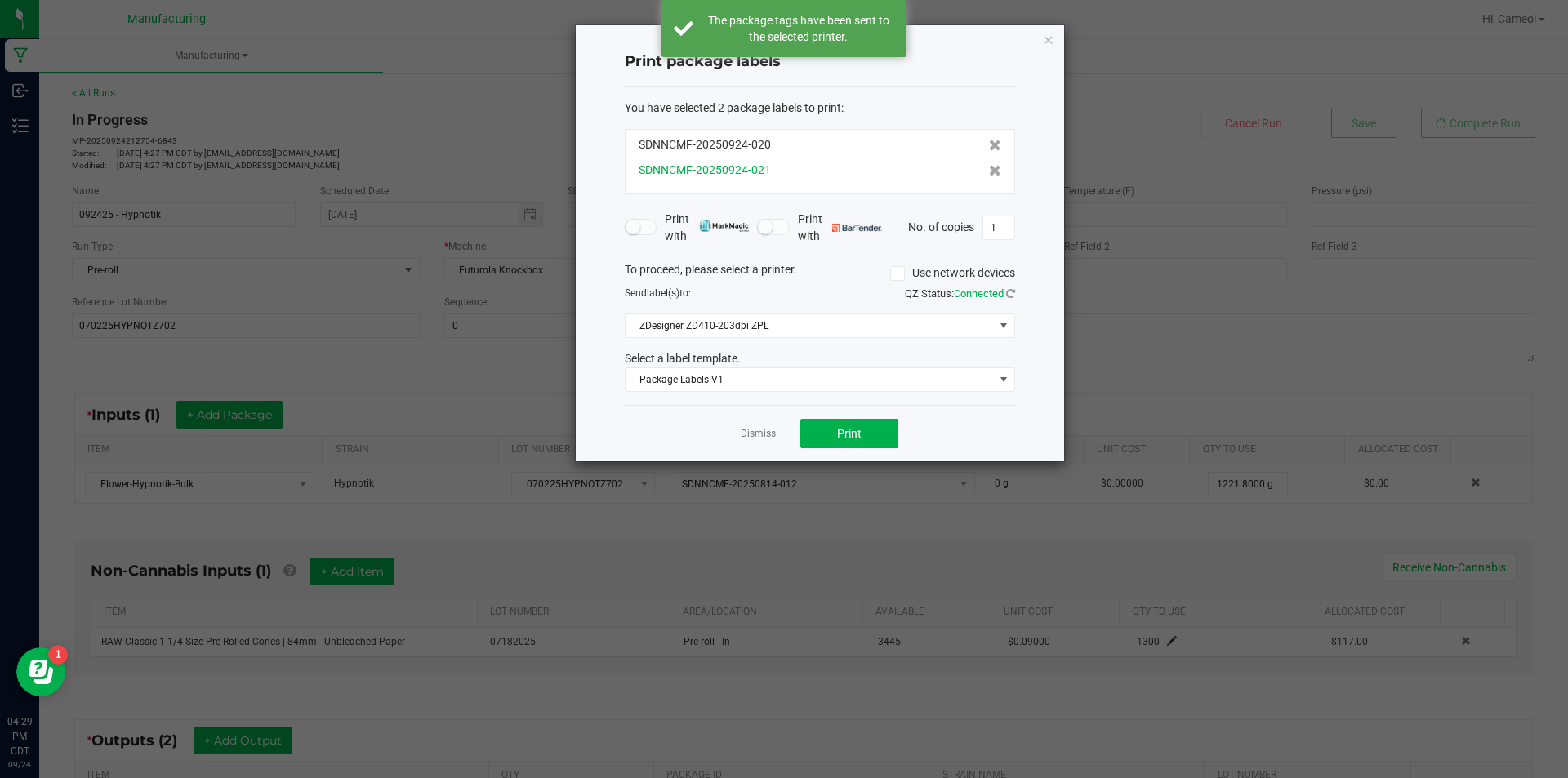
click at [974, 174] on div "SDNNCMF-20250924-021" at bounding box center [819, 170] width 362 height 17
click at [989, 170] on icon at bounding box center [995, 171] width 12 height 12
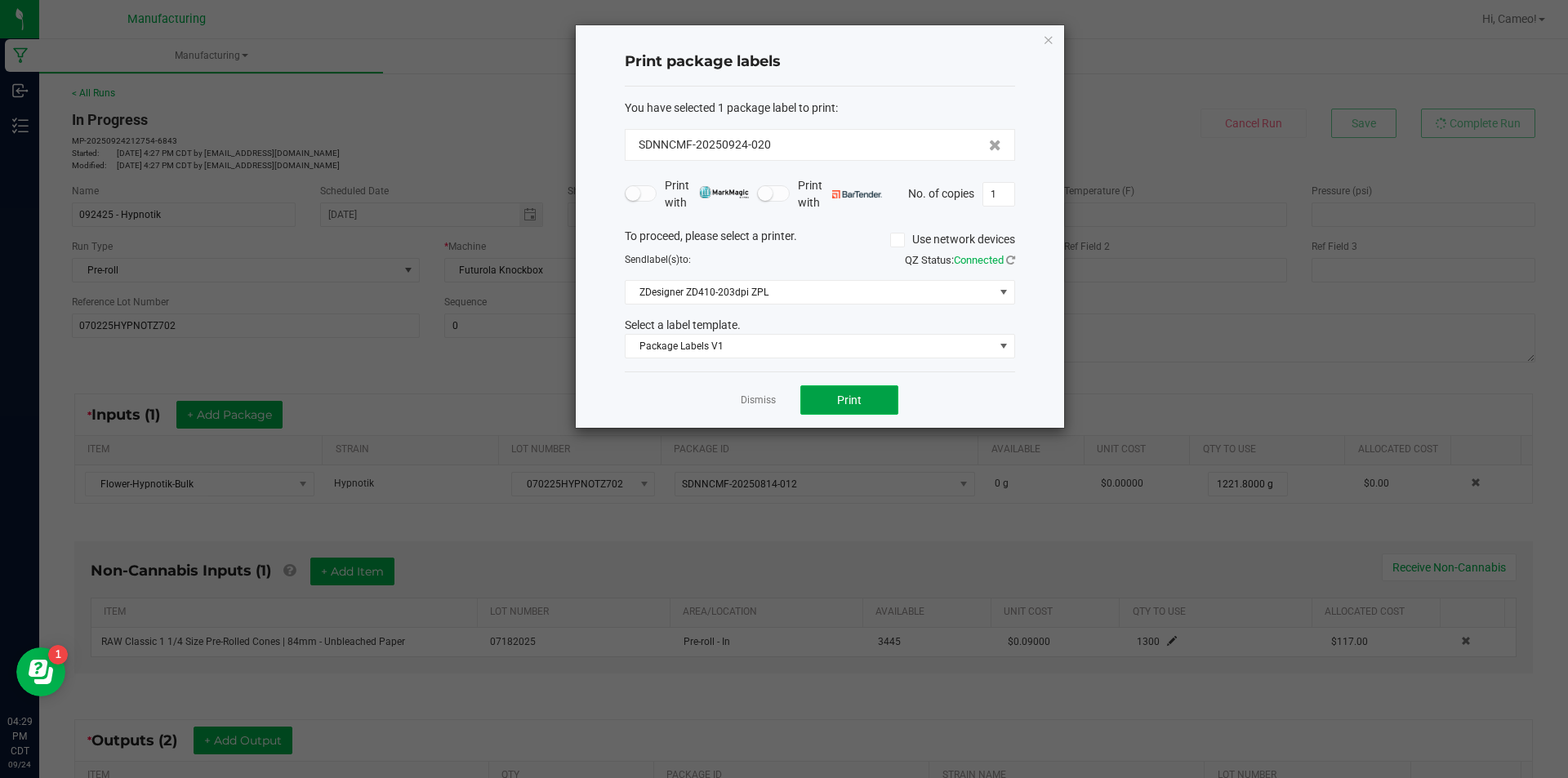
click at [859, 411] on button "Print" at bounding box center [848, 400] width 98 height 30
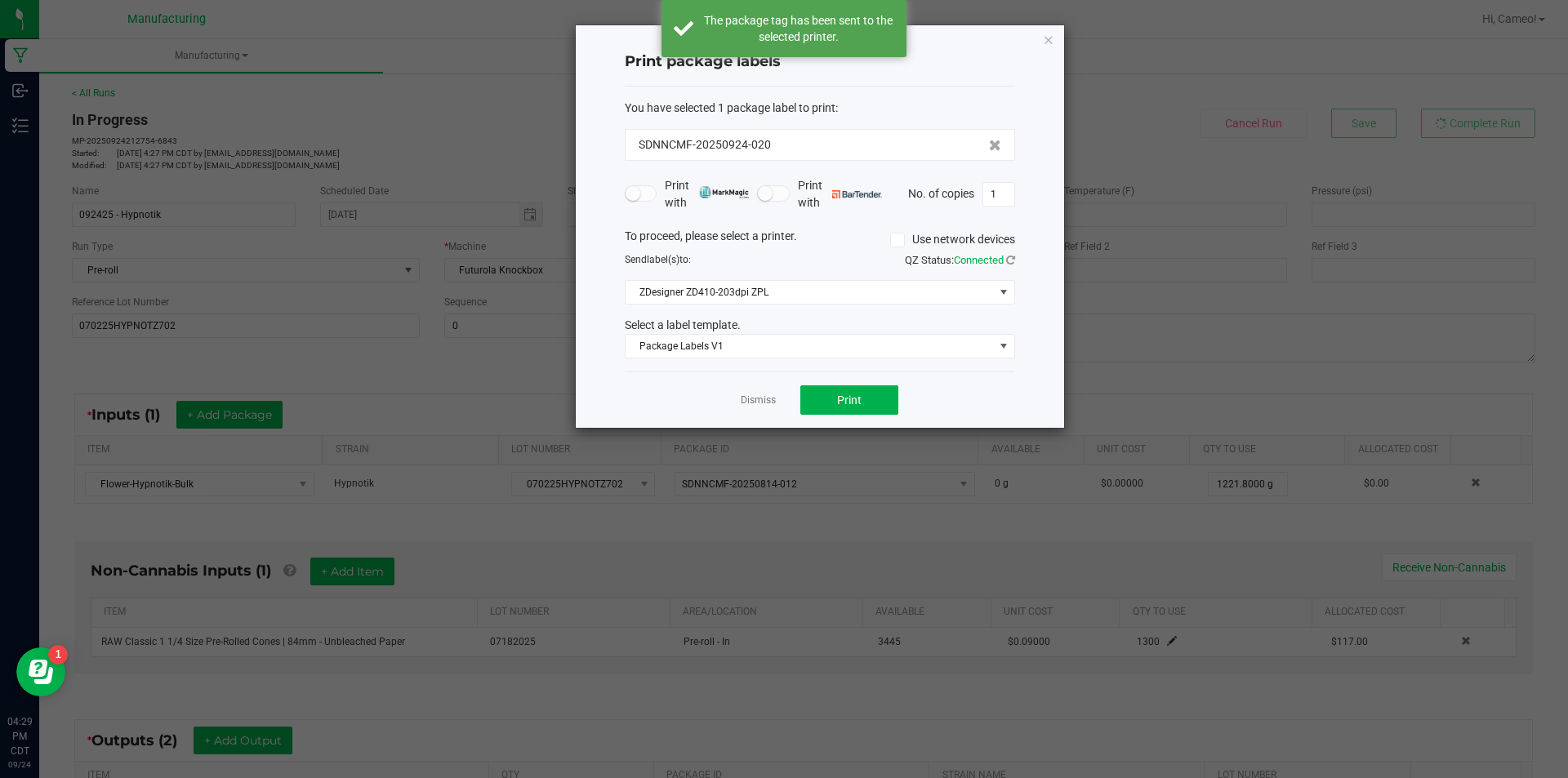
click at [765, 393] on app-cancel-button "Dismiss" at bounding box center [758, 400] width 35 height 17
click at [759, 401] on link "Dismiss" at bounding box center [758, 400] width 35 height 14
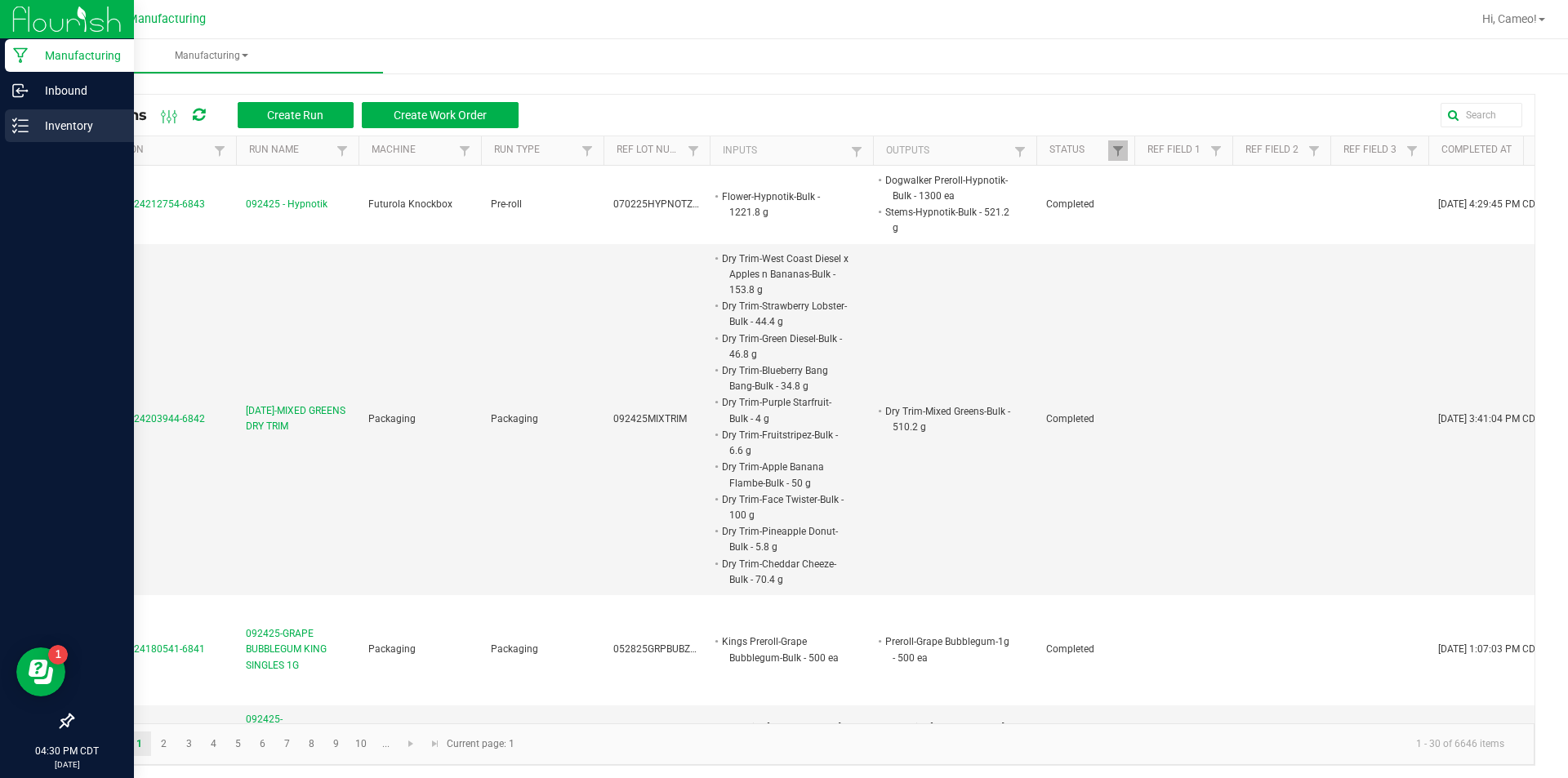
click at [38, 128] on p "Inventory" at bounding box center [77, 126] width 98 height 20
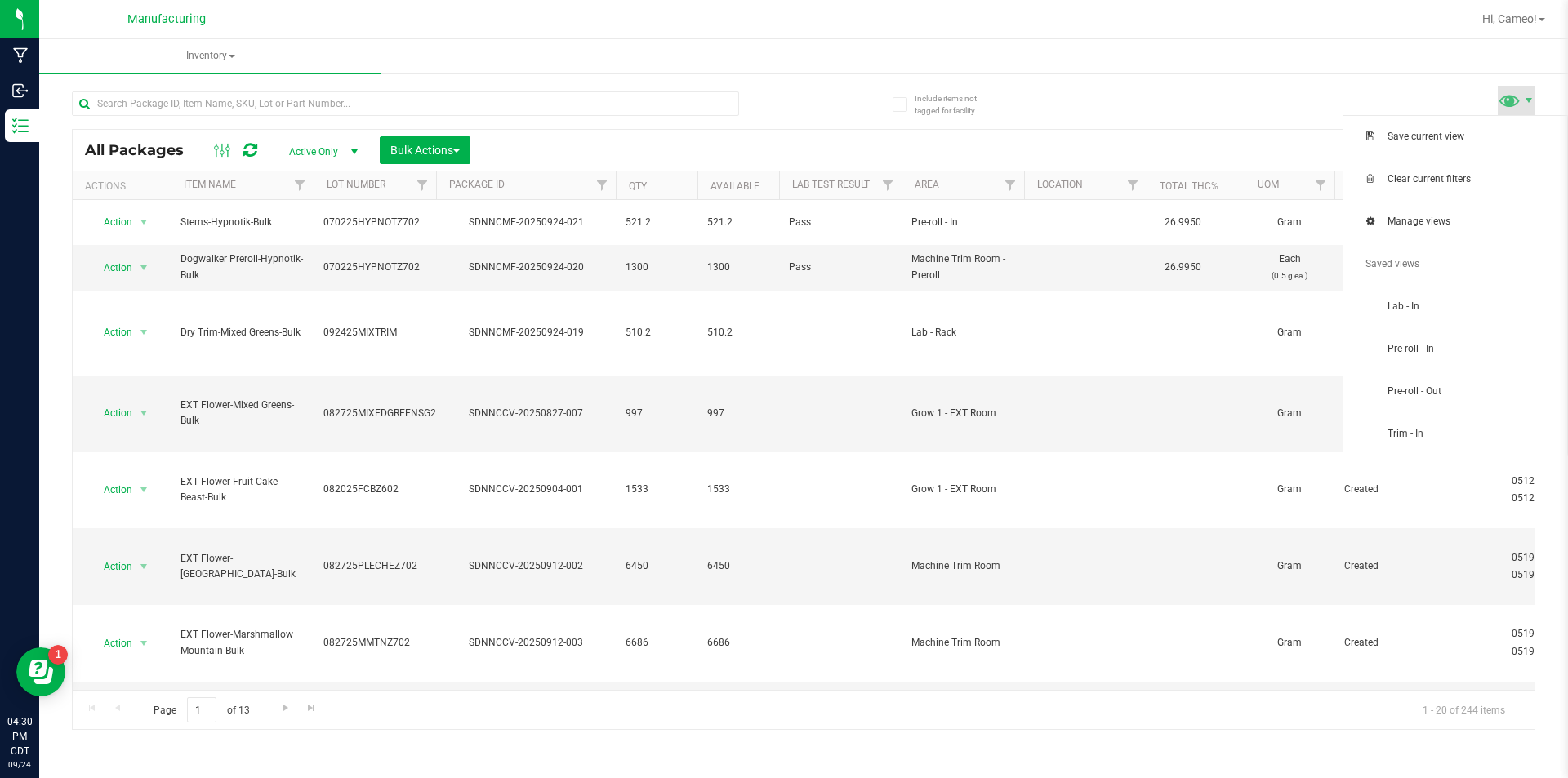
click at [1507, 99] on span at bounding box center [1509, 99] width 24 height 24
click at [1442, 339] on span "Pre-roll - In" at bounding box center [1455, 350] width 205 height 33
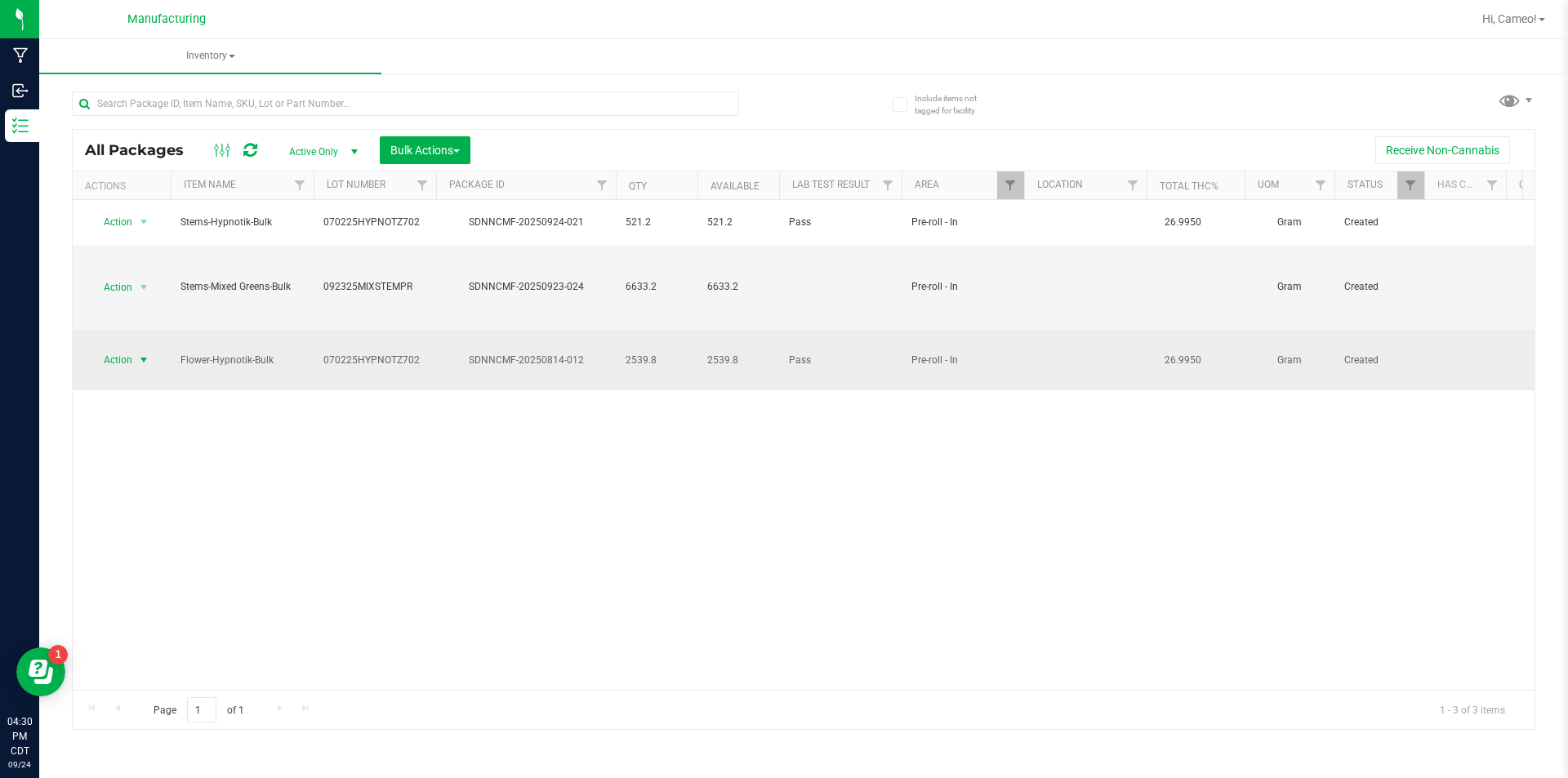
click at [121, 348] on span "Action" at bounding box center [111, 360] width 44 height 23
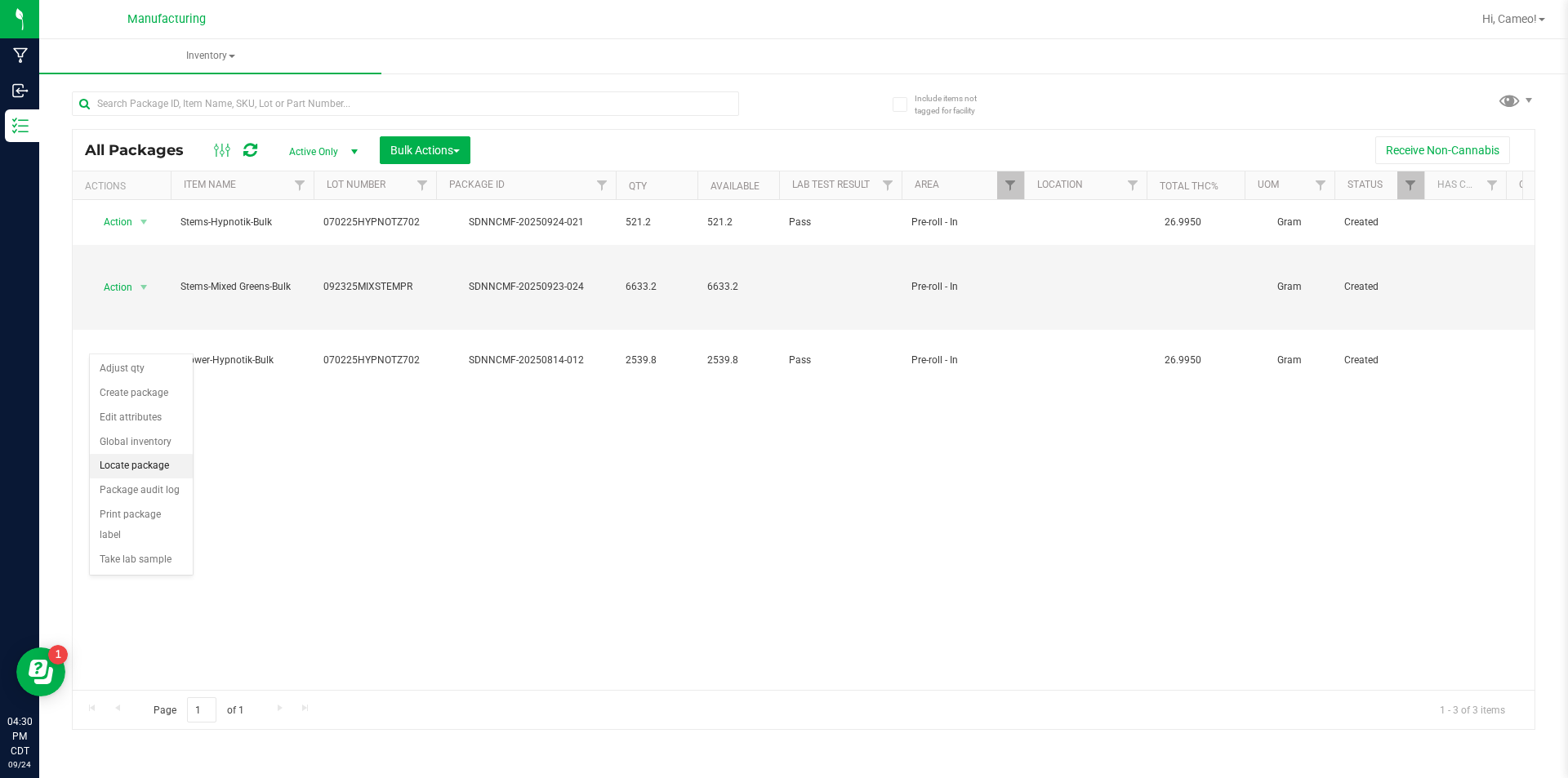
click at [159, 463] on li "Locate package" at bounding box center [140, 467] width 103 height 25
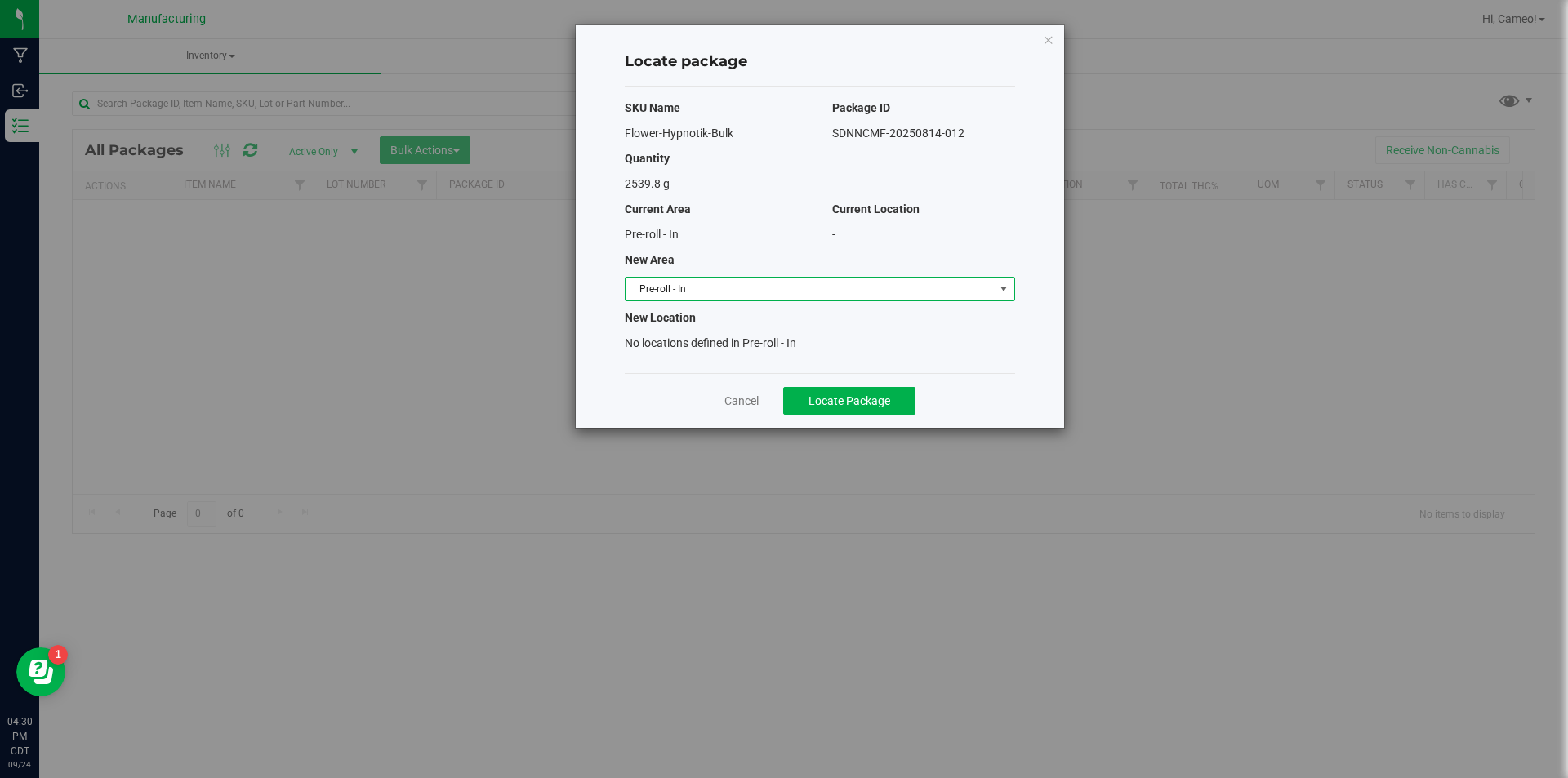
click at [783, 285] on span "Pre-roll - In" at bounding box center [809, 289] width 368 height 23
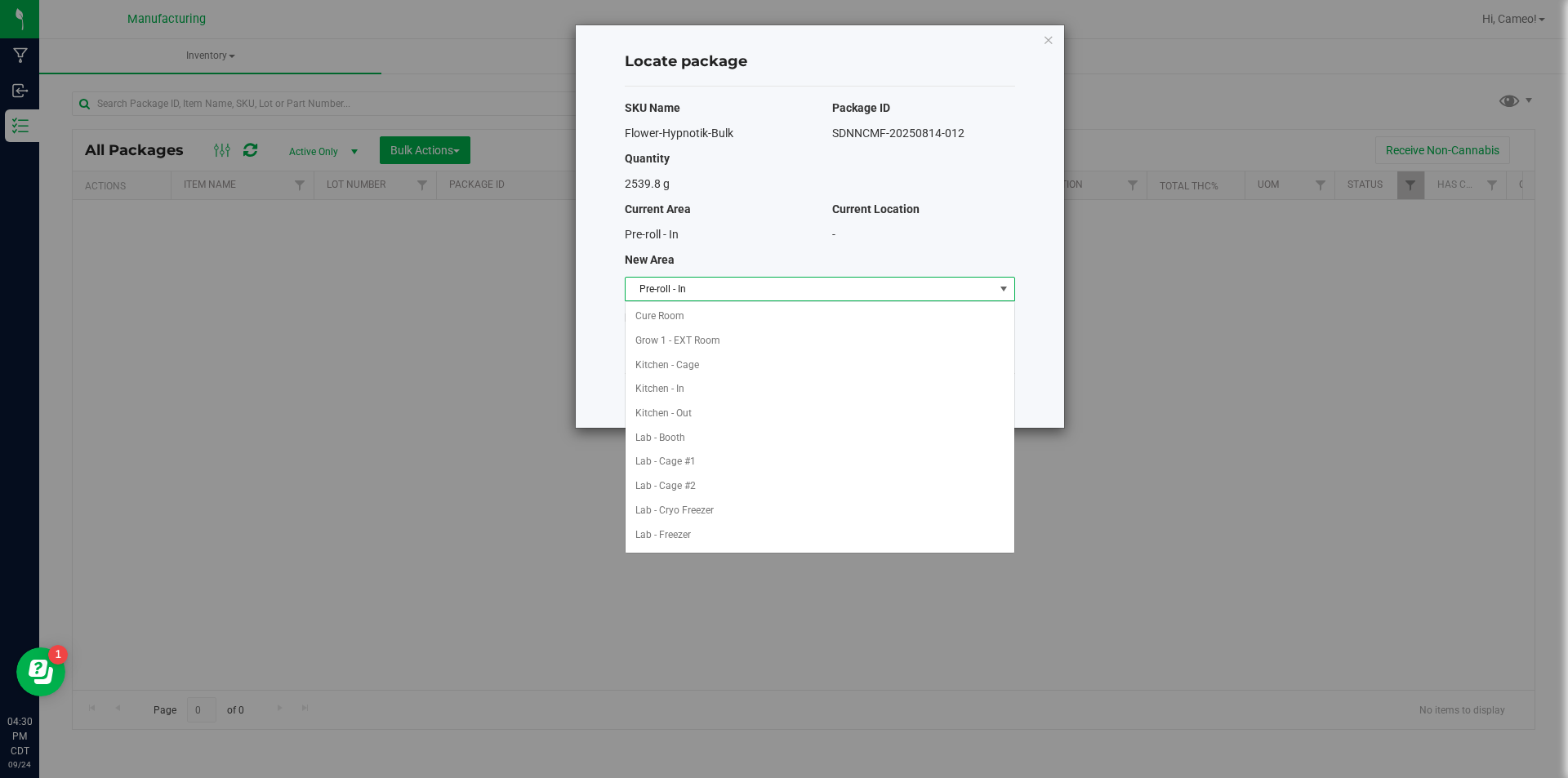
scroll to position [289, 0]
click at [752, 435] on li "Machine Trim Room - Preroll" at bounding box center [819, 440] width 389 height 25
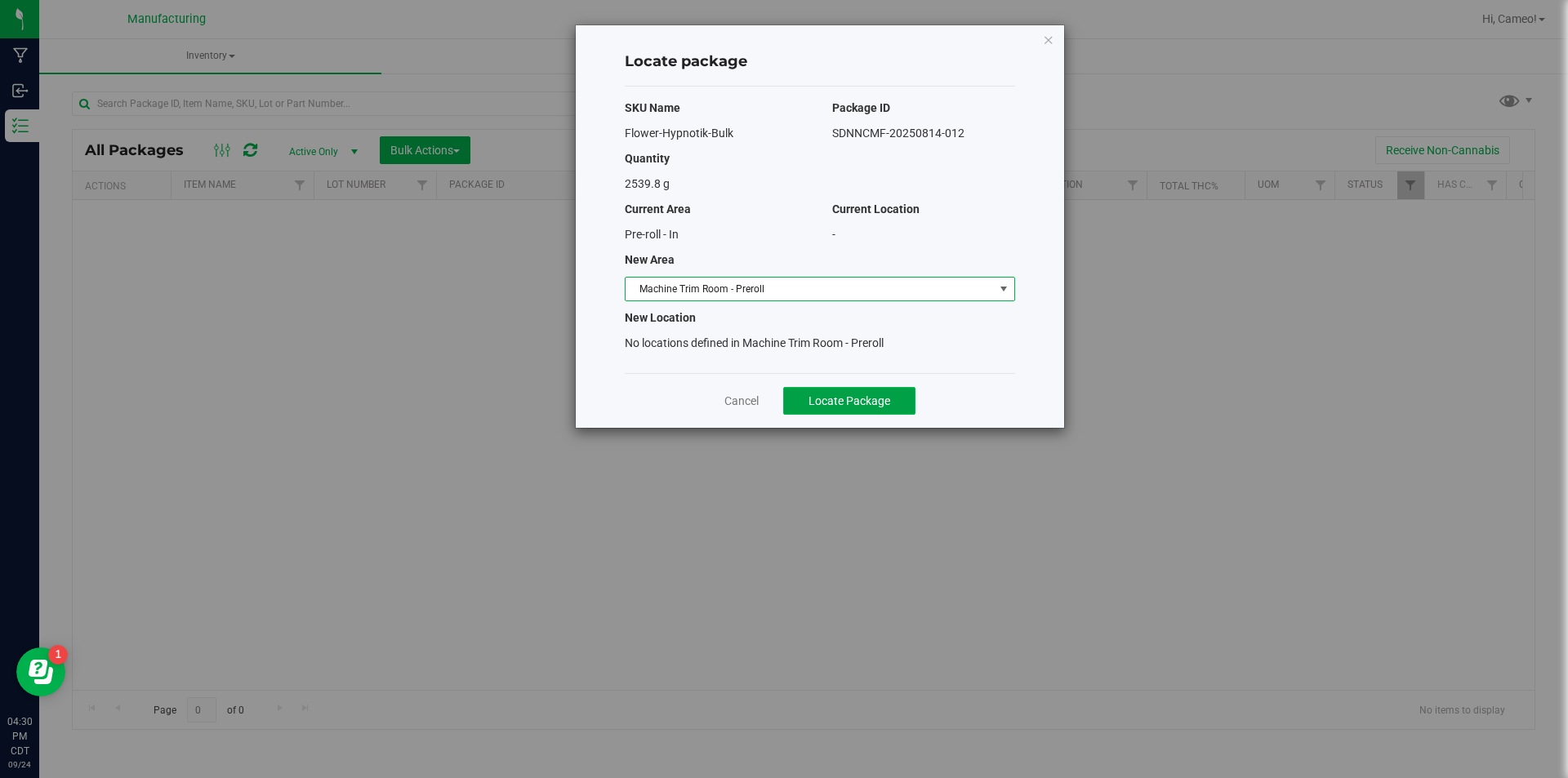
click at [810, 400] on span "Locate Package" at bounding box center [848, 401] width 81 height 13
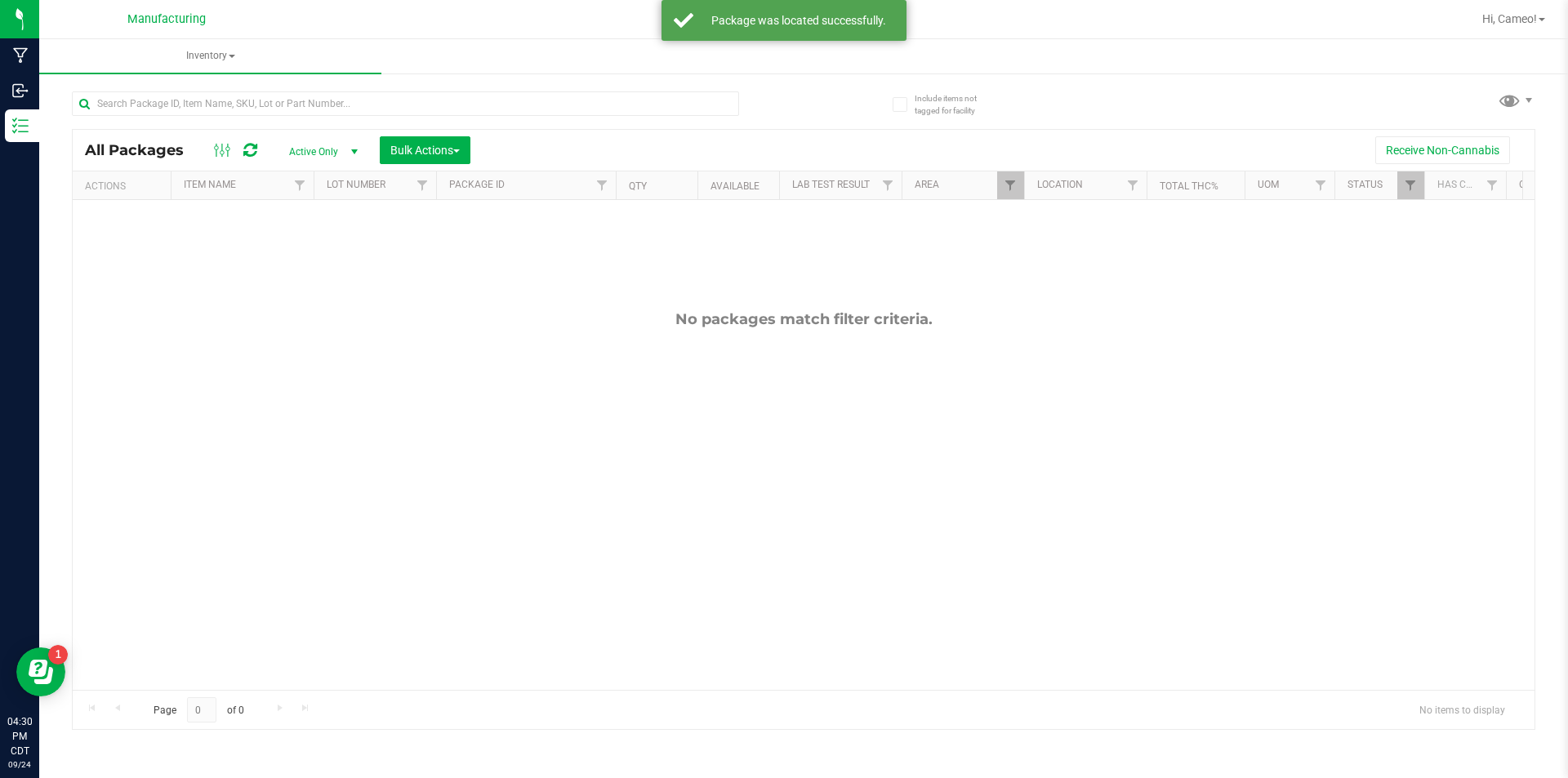
click at [1536, 95] on div "Include items not tagged for facility All Packages Active Only Active Only Lab …" at bounding box center [803, 320] width 1529 height 498
click at [1511, 107] on span at bounding box center [1509, 99] width 24 height 24
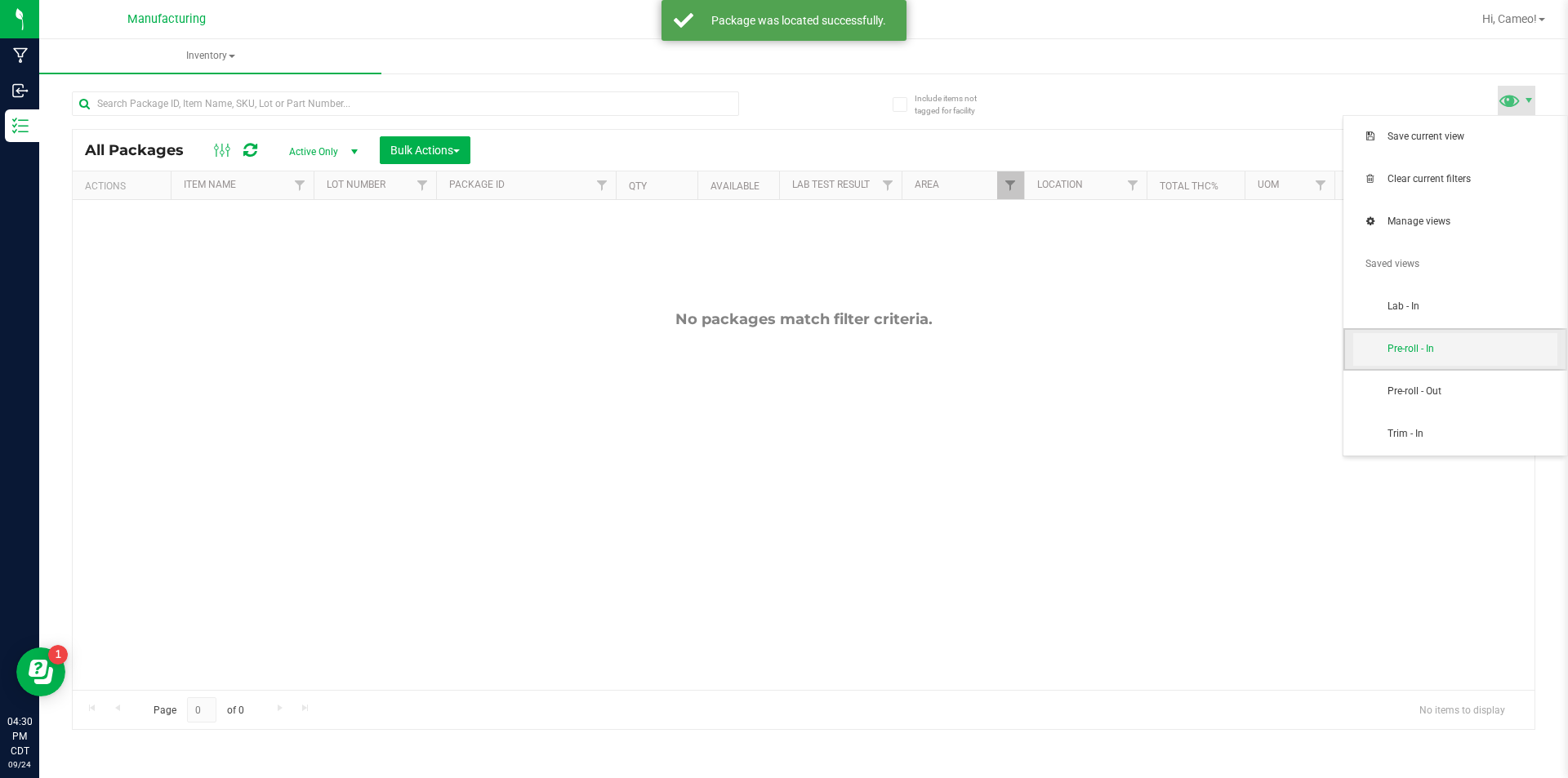
click at [1431, 348] on span "Pre-roll - In" at bounding box center [1472, 349] width 170 height 14
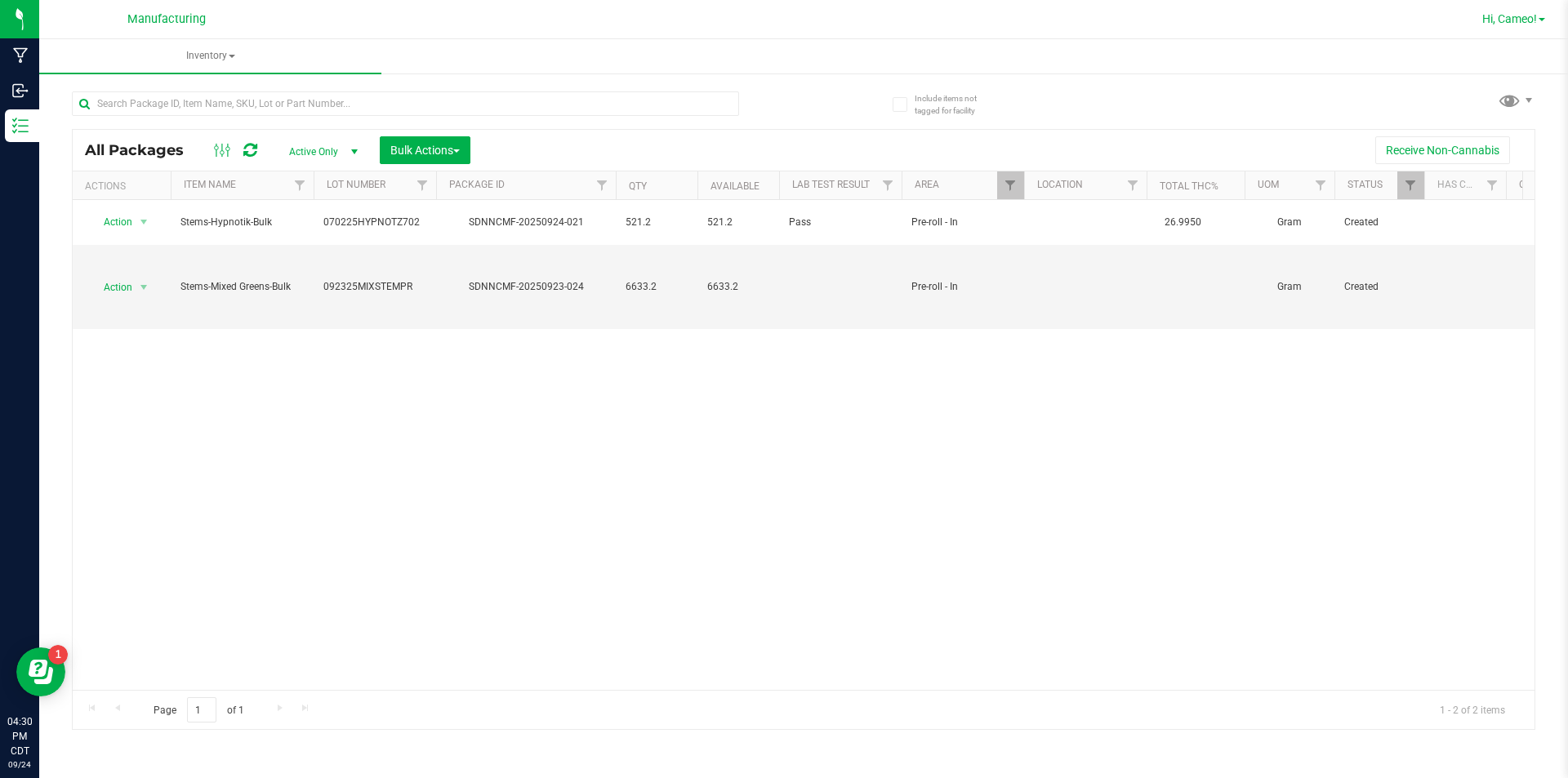
click at [1534, 19] on span "Hi, Cameo!" at bounding box center [1509, 19] width 55 height 13
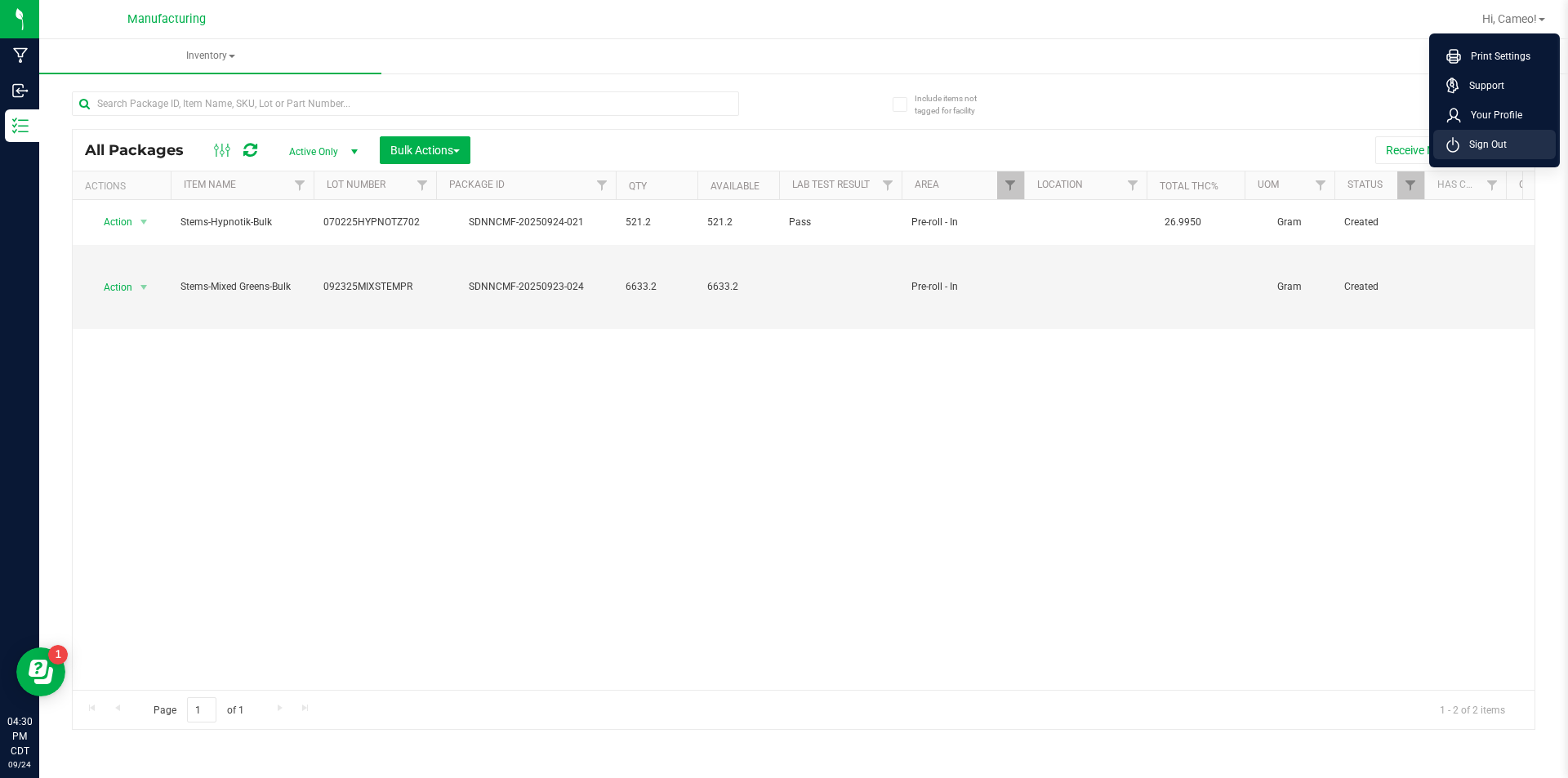
click at [1477, 157] on li "Sign Out" at bounding box center [1494, 145] width 122 height 30
